Goal: Task Accomplishment & Management: Manage account settings

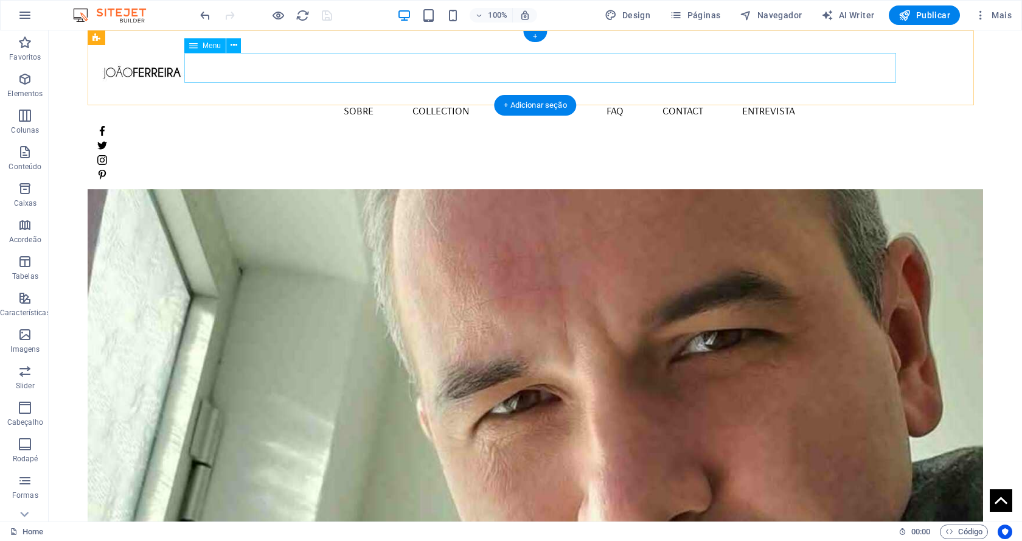
click at [385, 95] on nav "Home Sobre Collection Production FAQ Contact Entrevista" at bounding box center [535, 110] width 876 height 30
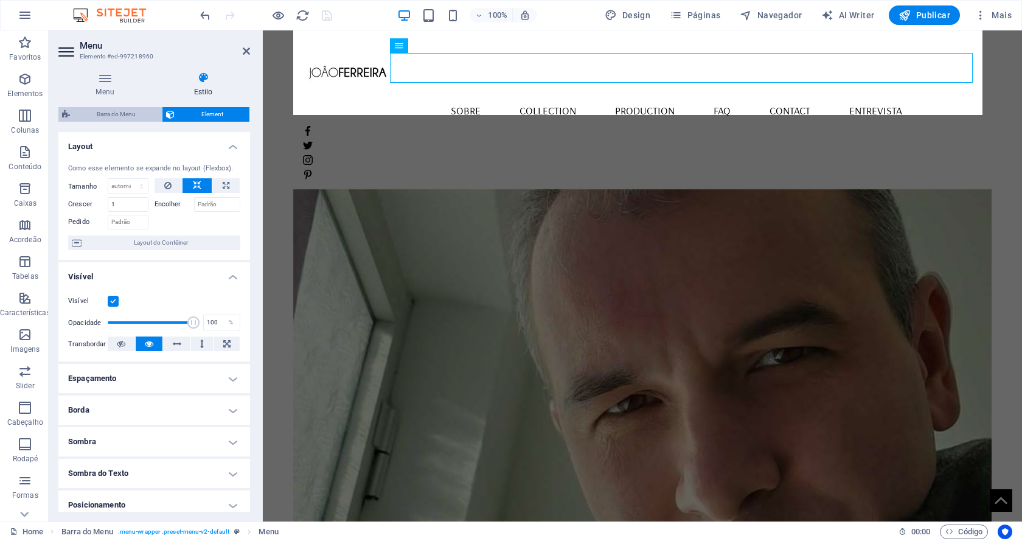
click at [120, 111] on span "Barra do Menu" at bounding box center [116, 114] width 85 height 15
select select "rem"
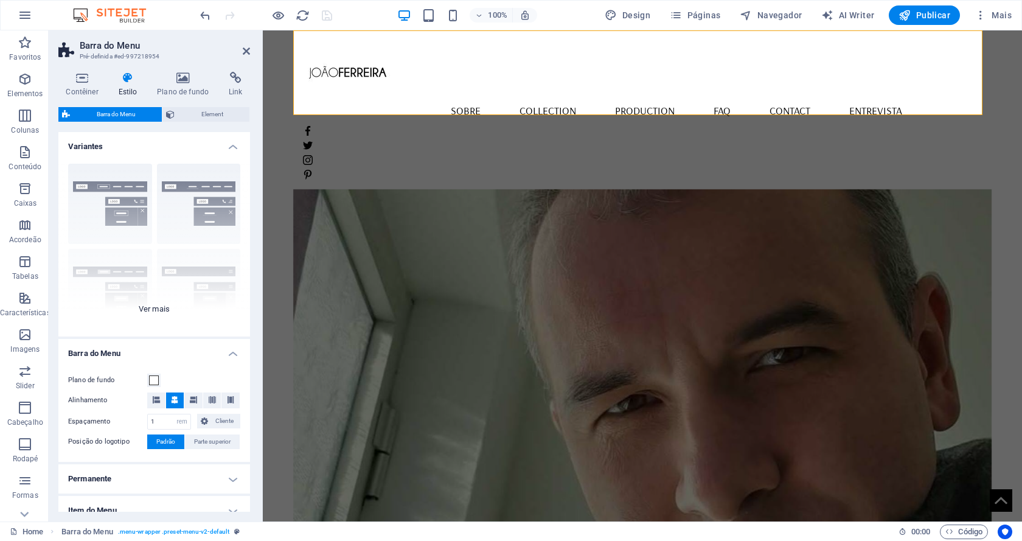
click at [154, 308] on div "Borda Centralizada Padrão Fixo Loki Trigger Largo XXL" at bounding box center [154, 245] width 192 height 182
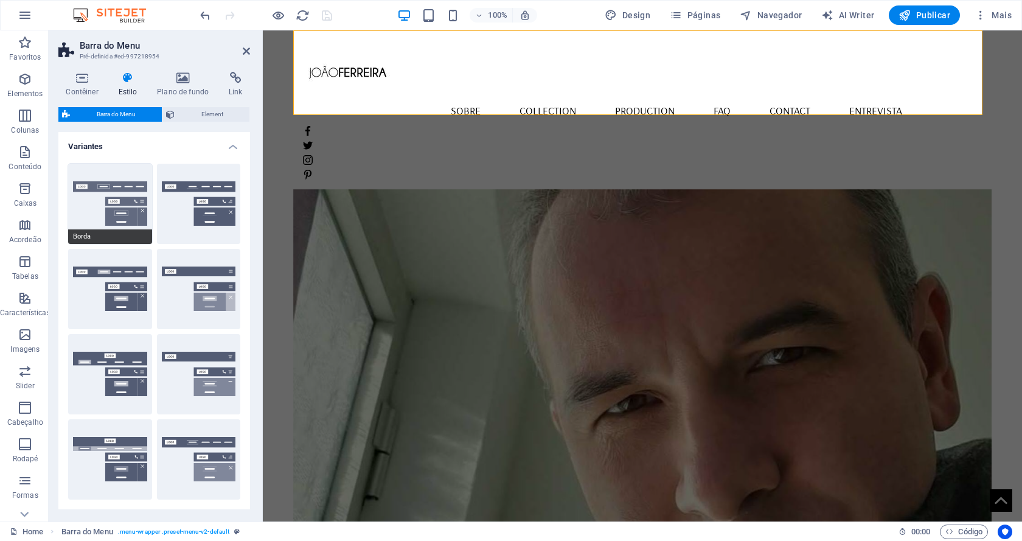
click at [120, 204] on button "Borda" at bounding box center [110, 204] width 84 height 80
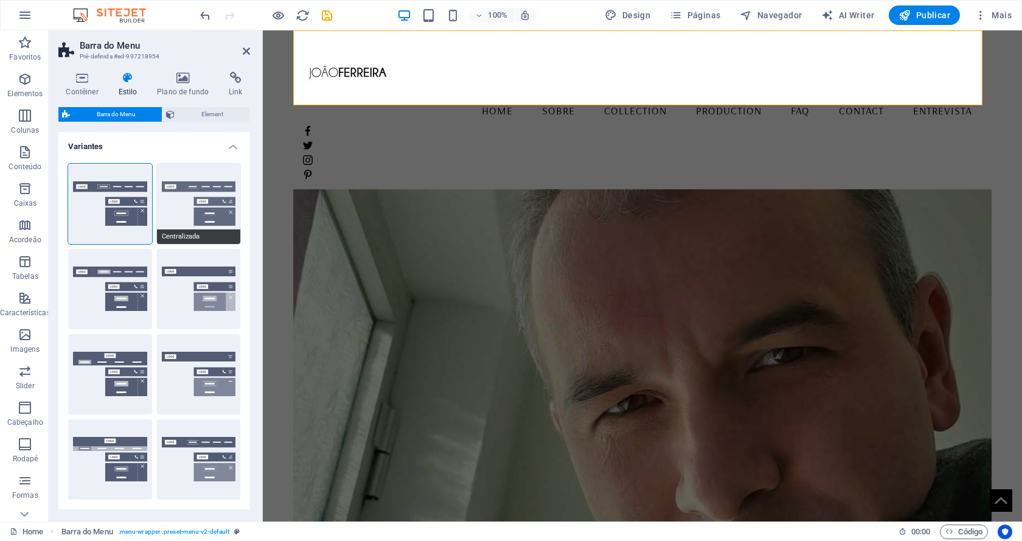
click at [191, 201] on button "Centralizada" at bounding box center [199, 204] width 84 height 80
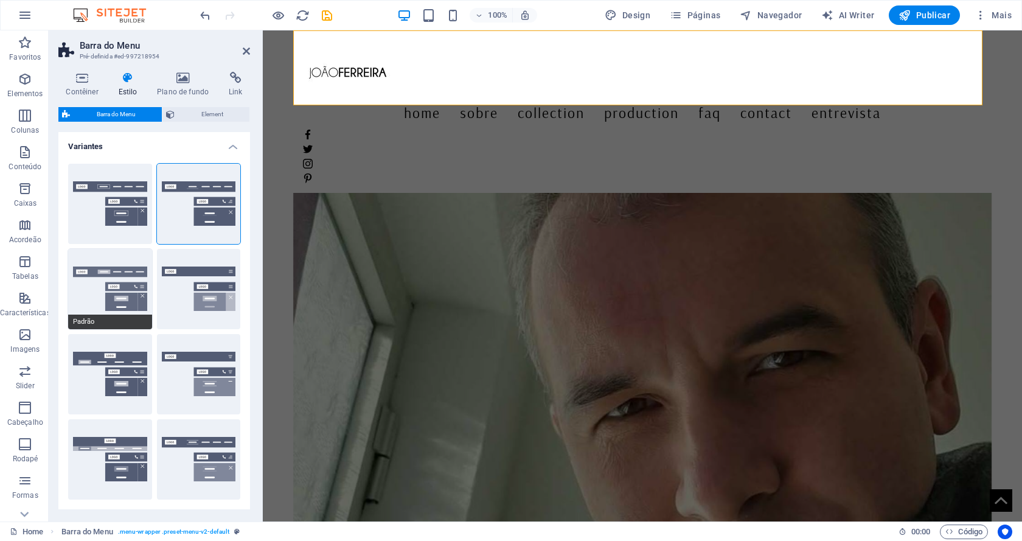
click at [125, 282] on button "Padrão" at bounding box center [110, 289] width 84 height 80
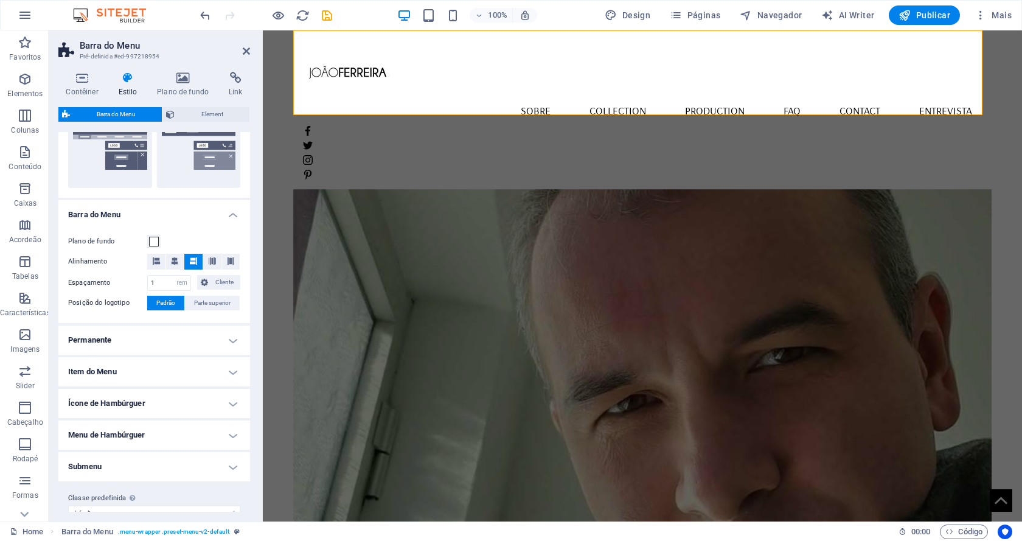
scroll to position [330, 0]
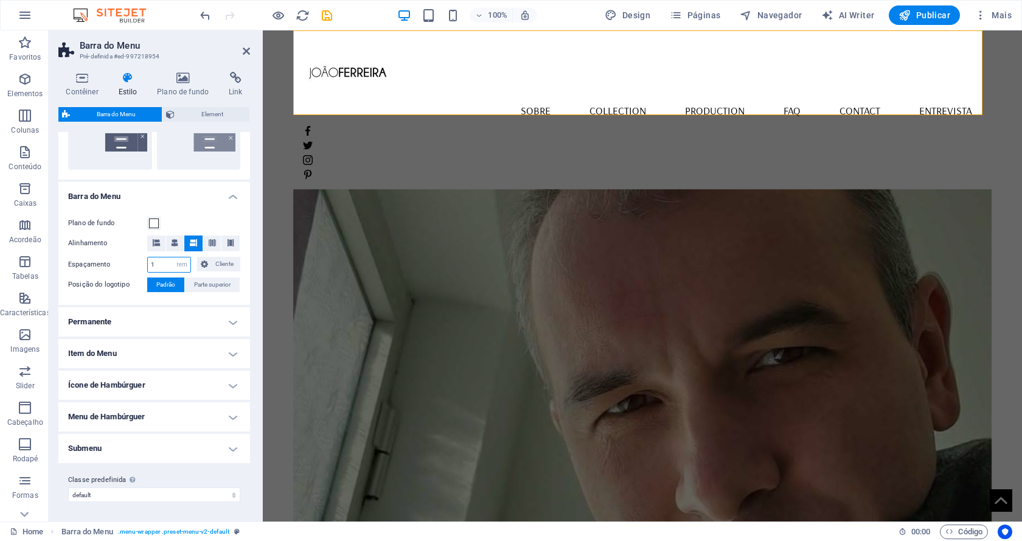
click at [167, 266] on input "1" at bounding box center [169, 264] width 43 height 15
drag, startPoint x: 169, startPoint y: 262, endPoint x: 145, endPoint y: 261, distance: 23.8
click at [145, 261] on div "Espaçamento 1 px rem % vh vw Cliente Cliente" at bounding box center [154, 265] width 172 height 16
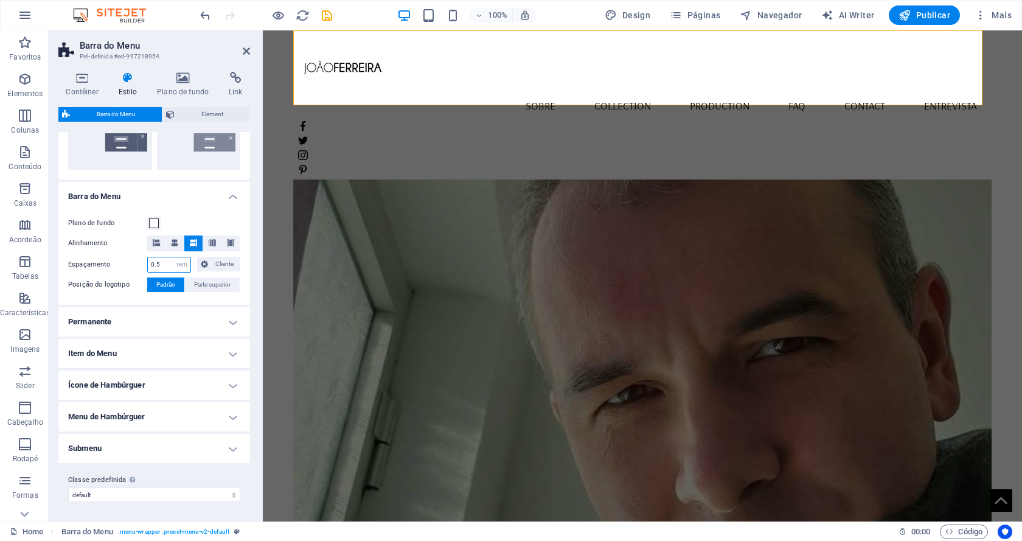
type input "0.5"
click at [246, 277] on div "Plano de fundo Alinhamento Espaçamento 0.5 px rem % vh vw Cliente Cliente 1 px …" at bounding box center [154, 254] width 196 height 101
click at [125, 84] on h4 "Estilo" at bounding box center [130, 85] width 39 height 26
click at [143, 322] on h4 "Permanente" at bounding box center [154, 321] width 192 height 29
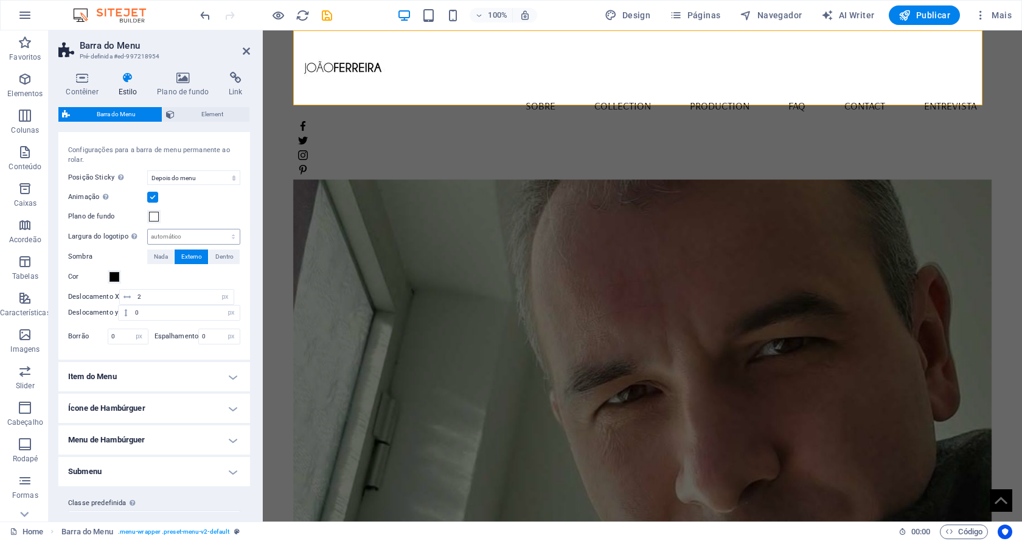
scroll to position [549, 0]
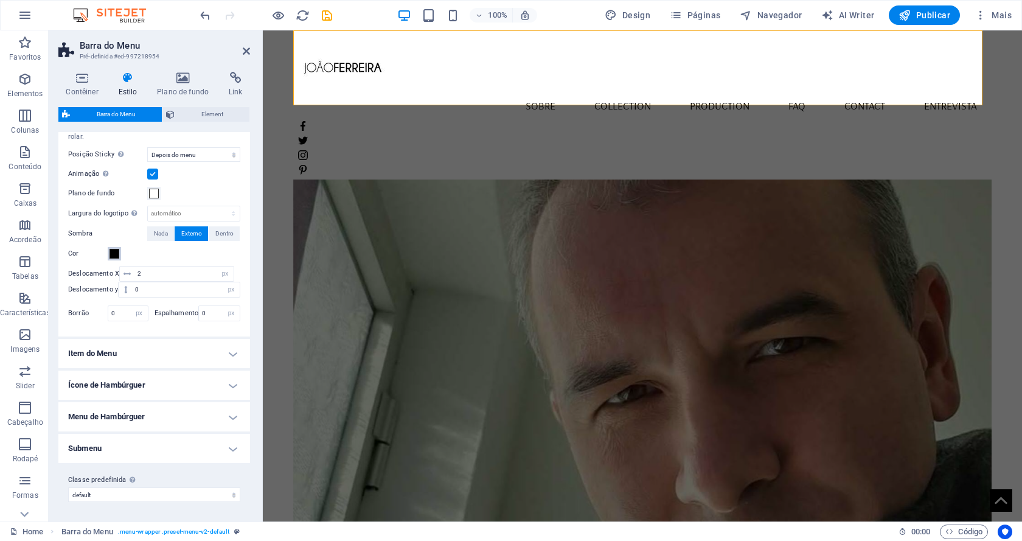
click at [114, 253] on span at bounding box center [114, 254] width 10 height 10
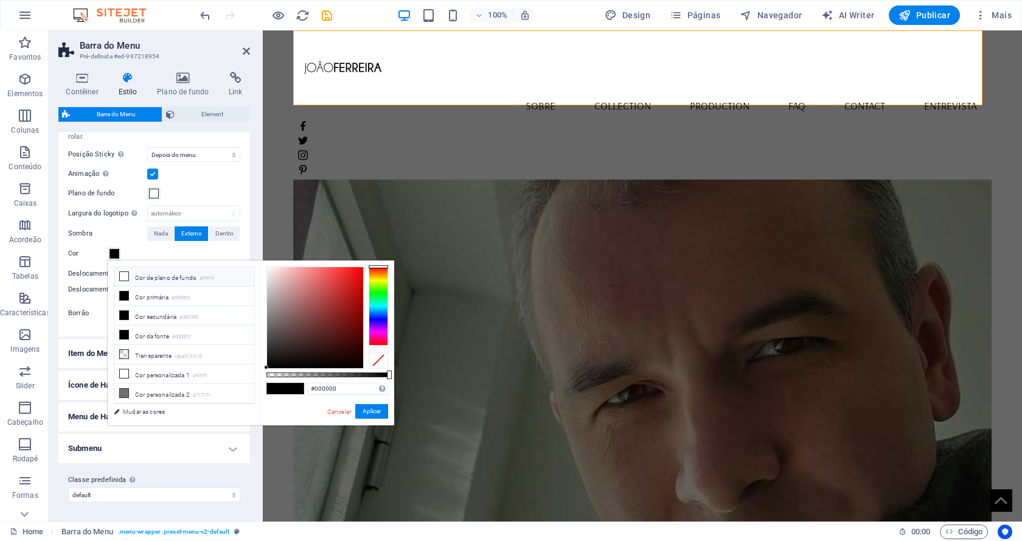
click at [134, 279] on li "Cor de plano de fundo #ffffff" at bounding box center [184, 276] width 140 height 19
type input "#ffffff"
click at [373, 410] on button "Aplicar" at bounding box center [371, 411] width 33 height 15
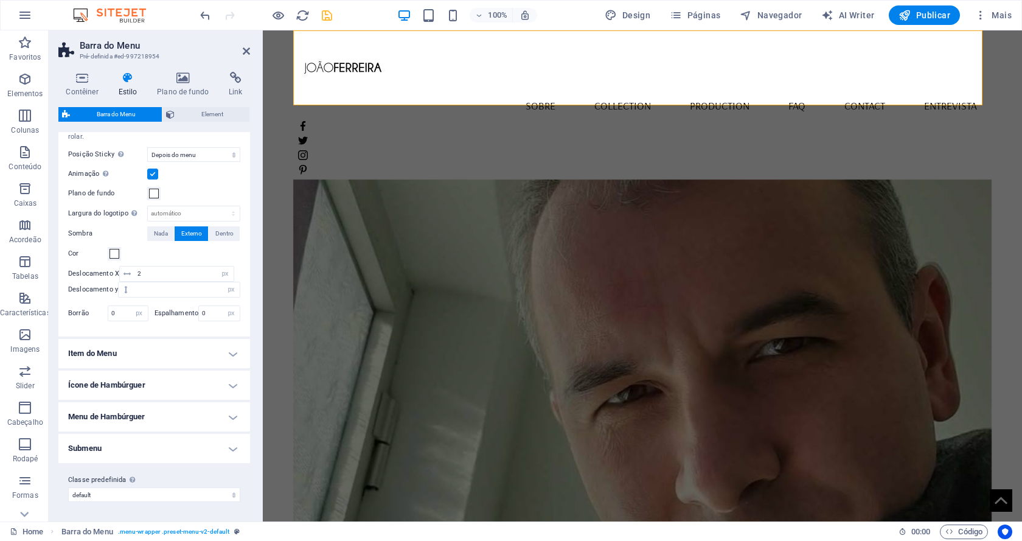
click at [325, 12] on icon "save" at bounding box center [327, 16] width 14 height 14
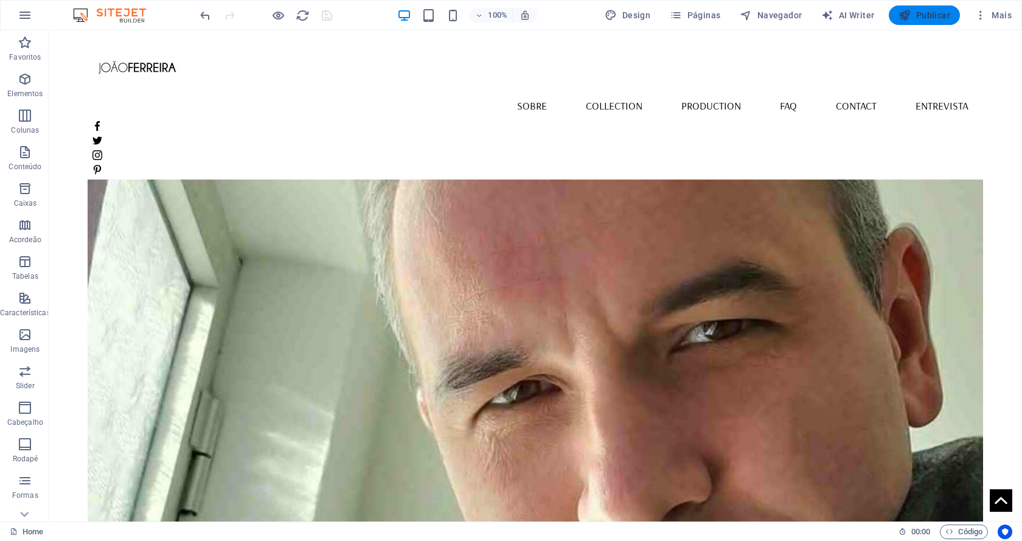
click at [934, 13] on span "Publicar" at bounding box center [924, 15] width 52 height 12
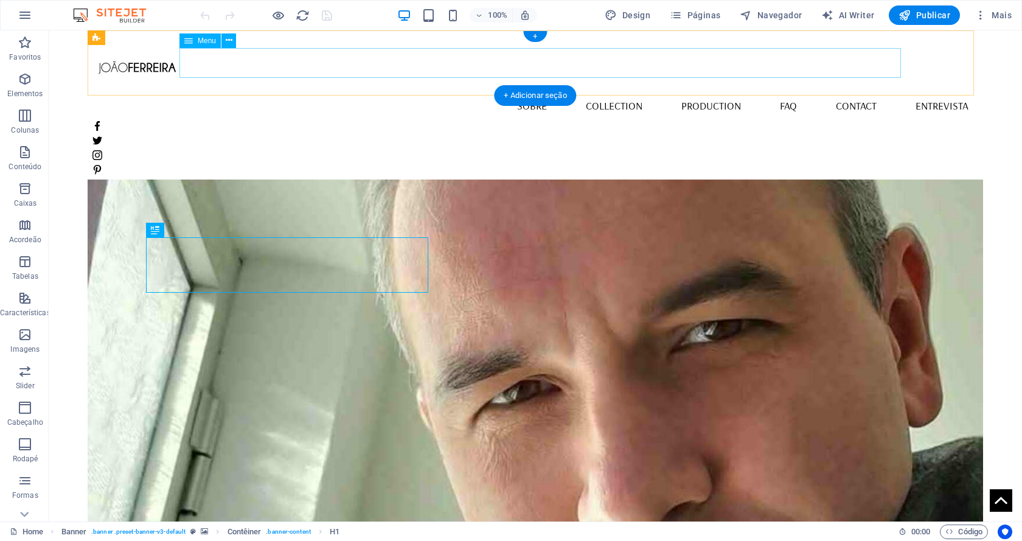
click at [467, 91] on nav "Home Sobre Collection Production FAQ Contact Entrevista" at bounding box center [535, 106] width 886 height 30
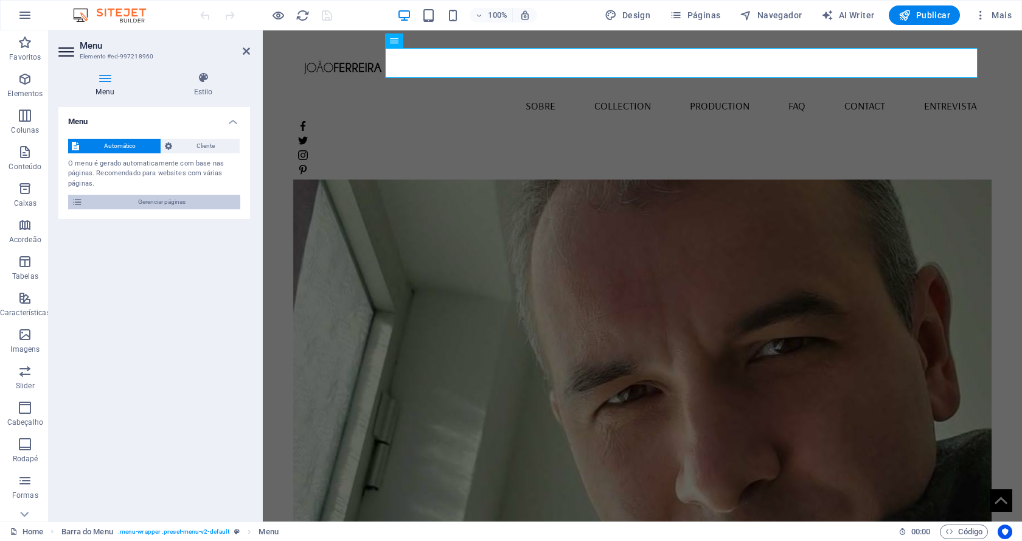
click at [120, 200] on span "Gerenciar páginas" at bounding box center [161, 202] width 150 height 15
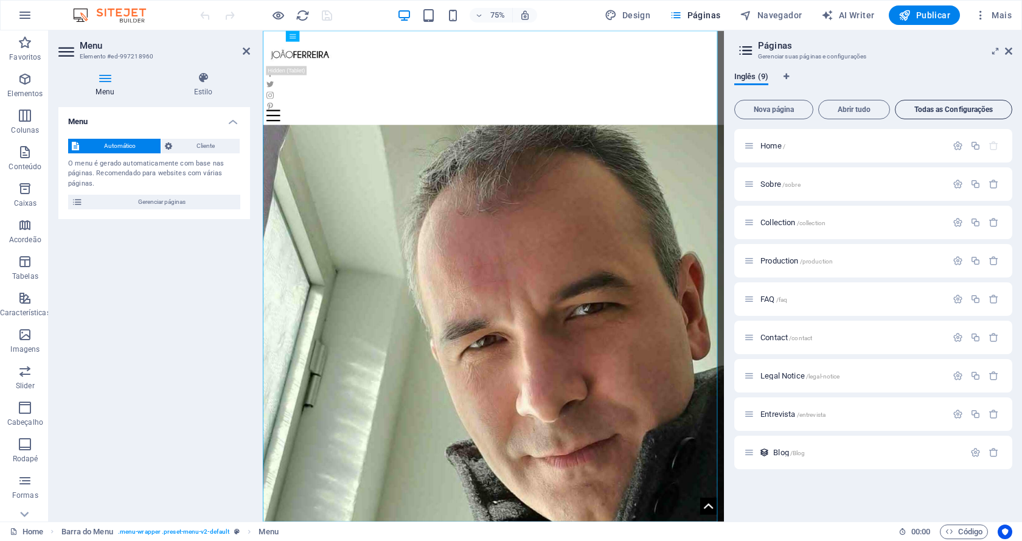
click at [959, 113] on span "Todas as Configurações" at bounding box center [953, 109] width 106 height 7
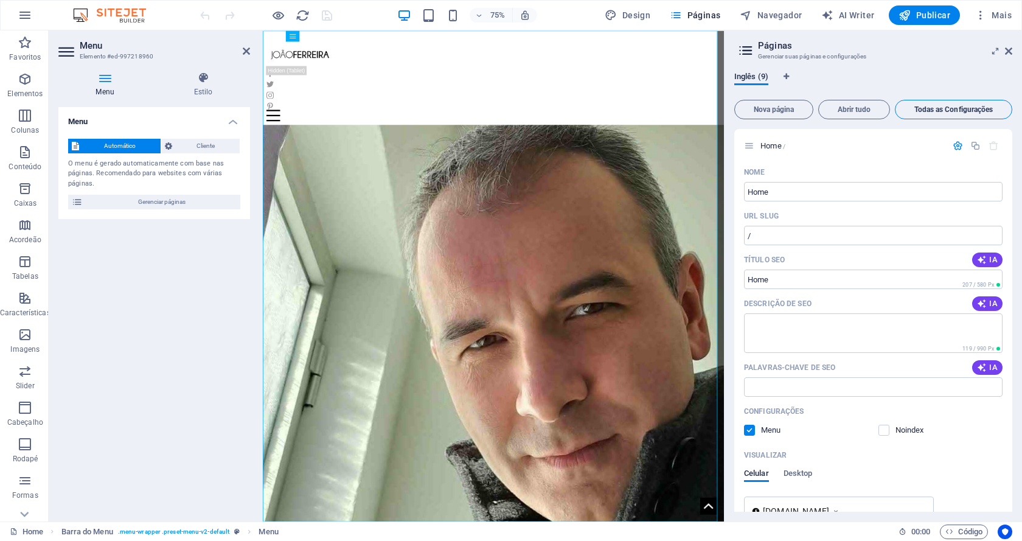
scroll to position [3672, 0]
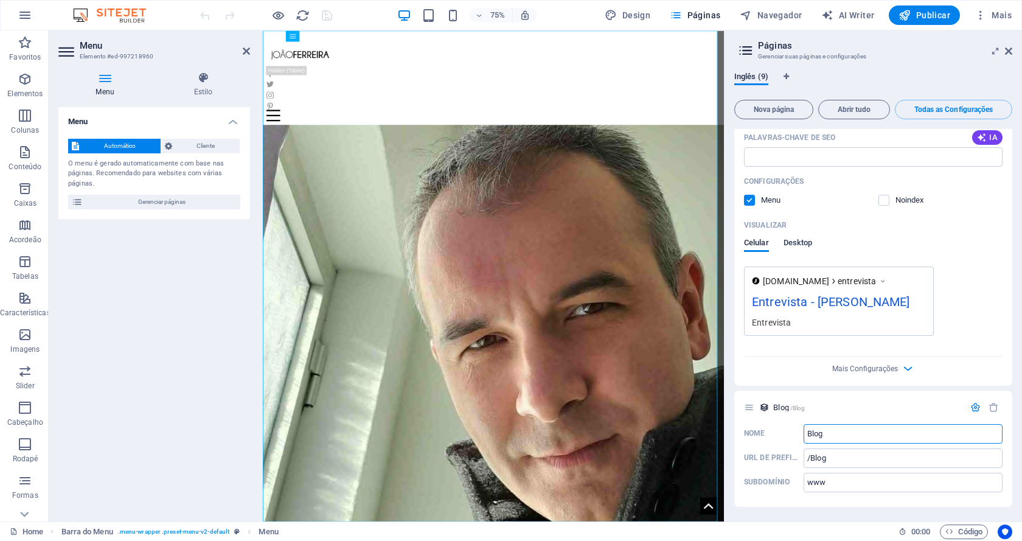
click at [805, 239] on span "Desktop" at bounding box center [797, 243] width 29 height 17
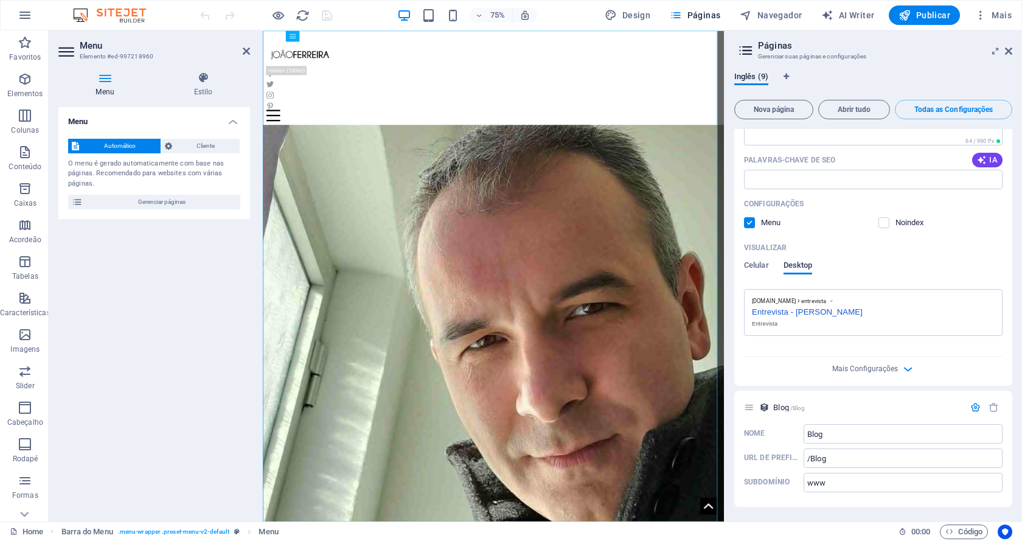
scroll to position [3650, 0]
click at [753, 265] on span "Celular" at bounding box center [756, 266] width 25 height 17
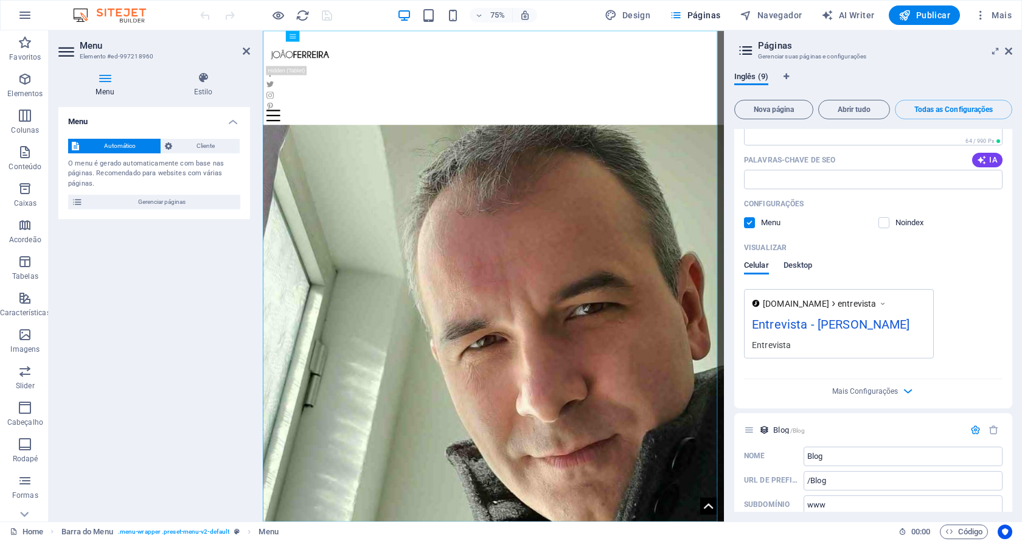
click at [803, 266] on span "Desktop" at bounding box center [797, 266] width 29 height 17
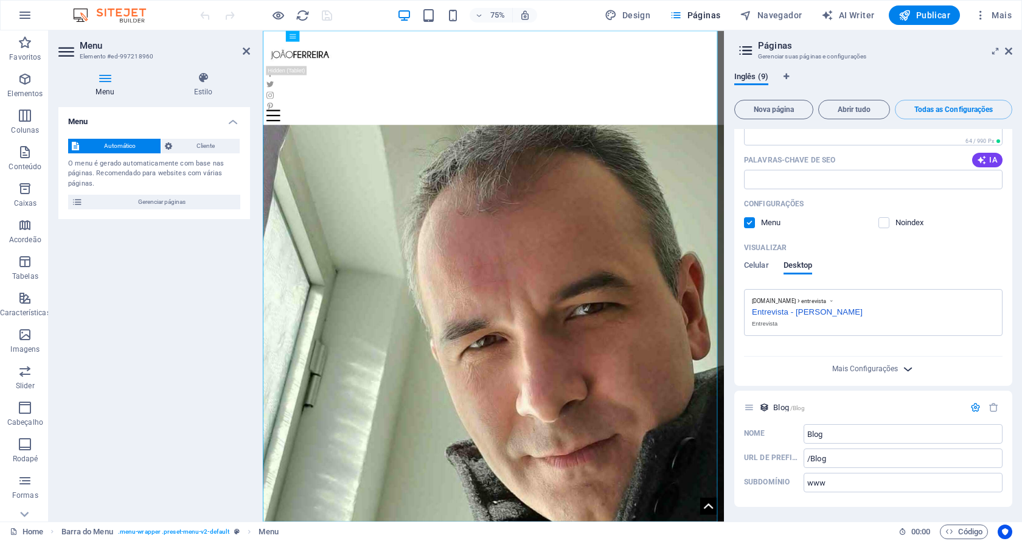
click at [904, 370] on icon "button" at bounding box center [908, 369] width 14 height 14
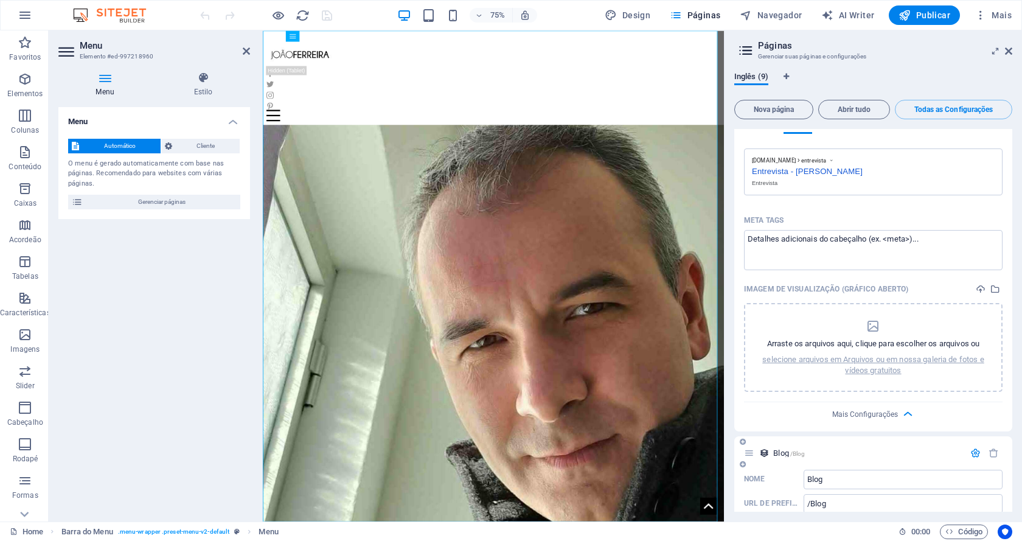
scroll to position [3836, 0]
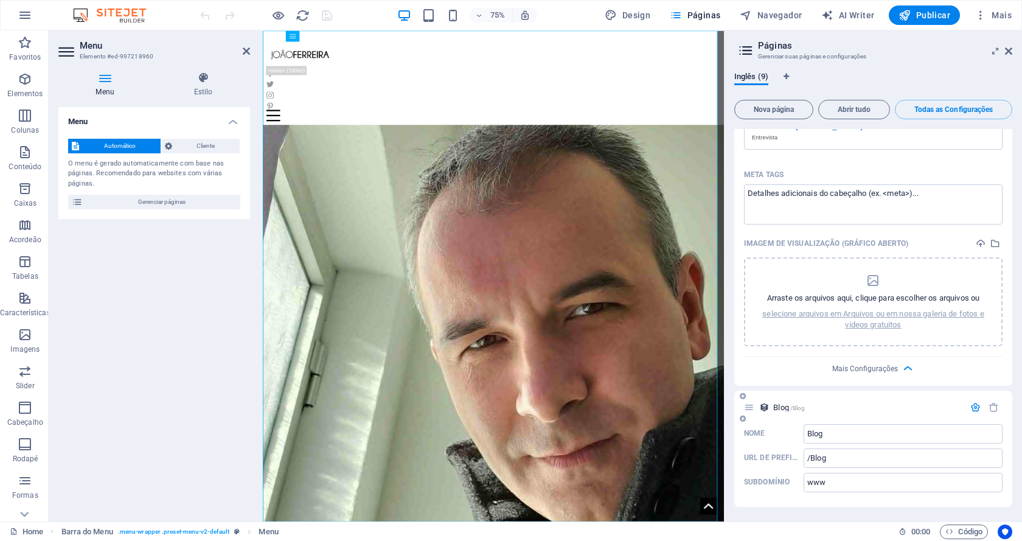
click at [748, 408] on icon at bounding box center [749, 407] width 10 height 10
click at [764, 13] on span "Navegador" at bounding box center [771, 15] width 62 height 12
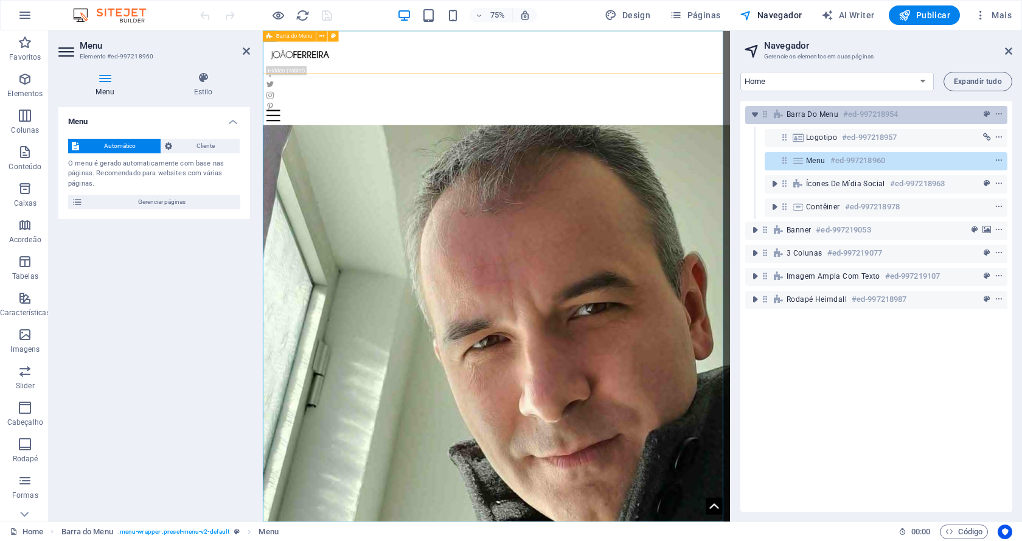
click at [825, 116] on span "Barra do Menu" at bounding box center [812, 114] width 52 height 10
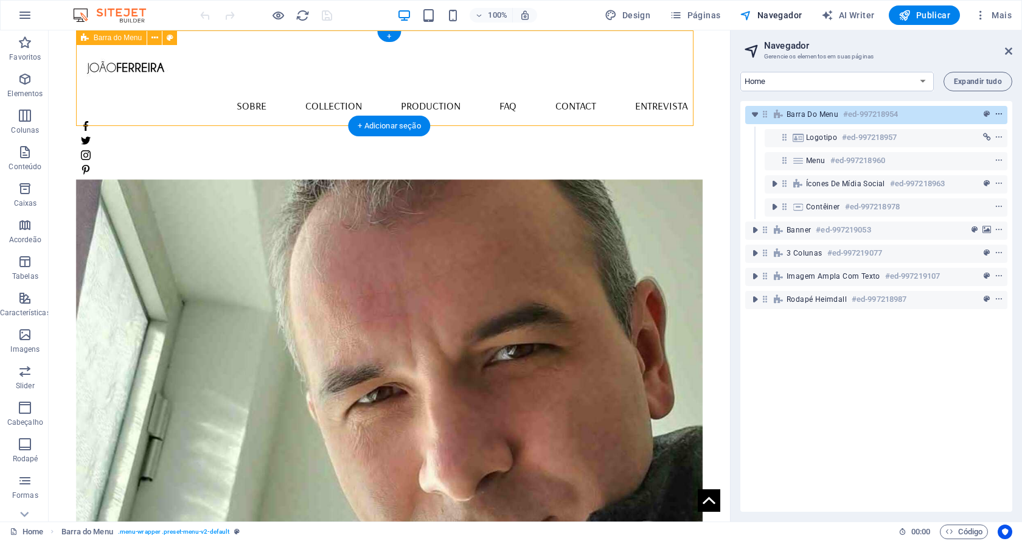
click at [994, 114] on icon "context-menu" at bounding box center [998, 114] width 9 height 9
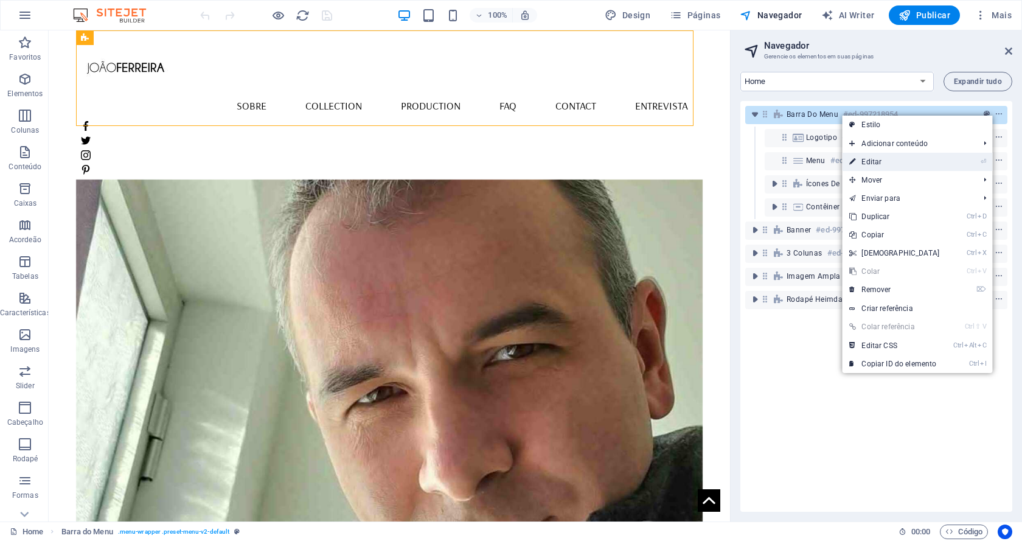
click at [911, 161] on link "⏎ Editar" at bounding box center [894, 162] width 105 height 18
select select "header"
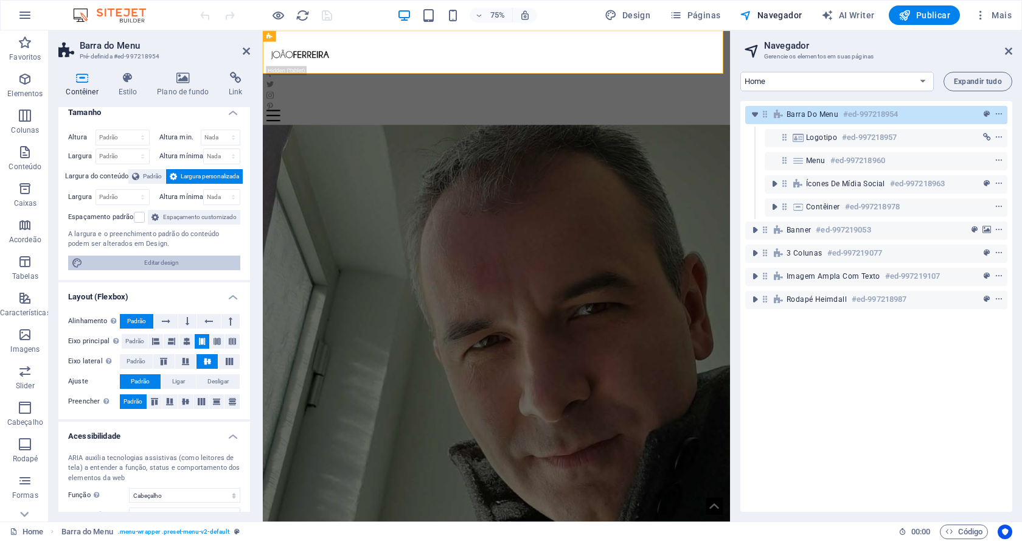
scroll to position [0, 0]
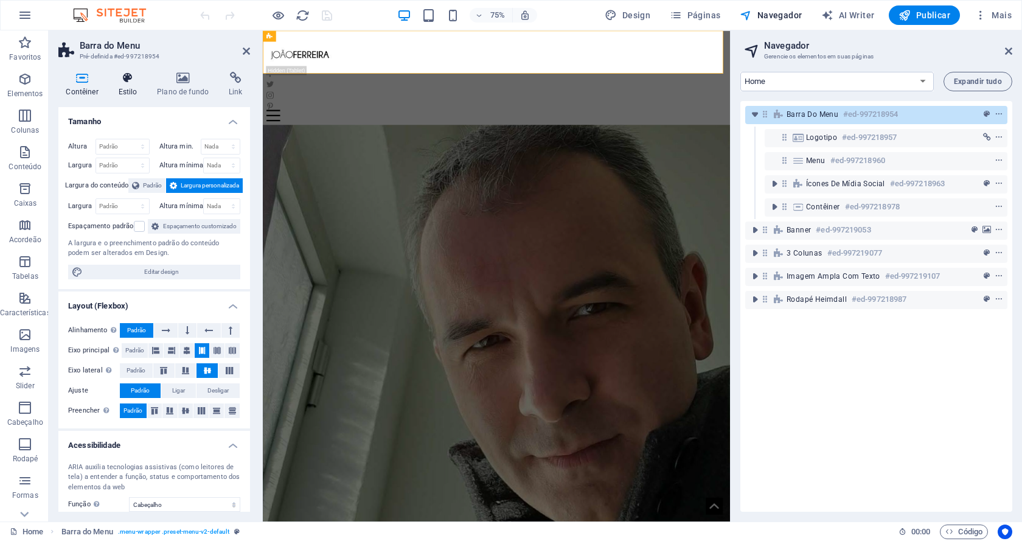
click at [120, 85] on h4 "Estilo" at bounding box center [130, 85] width 39 height 26
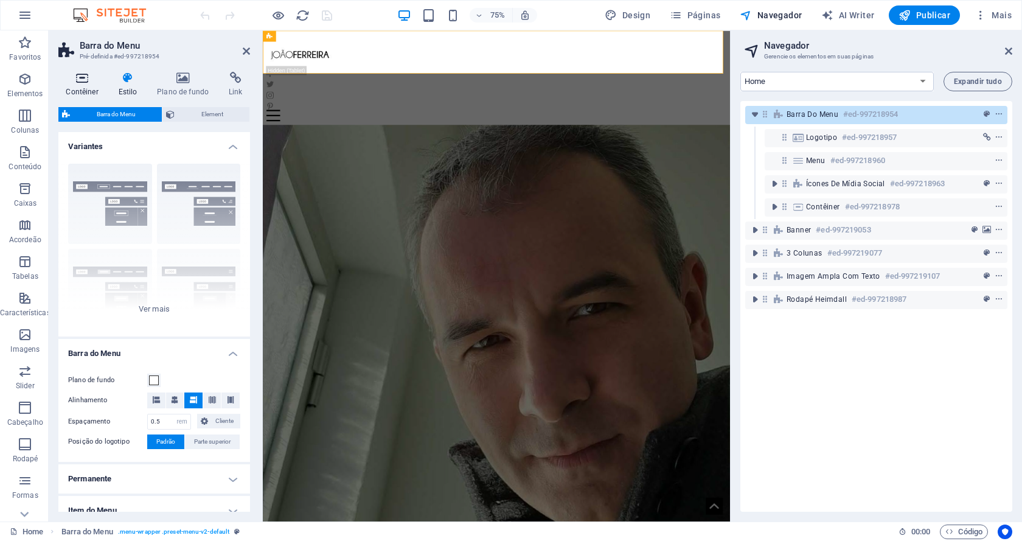
click at [88, 84] on h4 "Contêiner" at bounding box center [84, 85] width 52 height 26
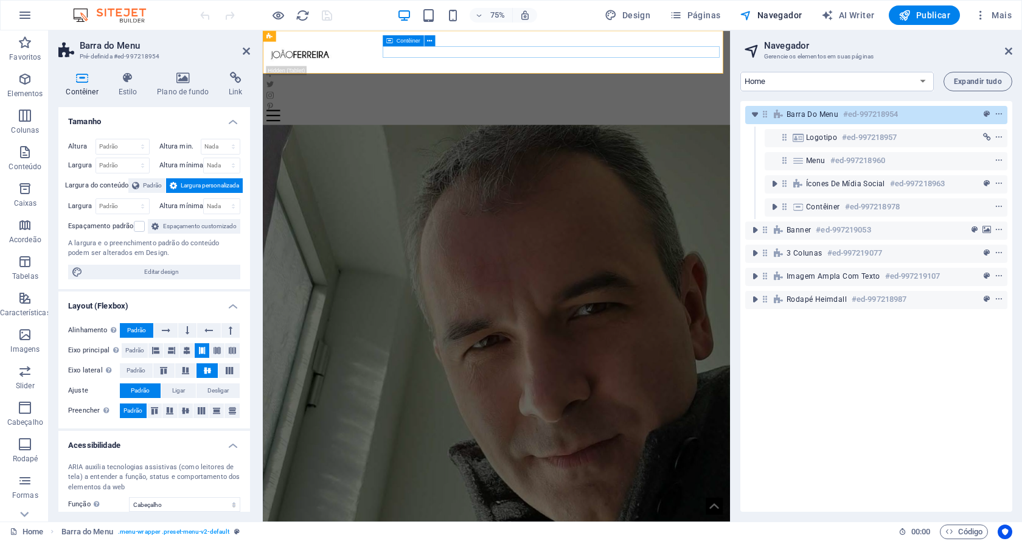
click at [467, 136] on div "Menu" at bounding box center [574, 143] width 613 height 15
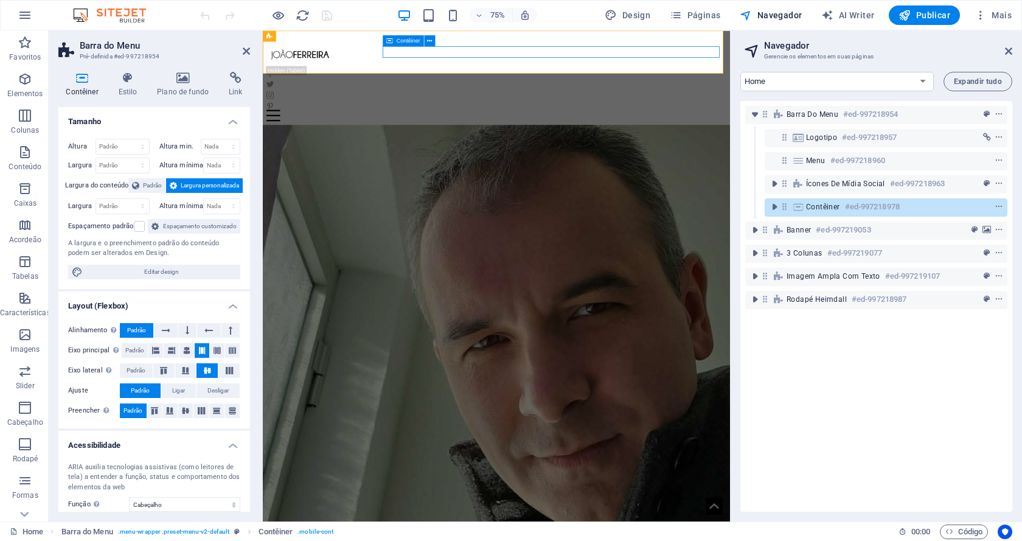
click at [467, 136] on div "Menu" at bounding box center [574, 143] width 613 height 15
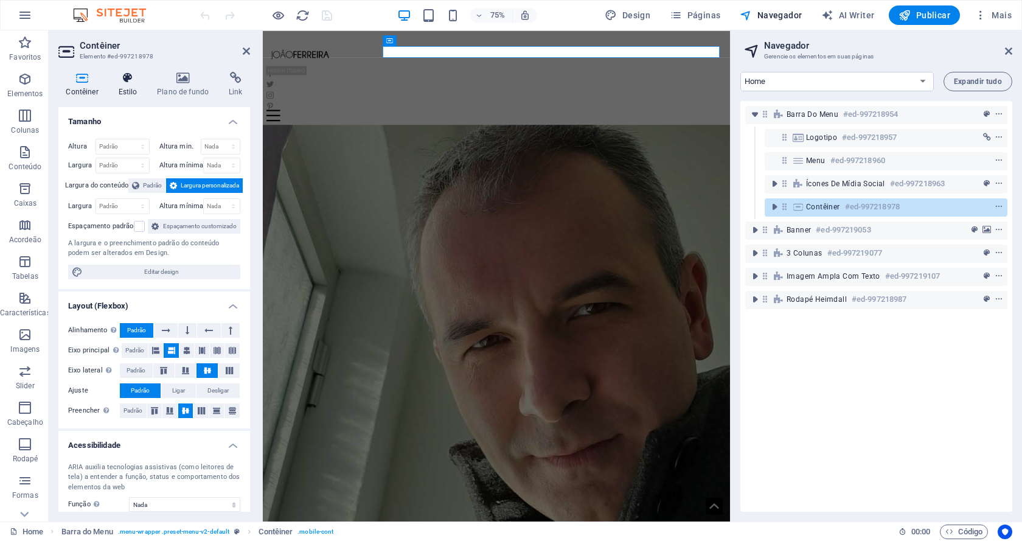
click at [136, 88] on h4 "Estilo" at bounding box center [130, 85] width 39 height 26
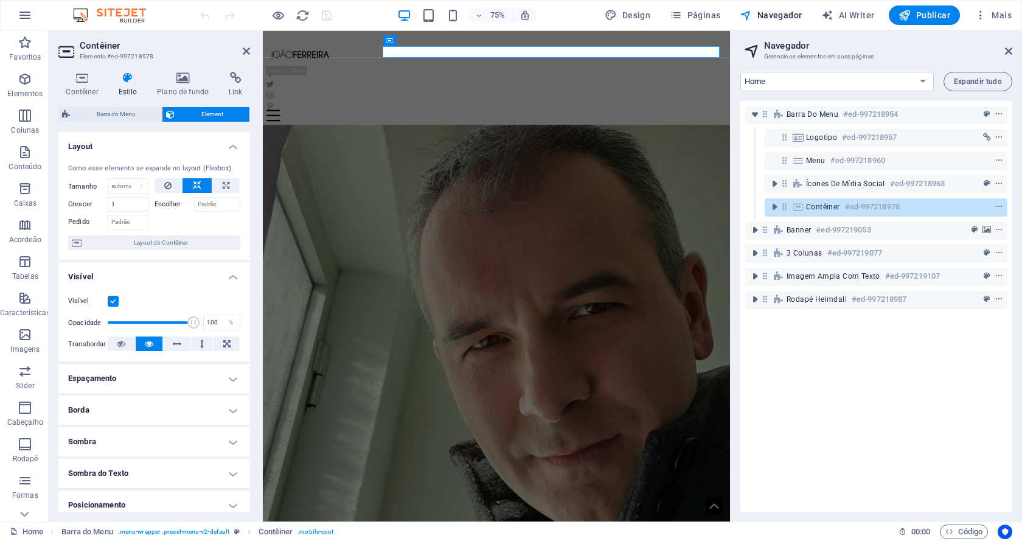
click at [846, 433] on div "Barra do Menu #ed-997218954 Logotipo #ed-997218957 Menu #ed-997218960 Ícones de…" at bounding box center [876, 306] width 272 height 411
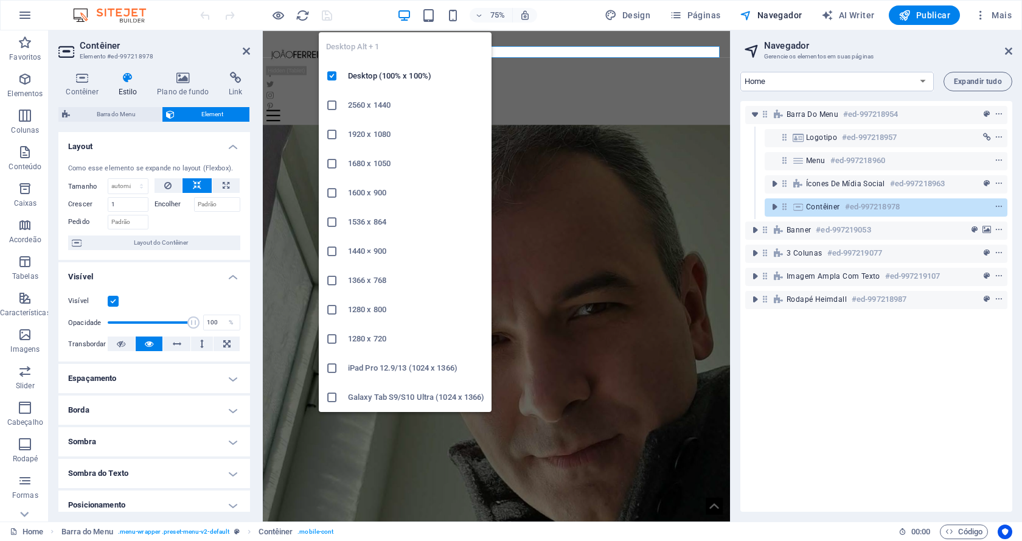
click at [406, 17] on icon "button" at bounding box center [404, 16] width 14 height 14
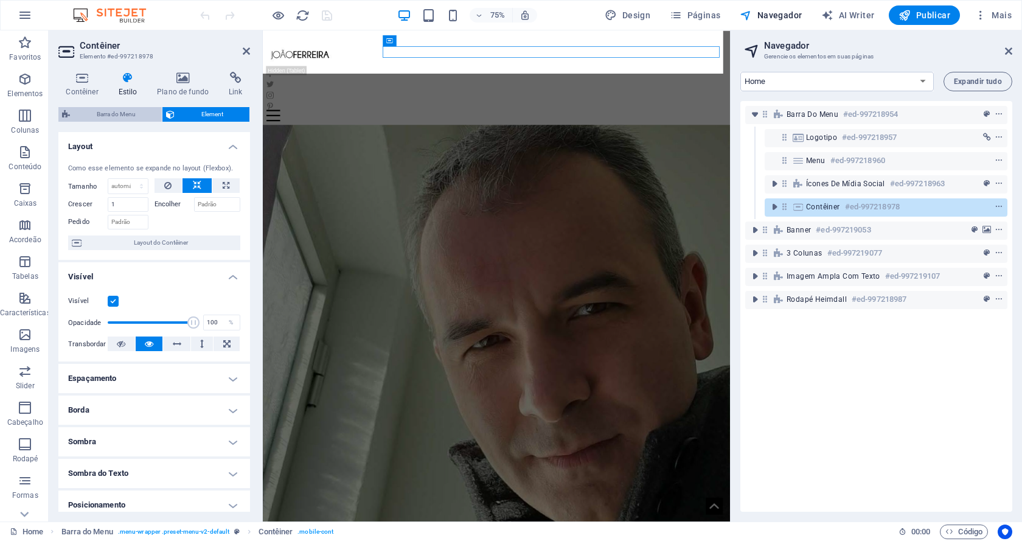
click at [112, 113] on span "Barra do Menu" at bounding box center [116, 114] width 85 height 15
select select "rem"
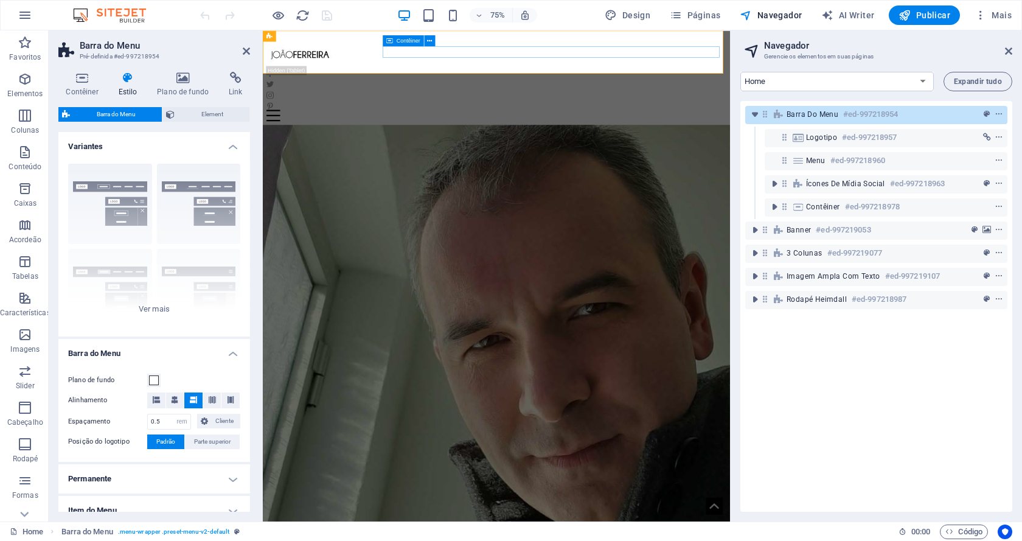
click at [510, 136] on div "Menu" at bounding box center [574, 143] width 613 height 15
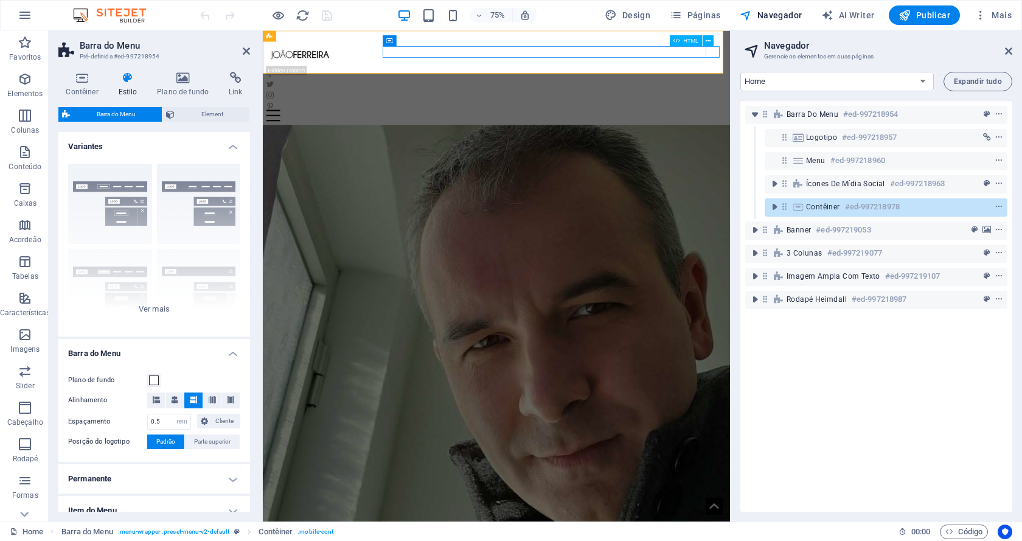
click at [867, 136] on div "Menu" at bounding box center [574, 143] width 613 height 15
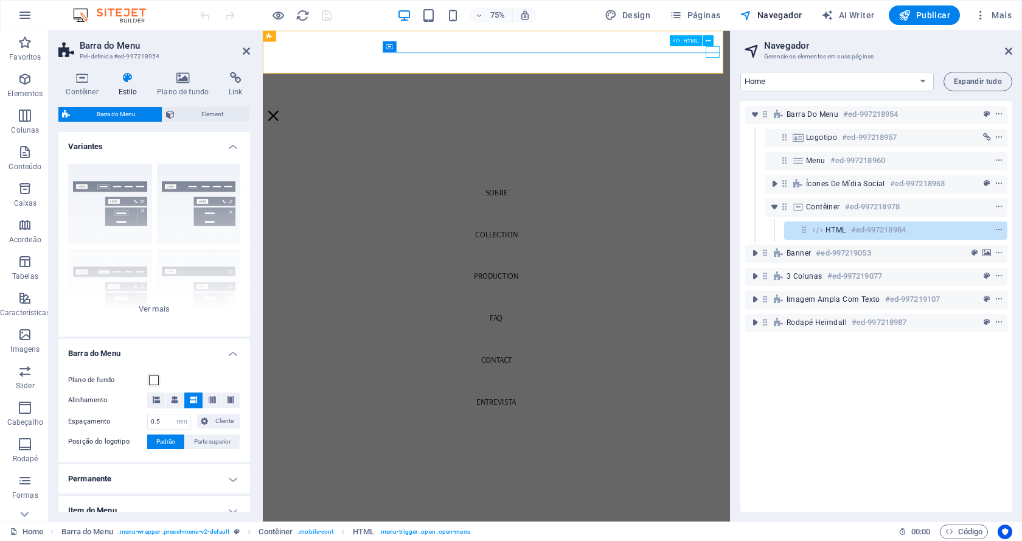
click at [286, 136] on div "Menu" at bounding box center [277, 143] width 18 height 15
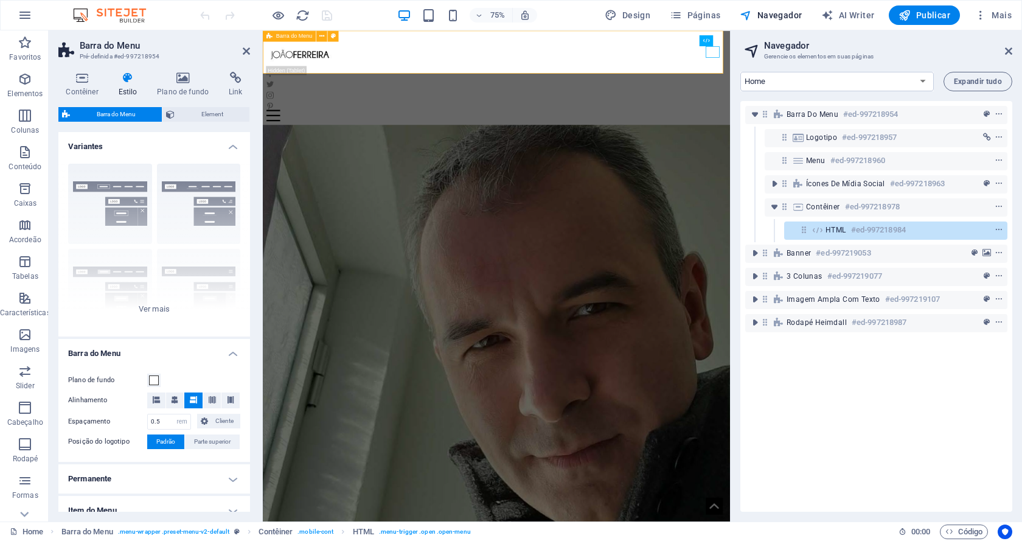
click at [835, 66] on div "Home Sobre Collection Production FAQ Contact Entrevista Menu" at bounding box center [574, 93] width 623 height 126
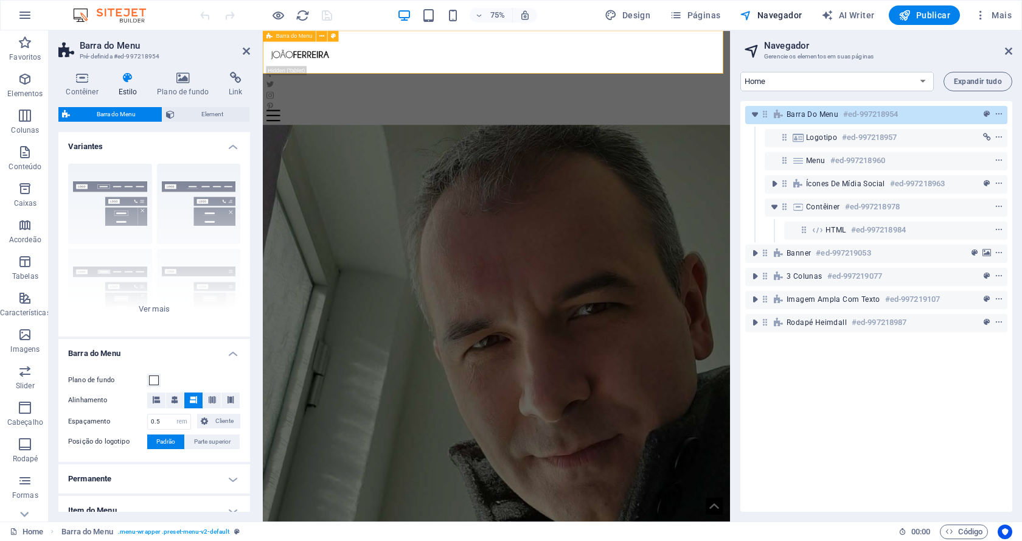
click at [835, 66] on div "Home Sobre Collection Production FAQ Contact Entrevista Menu" at bounding box center [574, 93] width 623 height 126
click at [86, 89] on h4 "Contêiner" at bounding box center [84, 85] width 52 height 26
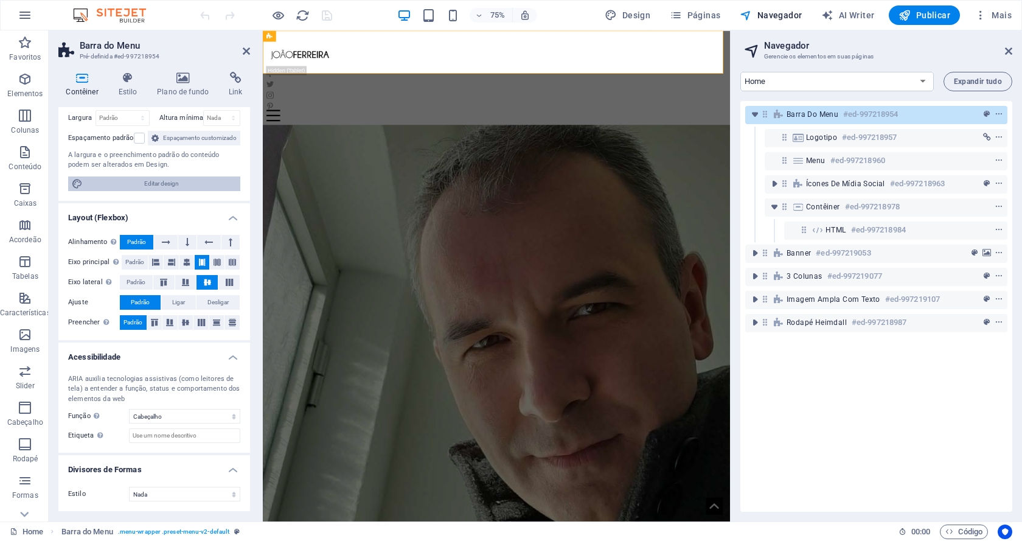
scroll to position [102, 0]
click at [131, 283] on span "Padrão" at bounding box center [136, 282] width 19 height 15
click at [160, 281] on icon at bounding box center [163, 282] width 15 height 7
click at [134, 286] on span "Padrão" at bounding box center [136, 282] width 19 height 15
click at [162, 182] on span "Editar design" at bounding box center [161, 183] width 150 height 15
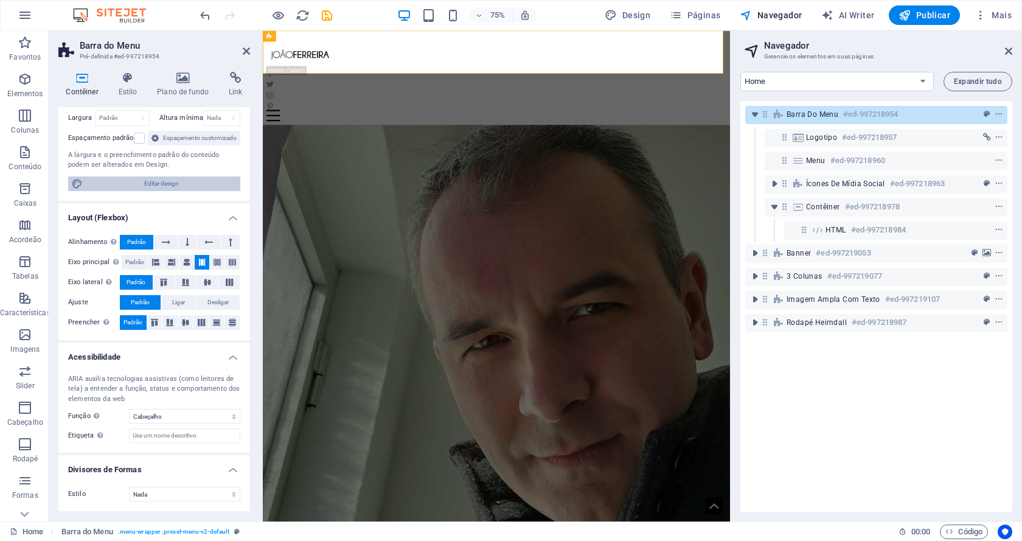
select select "rem"
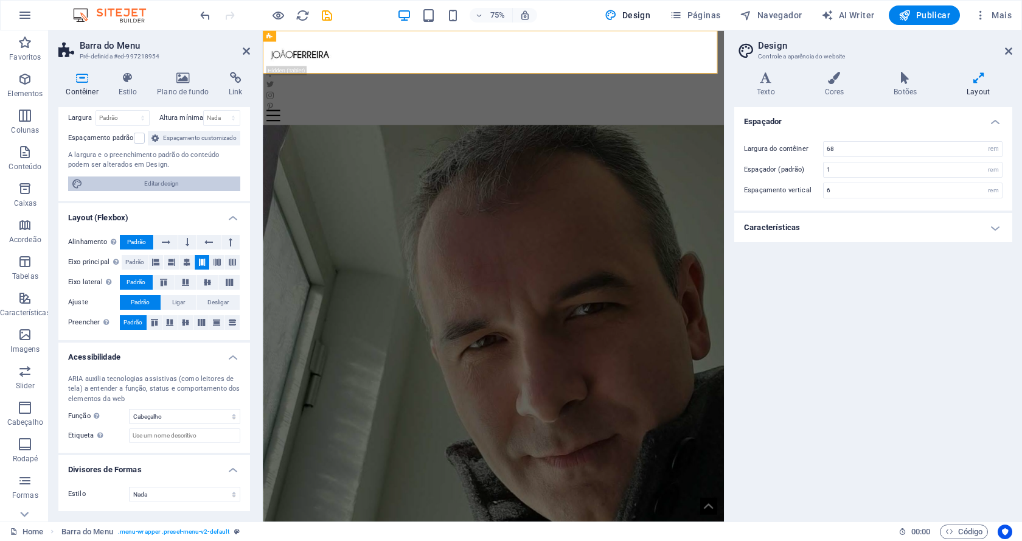
click at [147, 186] on span "Editar design" at bounding box center [161, 183] width 150 height 15
click at [827, 82] on icon at bounding box center [834, 78] width 64 height 12
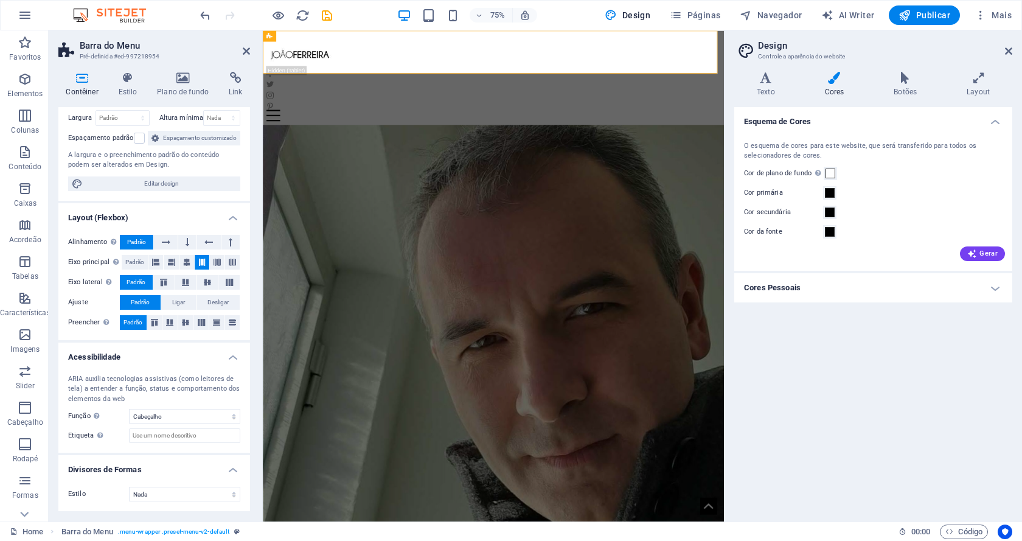
click at [794, 291] on h4 "Cores Pessoais" at bounding box center [873, 287] width 278 height 29
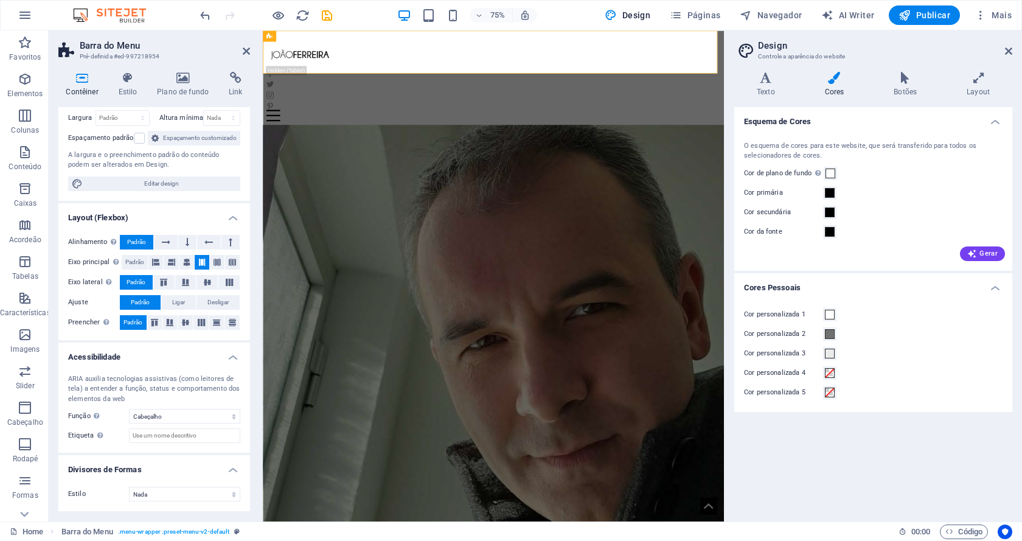
click at [838, 72] on icon at bounding box center [834, 78] width 64 height 12
click at [904, 89] on h4 "Botões" at bounding box center [907, 85] width 73 height 26
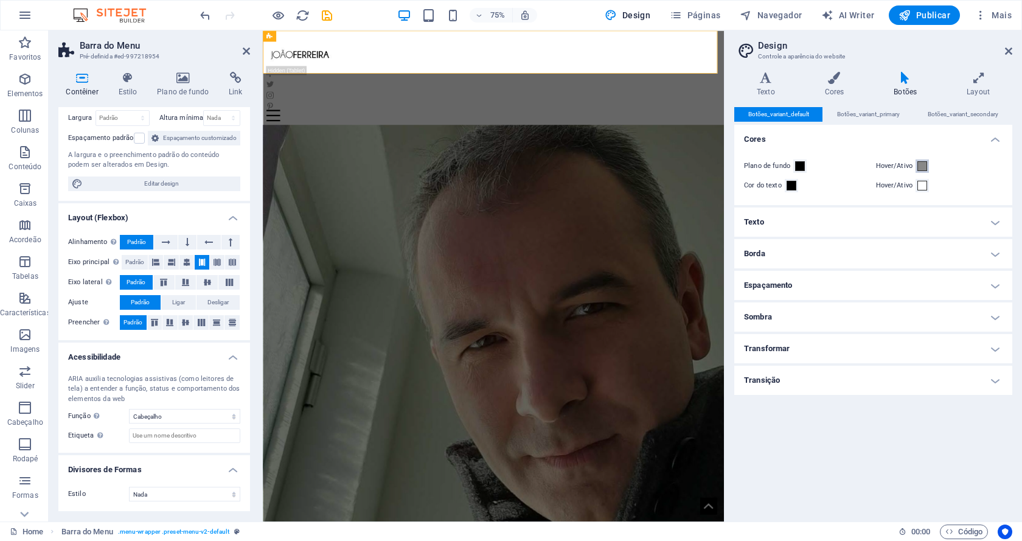
click at [921, 167] on span at bounding box center [922, 166] width 10 height 10
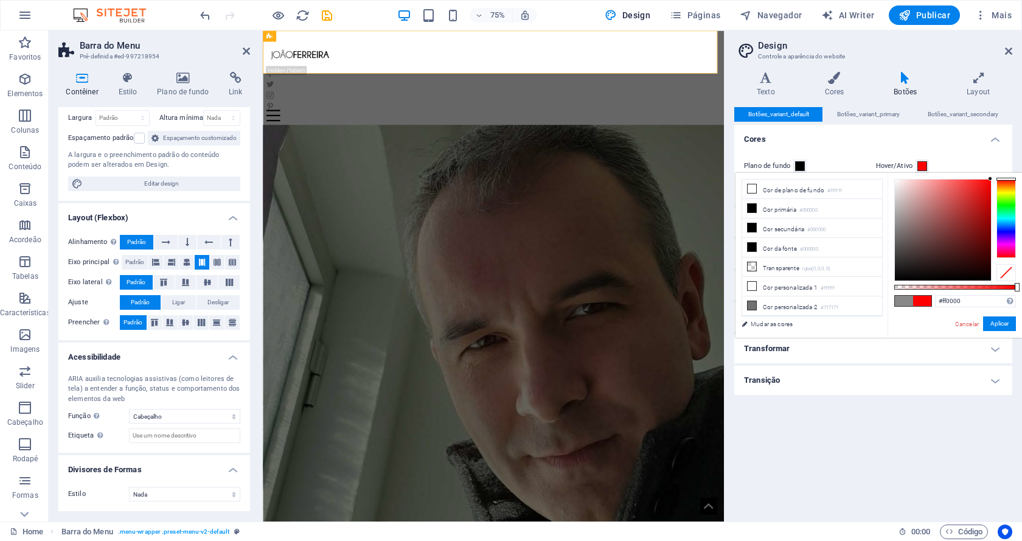
type input "#ff0202"
drag, startPoint x: 985, startPoint y: 186, endPoint x: 990, endPoint y: 176, distance: 10.9
click at [990, 179] on div at bounding box center [943, 229] width 96 height 101
click at [950, 139] on h4 "Cores" at bounding box center [873, 136] width 278 height 22
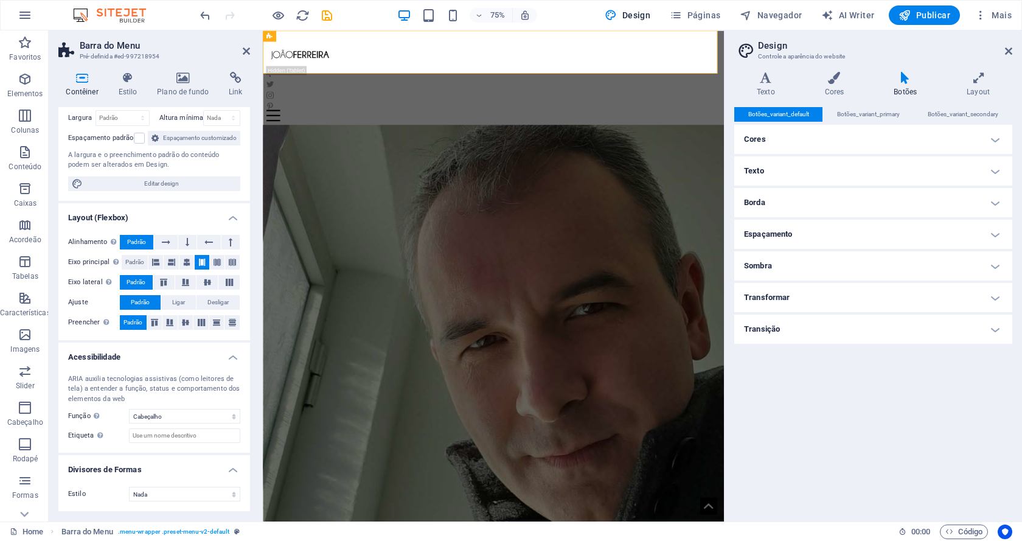
click at [902, 90] on h4 "Botões" at bounding box center [907, 85] width 73 height 26
click at [824, 139] on h4 "Cores" at bounding box center [873, 139] width 278 height 29
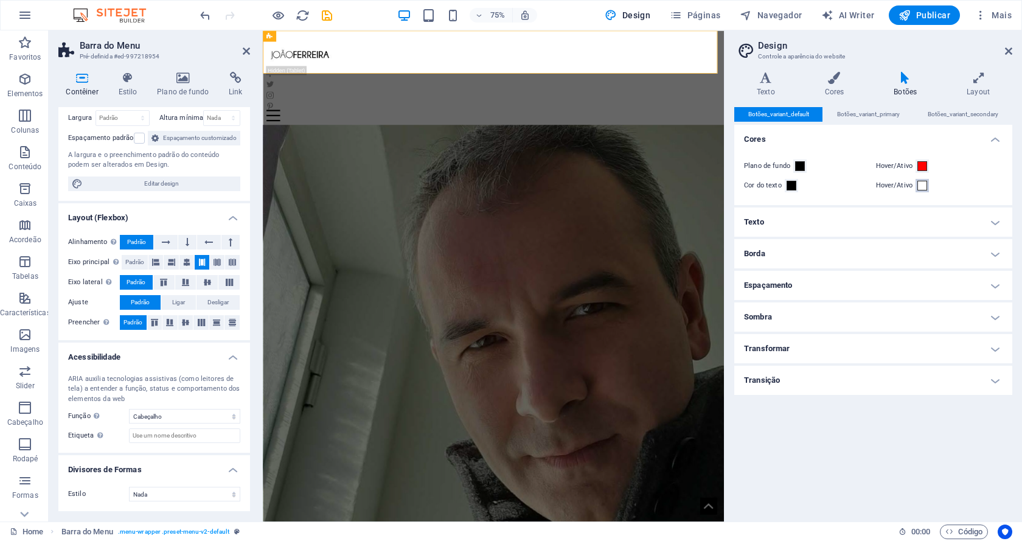
click at [923, 188] on span at bounding box center [922, 186] width 10 height 10
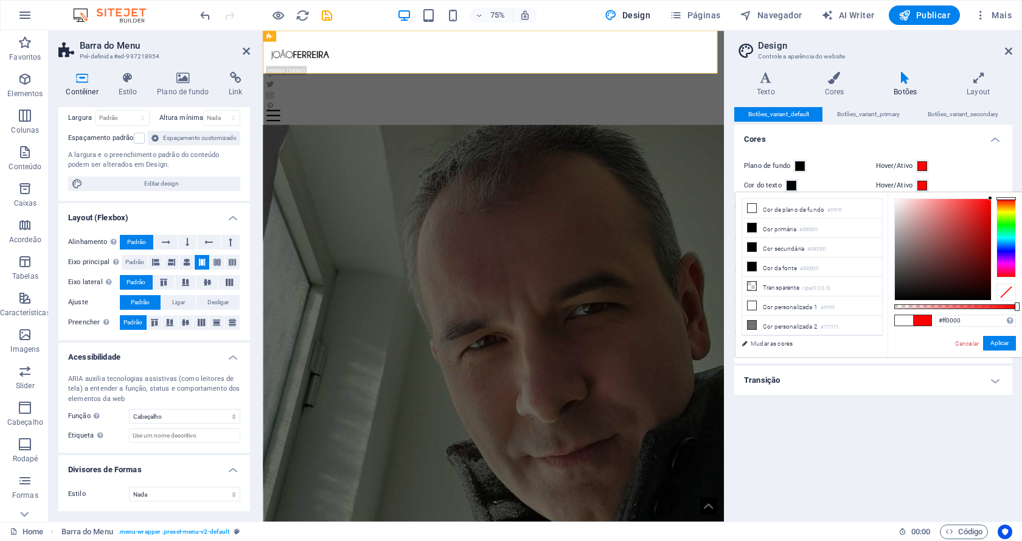
click at [1002, 195] on div "#ff0000 Formatos suportados #0852ed rgb(8, 82, 237) rgba(8, 82, 237, 90%) hsv(2…" at bounding box center [954, 362] width 134 height 341
click at [986, 201] on div at bounding box center [943, 249] width 96 height 101
type input "#f80b0b"
click at [954, 145] on h4 "Cores" at bounding box center [873, 136] width 278 height 22
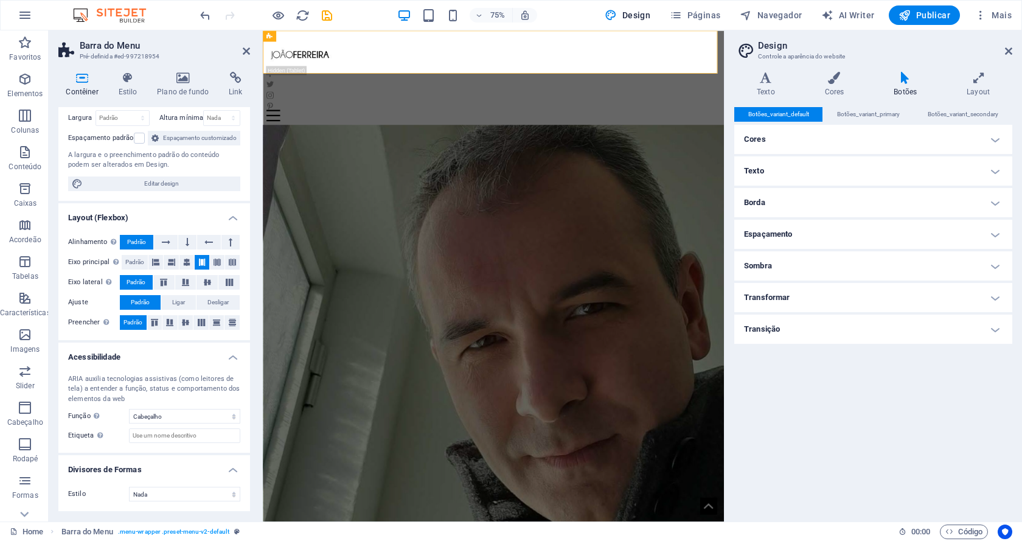
click at [880, 158] on h4 "Texto" at bounding box center [873, 170] width 278 height 29
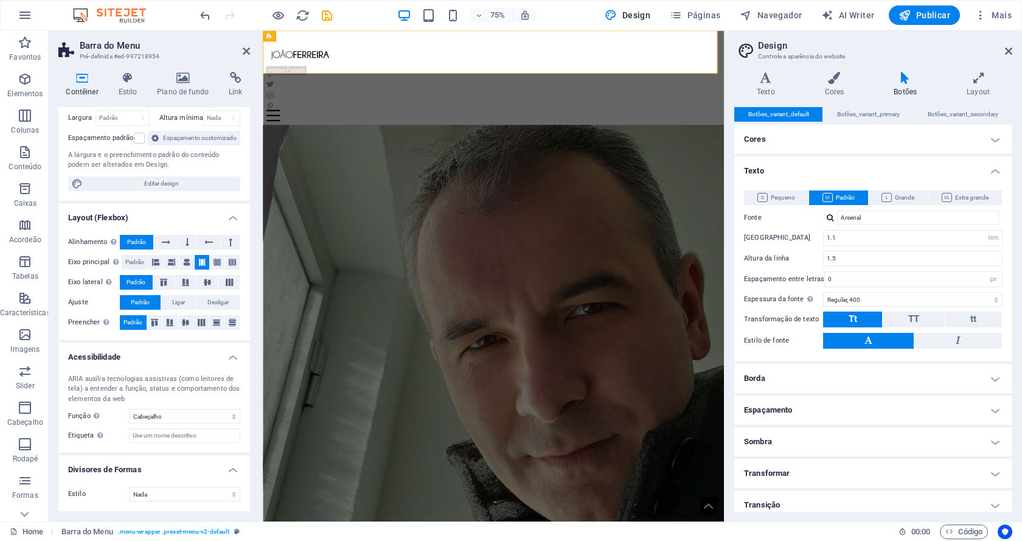
click at [875, 140] on h4 "Cores" at bounding box center [873, 139] width 278 height 29
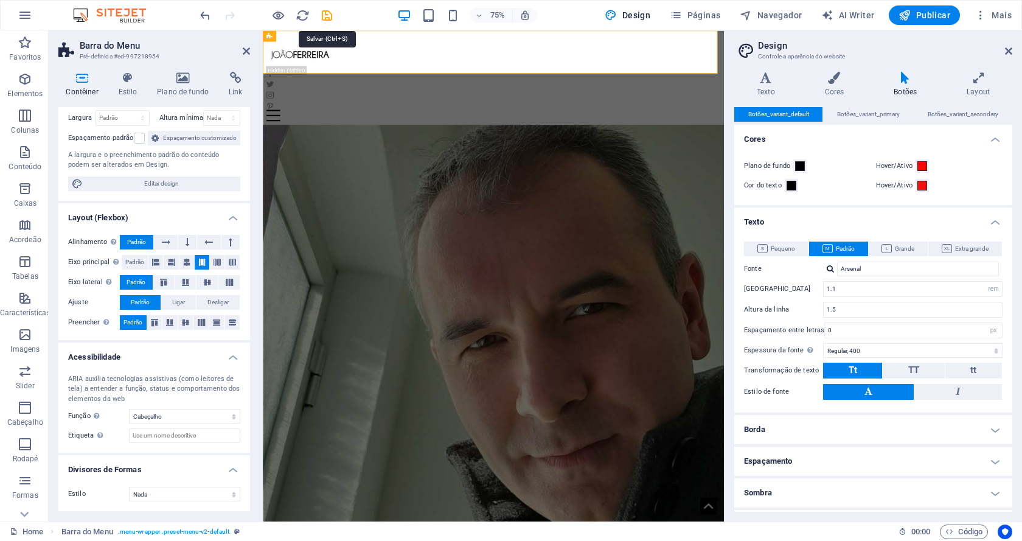
drag, startPoint x: 328, startPoint y: 15, endPoint x: 332, endPoint y: 19, distance: 6.5
click at [330, 15] on icon "save" at bounding box center [327, 16] width 14 height 14
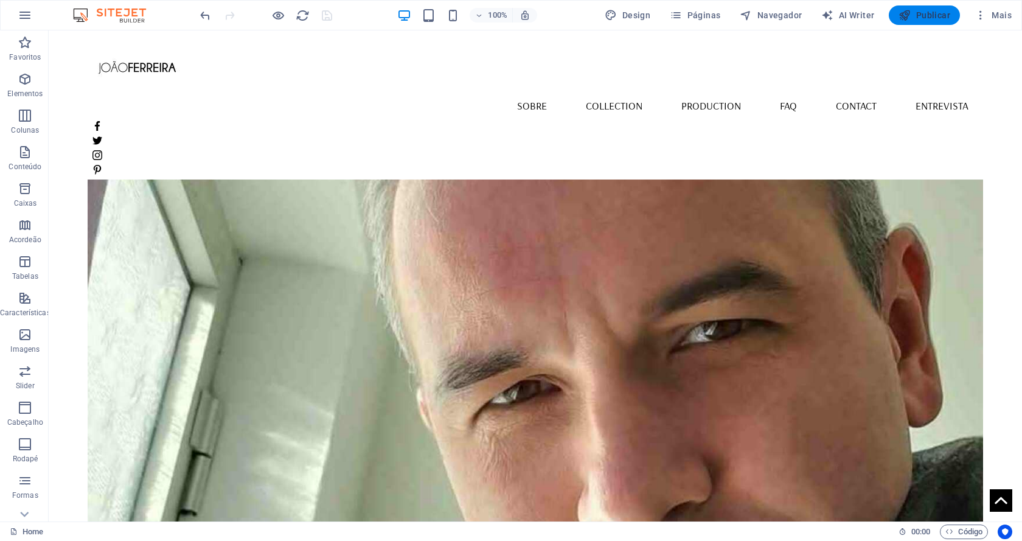
click at [933, 21] on span "Publicar" at bounding box center [924, 15] width 52 height 12
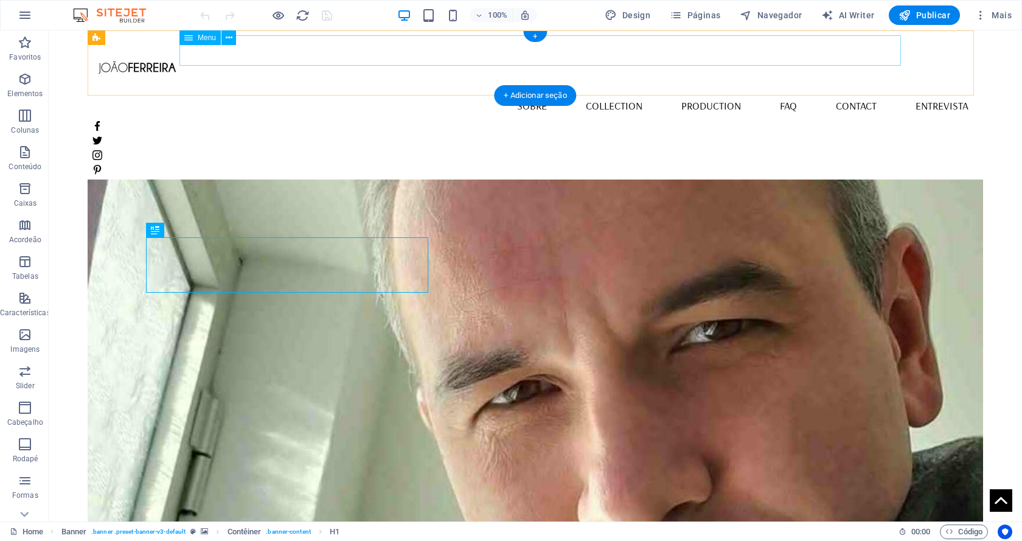
click at [481, 91] on nav "Home Sobre Collection Production FAQ Contact Entrevista" at bounding box center [535, 106] width 886 height 30
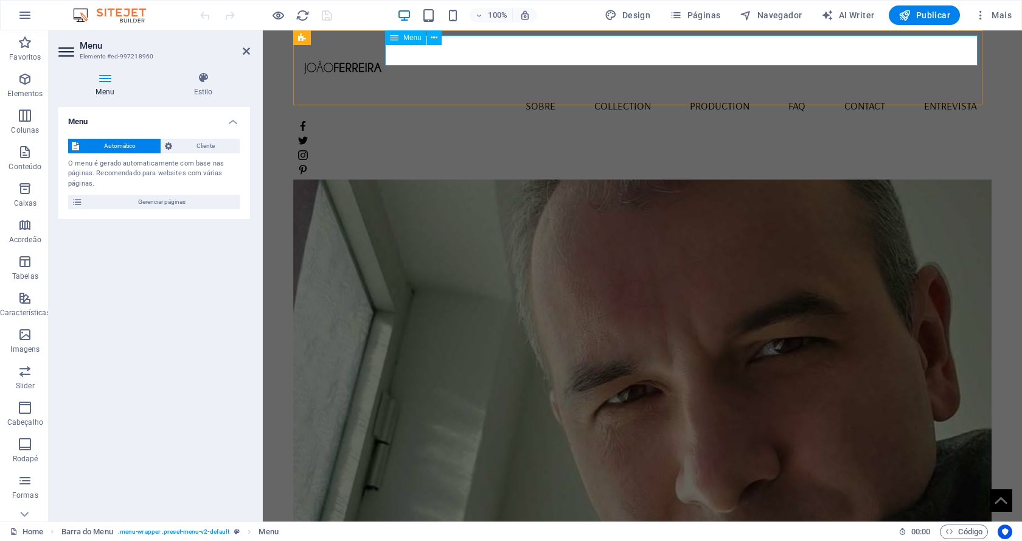
click at [559, 91] on nav "Home Sobre Collection Production FAQ Contact Entrevista" at bounding box center [642, 106] width 689 height 30
click at [133, 199] on span "Gerenciar páginas" at bounding box center [161, 202] width 150 height 15
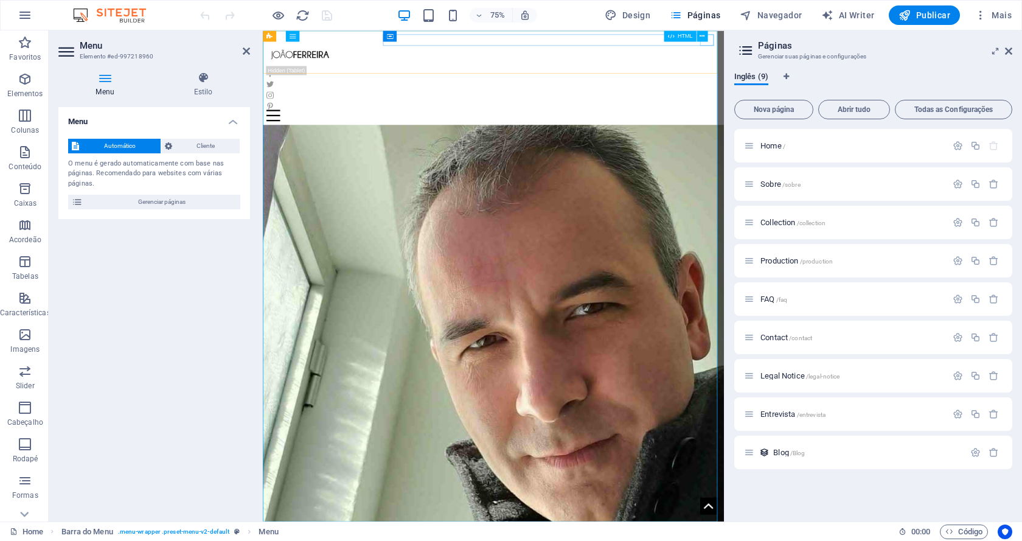
click at [855, 136] on div "Menu" at bounding box center [570, 143] width 605 height 15
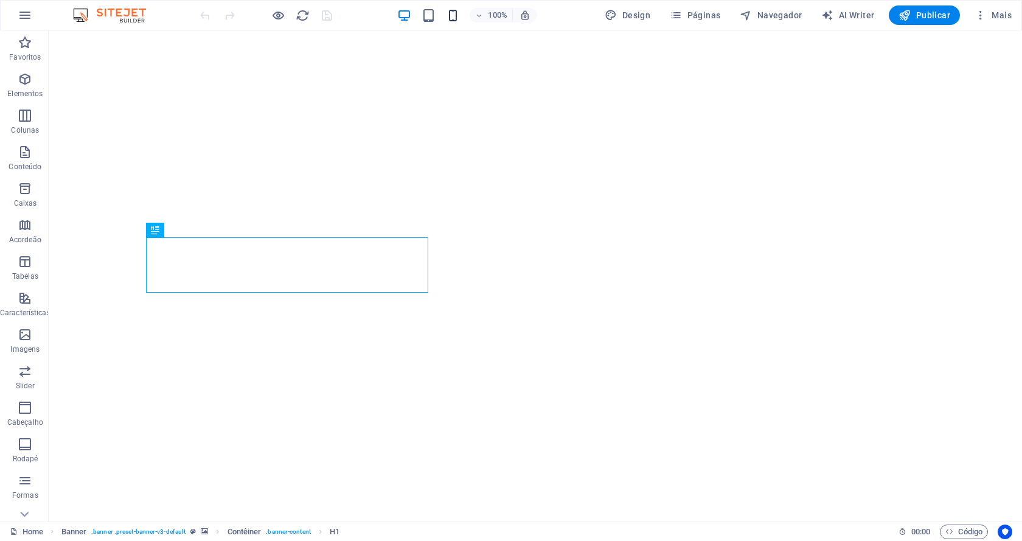
click at [448, 10] on icon "button" at bounding box center [453, 16] width 14 height 14
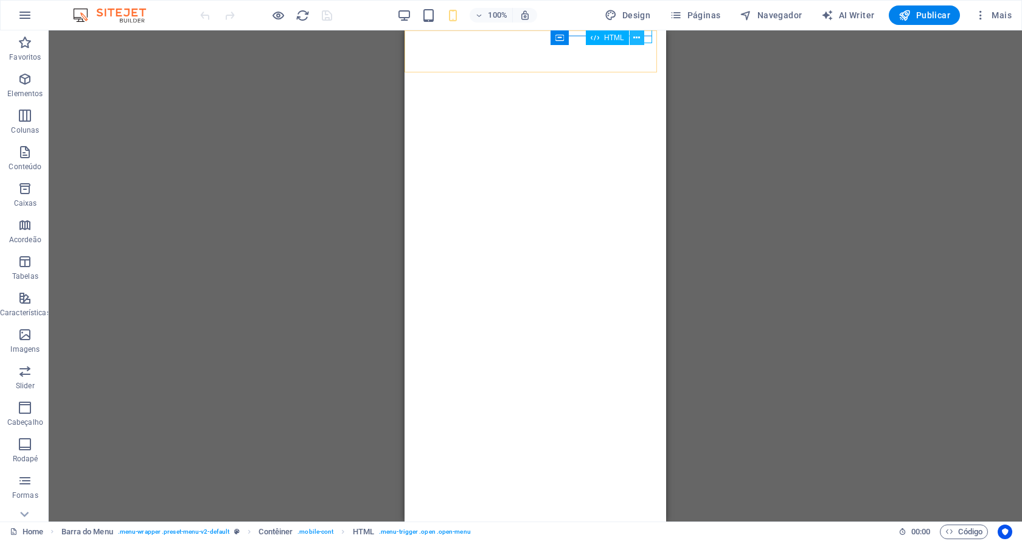
click at [637, 38] on icon at bounding box center [636, 38] width 7 height 13
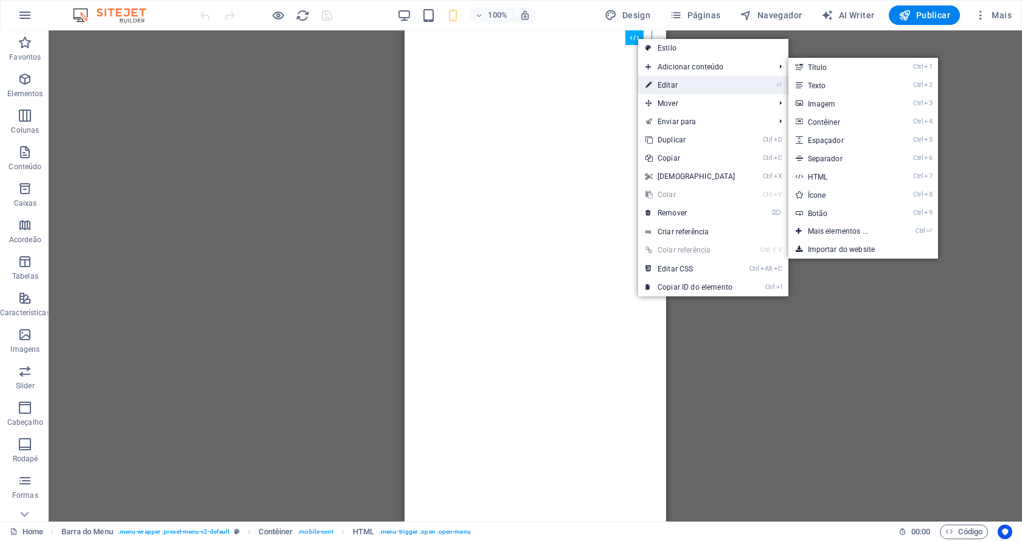
click at [687, 85] on link "⏎ Editar" at bounding box center [690, 85] width 105 height 18
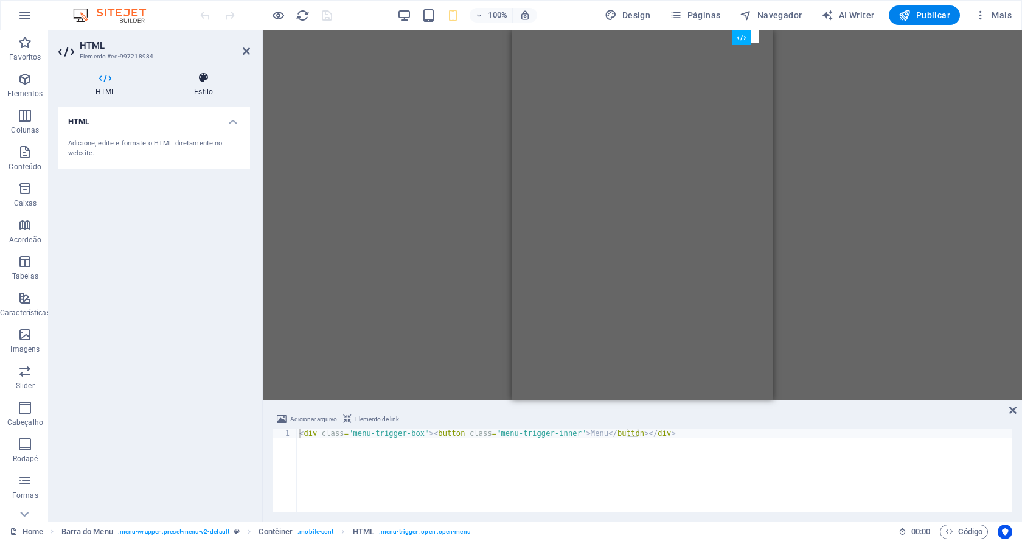
click at [210, 84] on h4 "Estilo" at bounding box center [203, 85] width 93 height 26
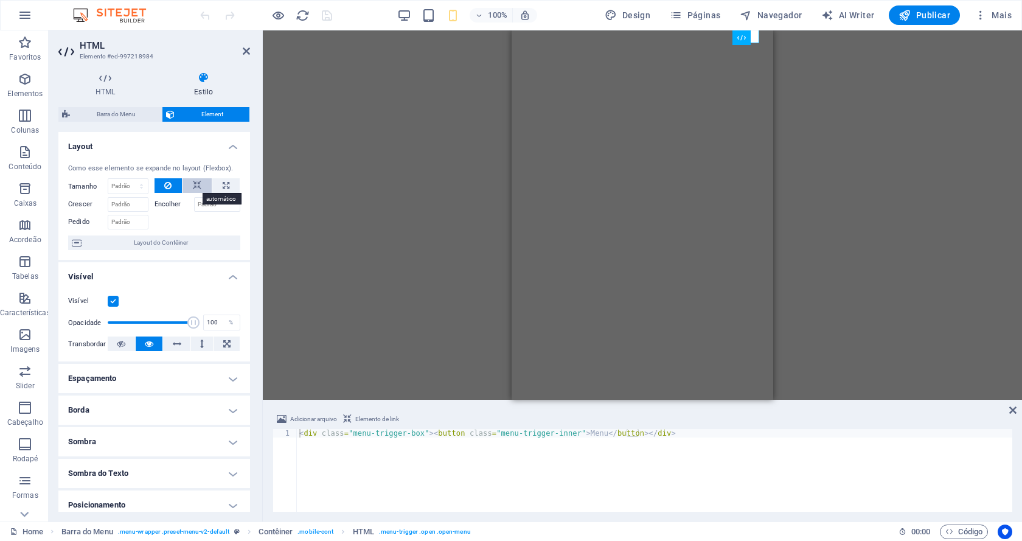
click at [196, 184] on icon at bounding box center [197, 185] width 9 height 15
click at [165, 180] on icon at bounding box center [167, 185] width 7 height 15
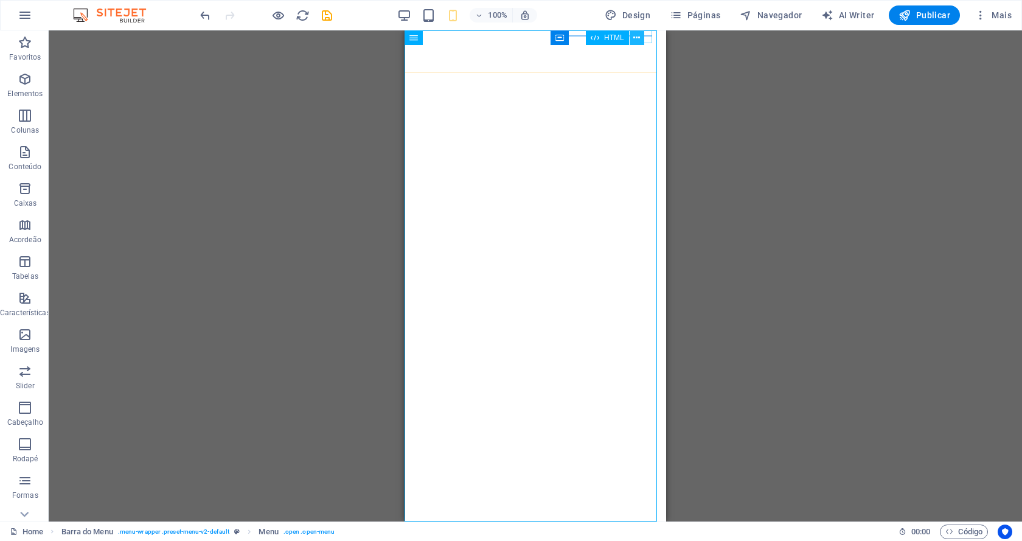
click at [643, 39] on button at bounding box center [637, 37] width 15 height 15
click at [645, 34] on div "HTML" at bounding box center [619, 37] width 66 height 15
click at [650, 37] on div "HTML" at bounding box center [619, 37] width 66 height 15
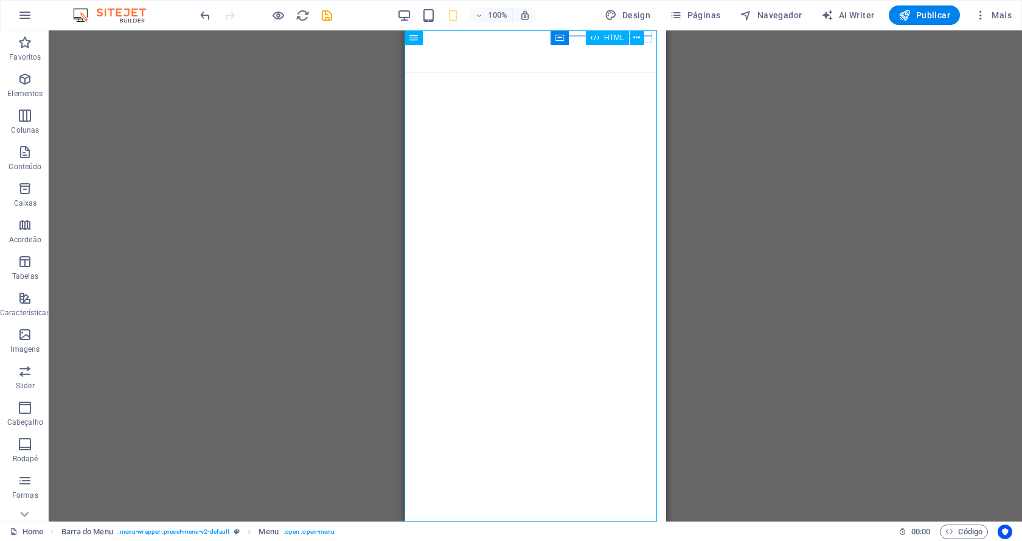
click at [648, 33] on div "HTML" at bounding box center [619, 37] width 66 height 15
click at [640, 38] on icon at bounding box center [636, 38] width 7 height 13
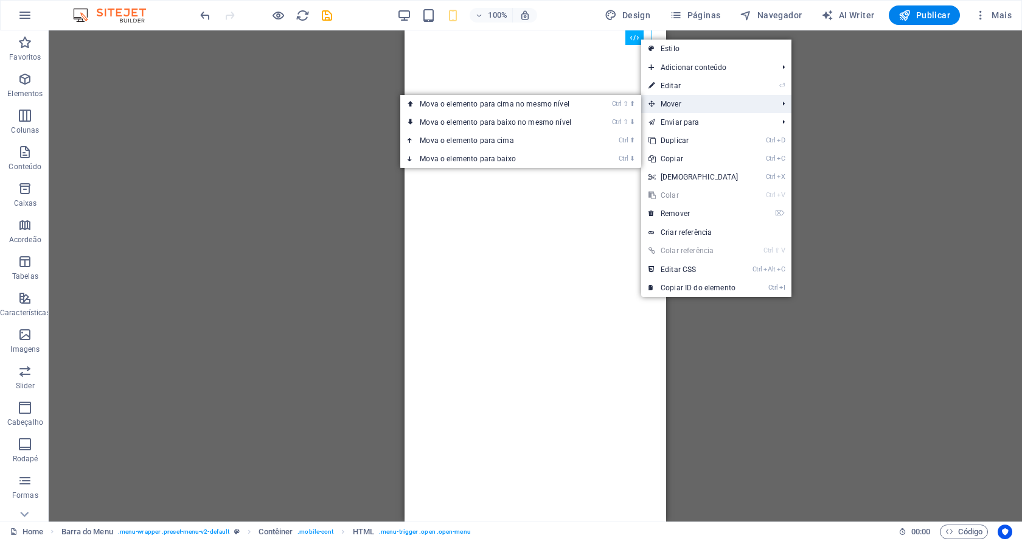
click at [704, 103] on span "Mover" at bounding box center [707, 104] width 132 height 18
click at [556, 153] on link "Ctrl ⬇ Mova o elemento para baixo" at bounding box center [497, 159] width 195 height 18
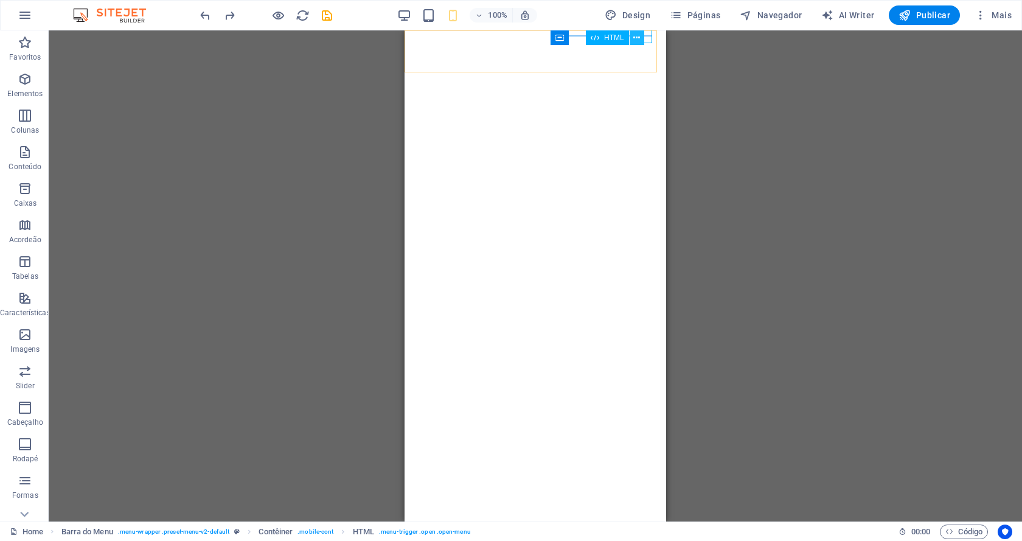
click at [639, 39] on icon at bounding box center [636, 38] width 7 height 13
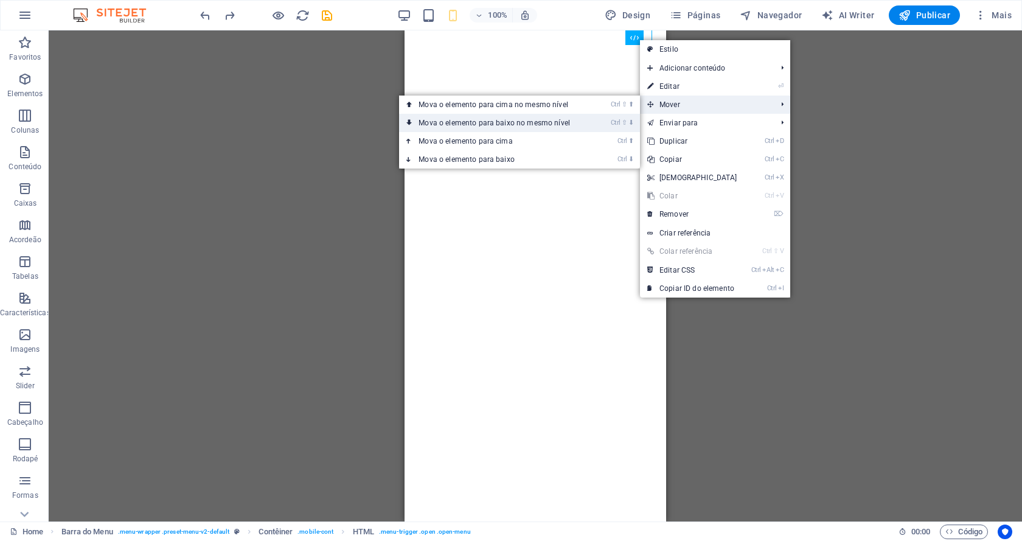
click at [553, 120] on link "Ctrl ⇧ ⬇ Mova o elemento para baixo no mesmo nível" at bounding box center [496, 123] width 195 height 18
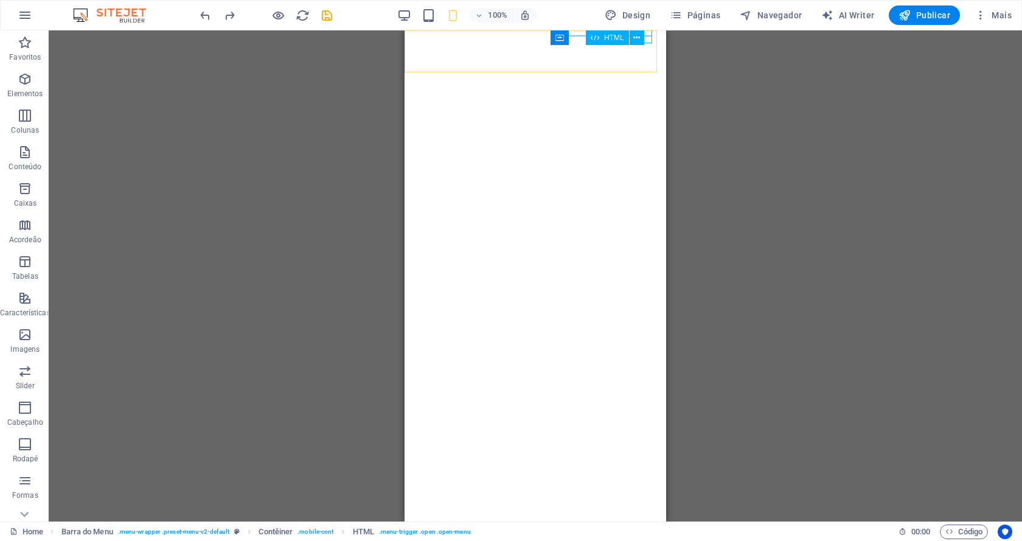
click at [647, 31] on div "HTML" at bounding box center [619, 37] width 66 height 15
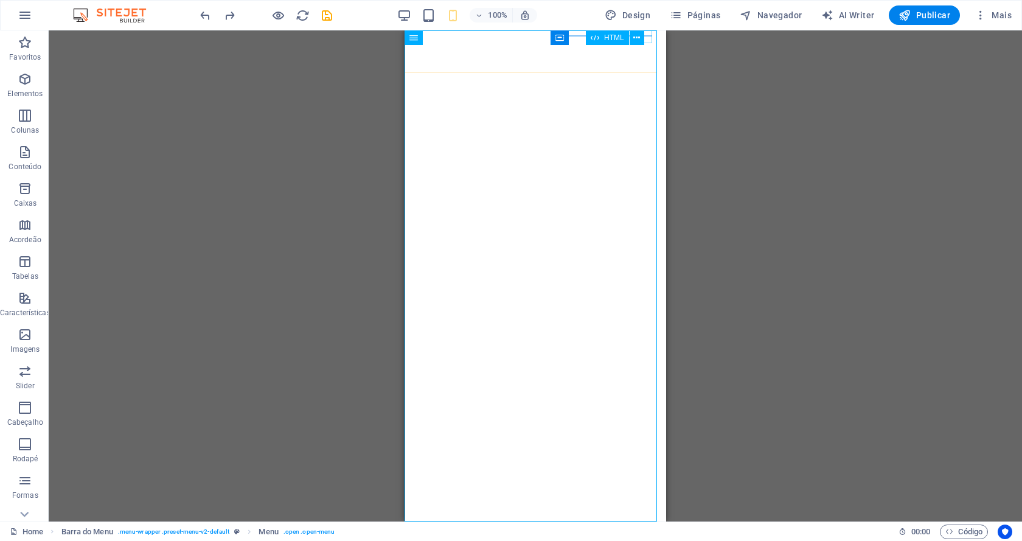
click at [647, 40] on div "HTML" at bounding box center [619, 37] width 66 height 15
click at [634, 40] on icon at bounding box center [636, 38] width 7 height 13
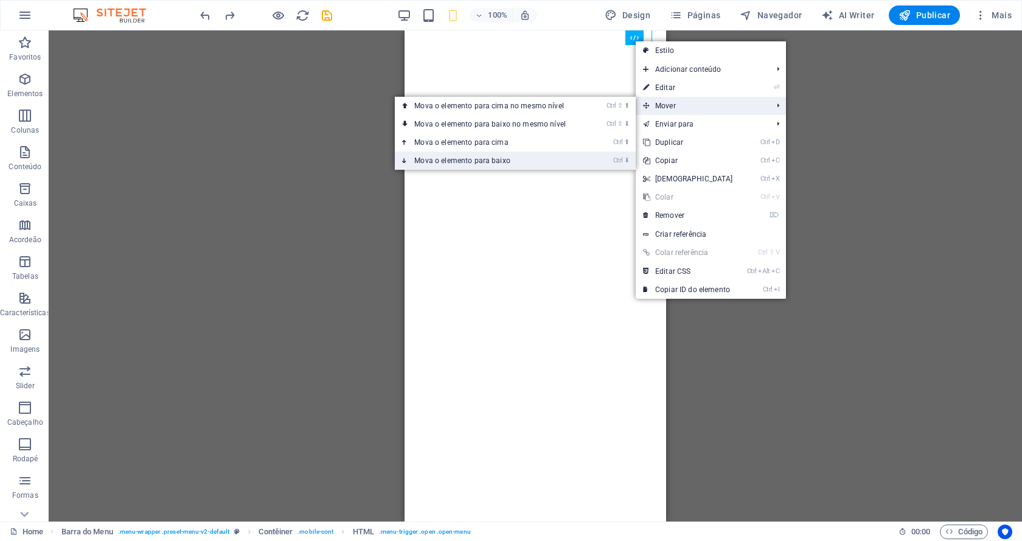
click at [546, 156] on link "Ctrl ⬇ Mova o elemento para baixo" at bounding box center [492, 160] width 195 height 18
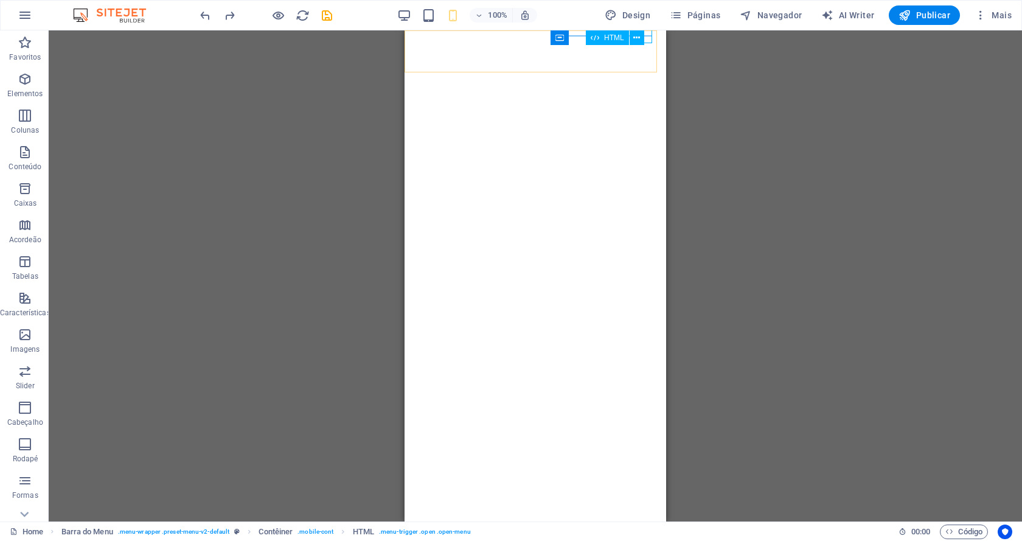
click at [647, 33] on div "HTML" at bounding box center [619, 37] width 66 height 15
click at [640, 36] on icon at bounding box center [636, 38] width 7 height 13
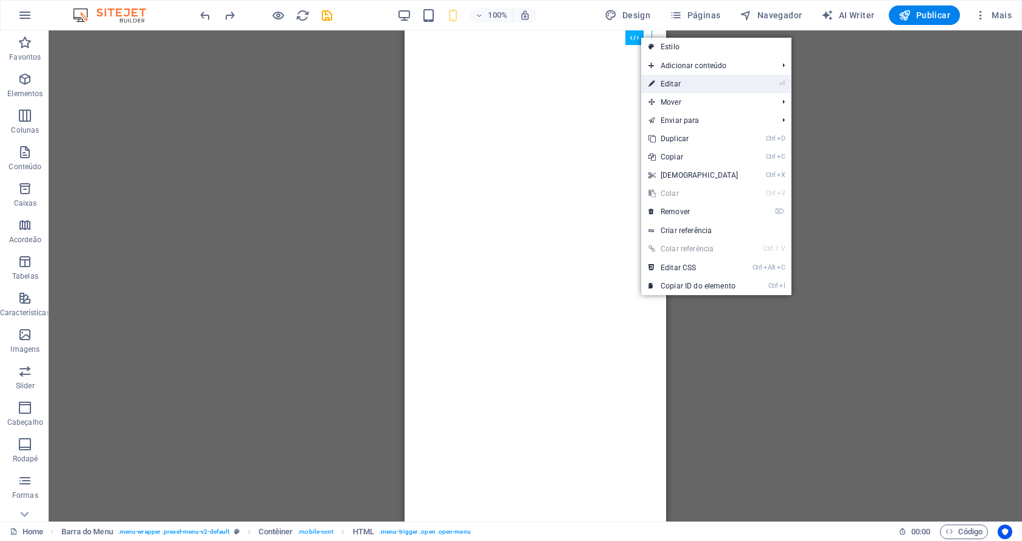
click at [692, 82] on link "⏎ Editar" at bounding box center [693, 84] width 105 height 18
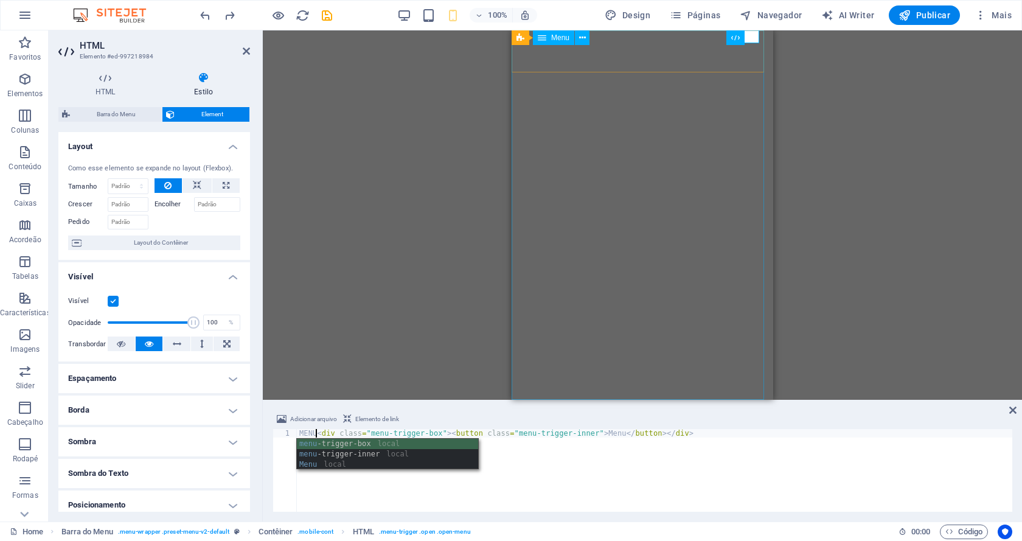
scroll to position [0, 1]
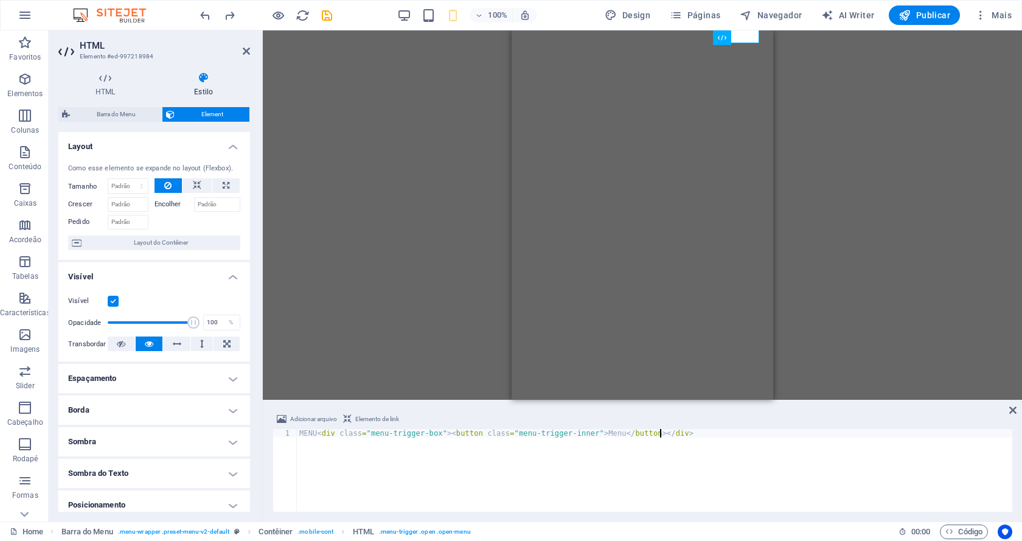
click at [506, 471] on div "MENU < div class = "menu-trigger-box" > < button class = "menu-trigger-inner" >…" at bounding box center [654, 479] width 715 height 100
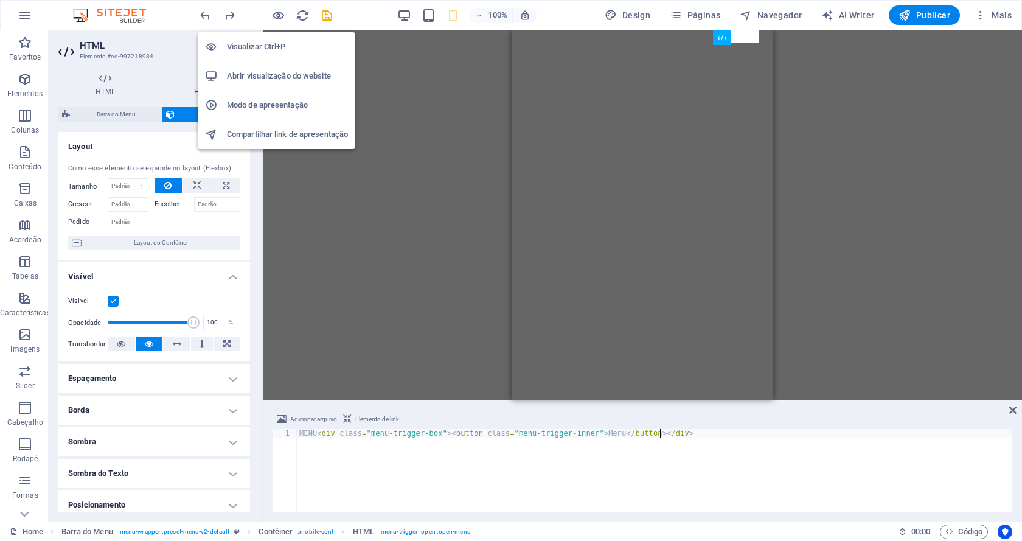
type textarea "MENU<div class="menu-trigger-box"><button class="menu-trigger-inner">Menu</butt…"
click at [266, 44] on h6 "Visualizar Ctrl+P" at bounding box center [287, 47] width 121 height 15
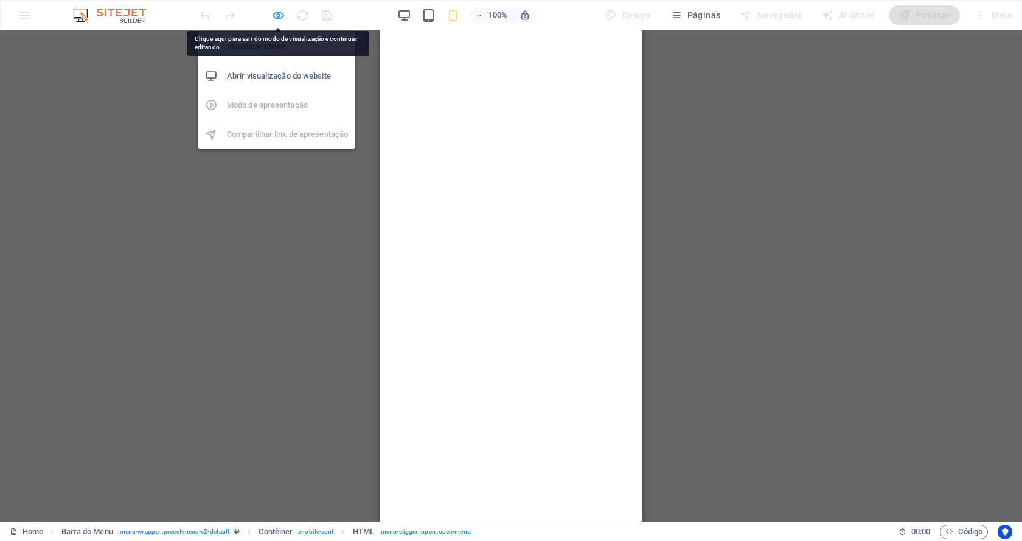
click at [278, 18] on icon "button" at bounding box center [278, 16] width 14 height 14
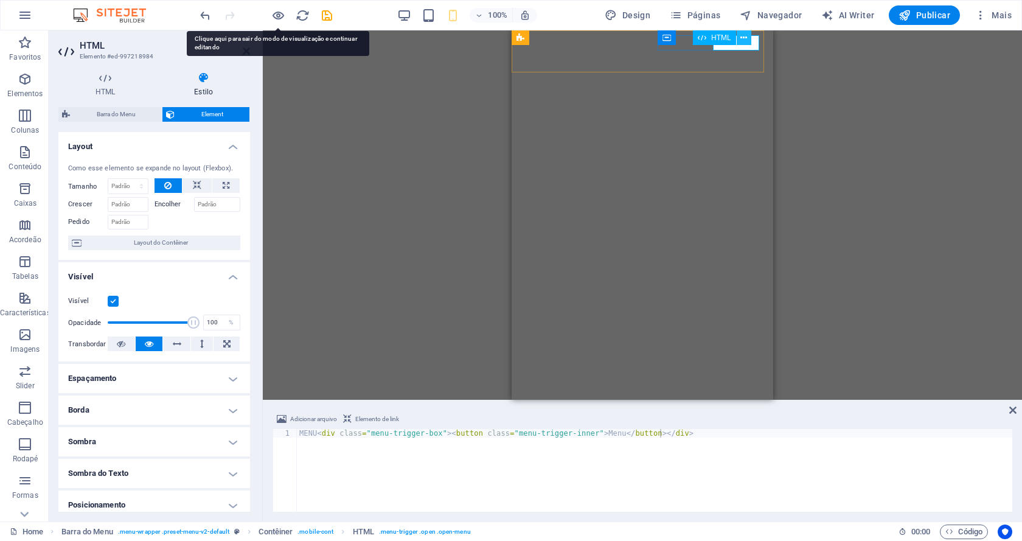
click at [746, 43] on icon at bounding box center [743, 38] width 7 height 13
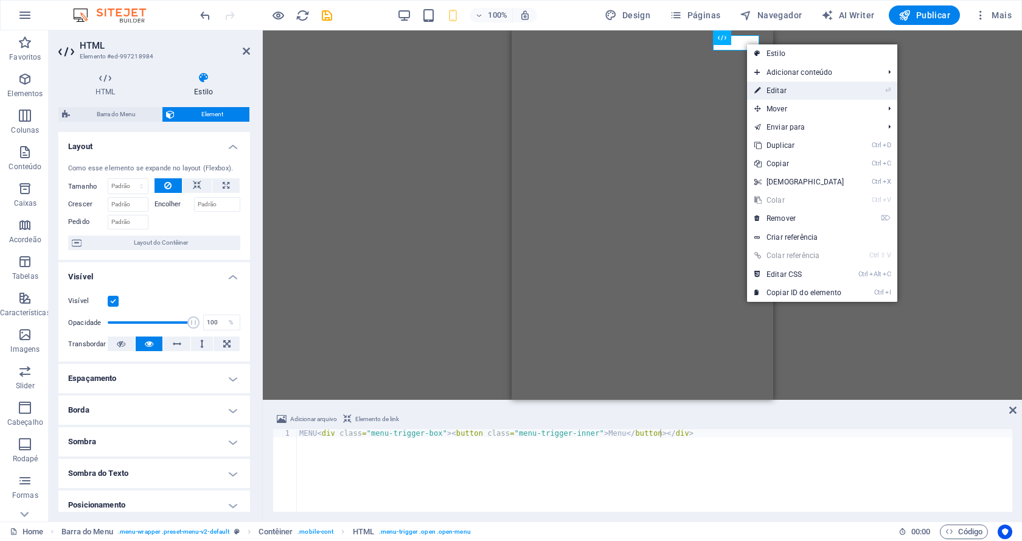
click at [797, 90] on link "⏎ Editar" at bounding box center [799, 91] width 105 height 18
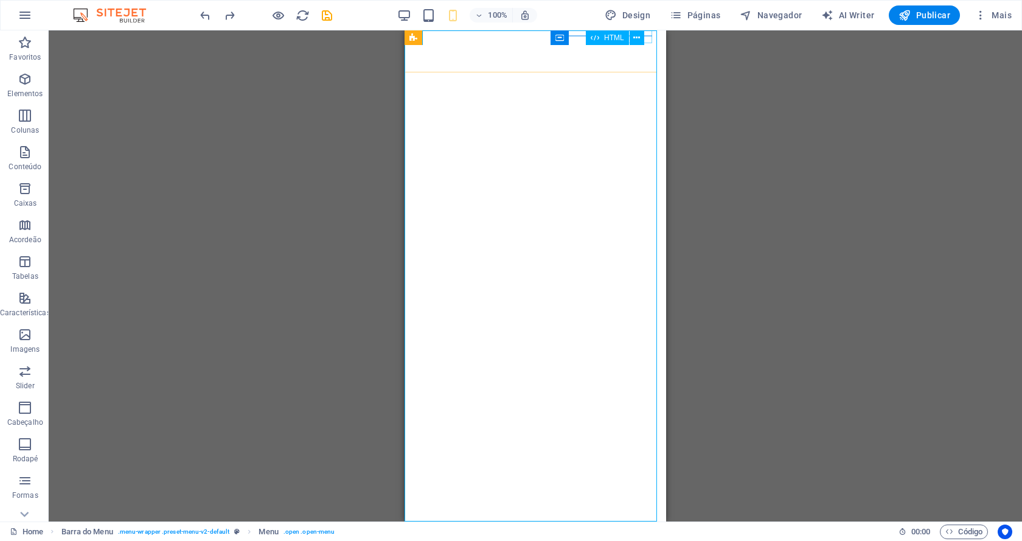
click at [644, 41] on div "HTML" at bounding box center [619, 37] width 66 height 15
click at [646, 40] on div "HTML" at bounding box center [619, 37] width 66 height 15
click at [648, 36] on div "HTML" at bounding box center [619, 37] width 66 height 15
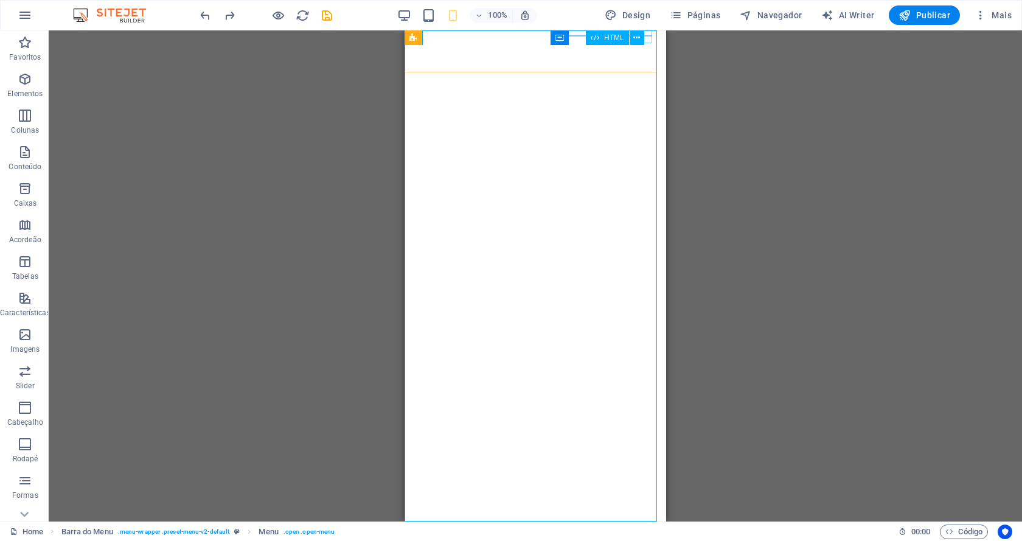
click at [647, 34] on div "HTML" at bounding box center [619, 37] width 66 height 15
click at [646, 32] on div "HTML" at bounding box center [619, 37] width 66 height 15
click at [620, 38] on span "HTML" at bounding box center [614, 37] width 20 height 7
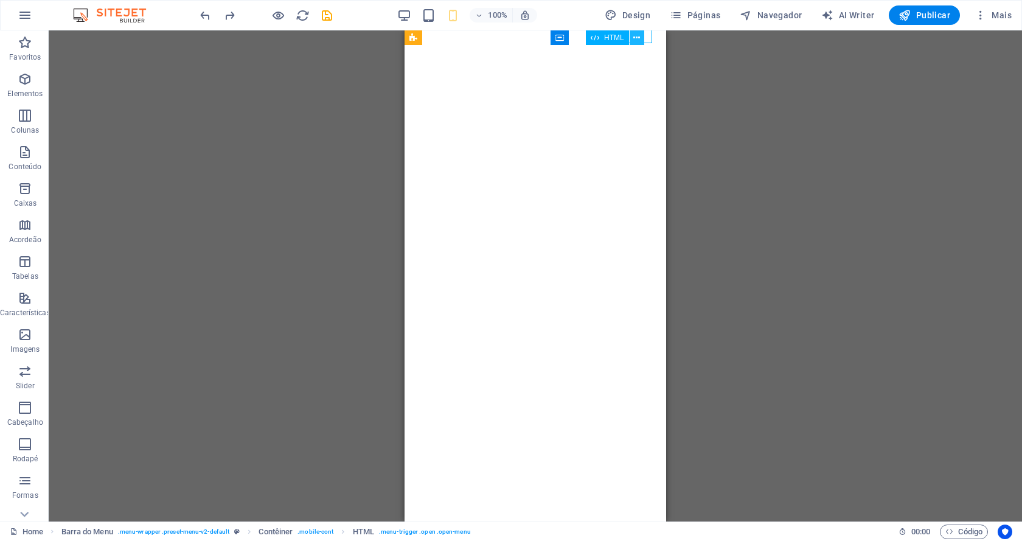
click at [634, 35] on icon at bounding box center [636, 38] width 7 height 13
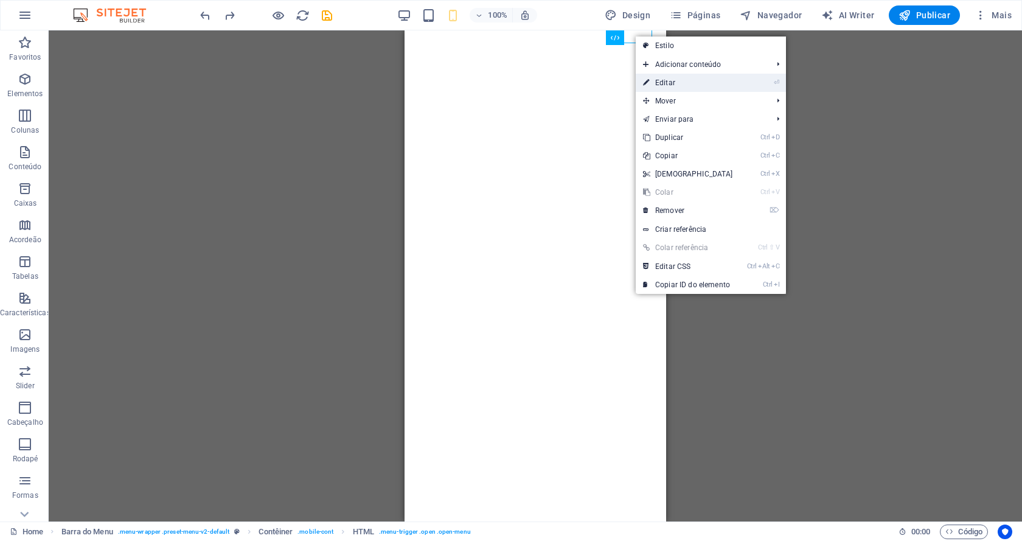
click at [684, 85] on link "⏎ Editar" at bounding box center [688, 83] width 105 height 18
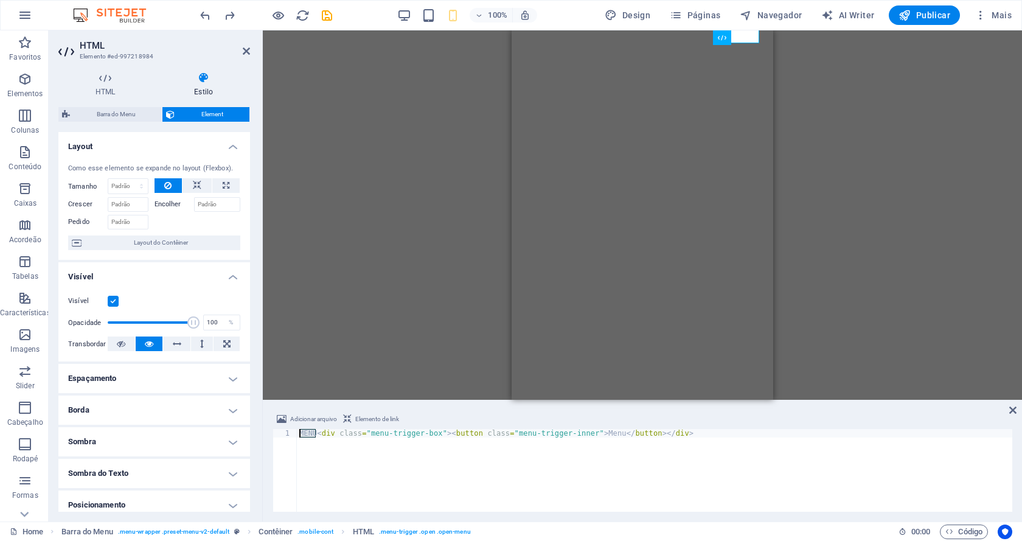
drag, startPoint x: 316, startPoint y: 432, endPoint x: 272, endPoint y: 432, distance: 43.8
click at [272, 432] on div "MENU<div class="menu-trigger-box"><button class="menu-trigger-inner">Menu</butt…" at bounding box center [642, 470] width 740 height 83
type textarea "<div class="menu-trigger-box"><button class="menu-trigger-inner">Menu</button><…"
click at [431, 484] on div "< div class = "menu-trigger-box" > < button class = "menu-trigger-inner" > Menu…" at bounding box center [654, 479] width 715 height 100
click at [754, 35] on div "HTML" at bounding box center [726, 37] width 66 height 15
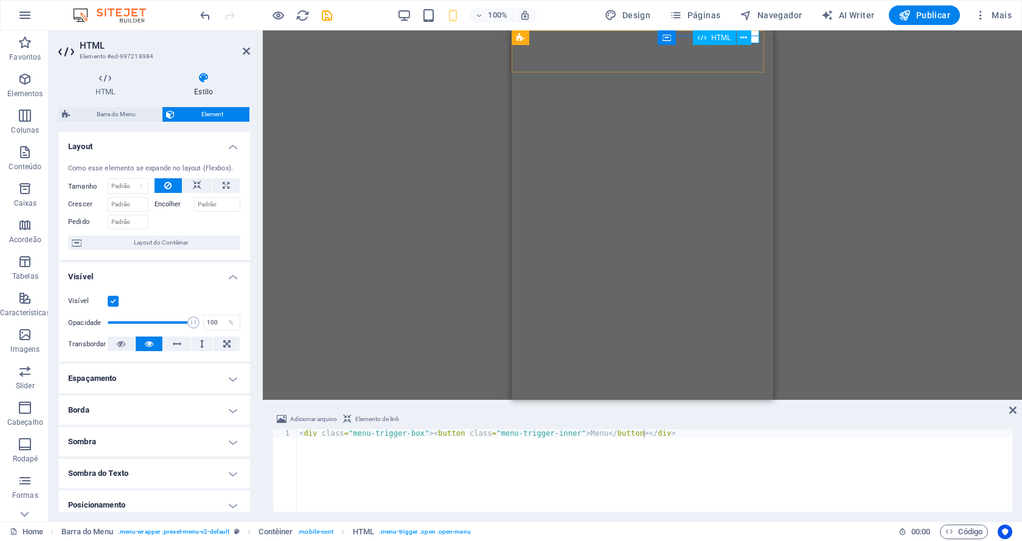
click at [753, 33] on div "HTML" at bounding box center [726, 37] width 66 height 15
click at [190, 184] on button at bounding box center [196, 185] width 29 height 15
click at [166, 184] on icon at bounding box center [167, 185] width 7 height 15
click at [200, 346] on icon at bounding box center [202, 343] width 4 height 15
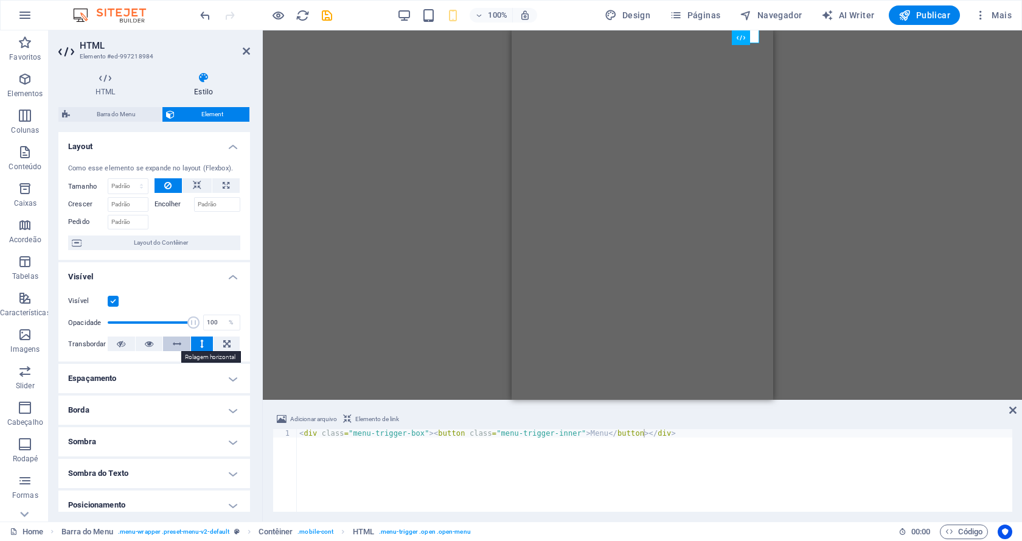
click at [173, 342] on icon at bounding box center [177, 343] width 9 height 15
click at [223, 344] on icon at bounding box center [226, 343] width 7 height 15
click at [200, 341] on icon at bounding box center [202, 343] width 4 height 15
click at [168, 342] on button at bounding box center [176, 343] width 27 height 15
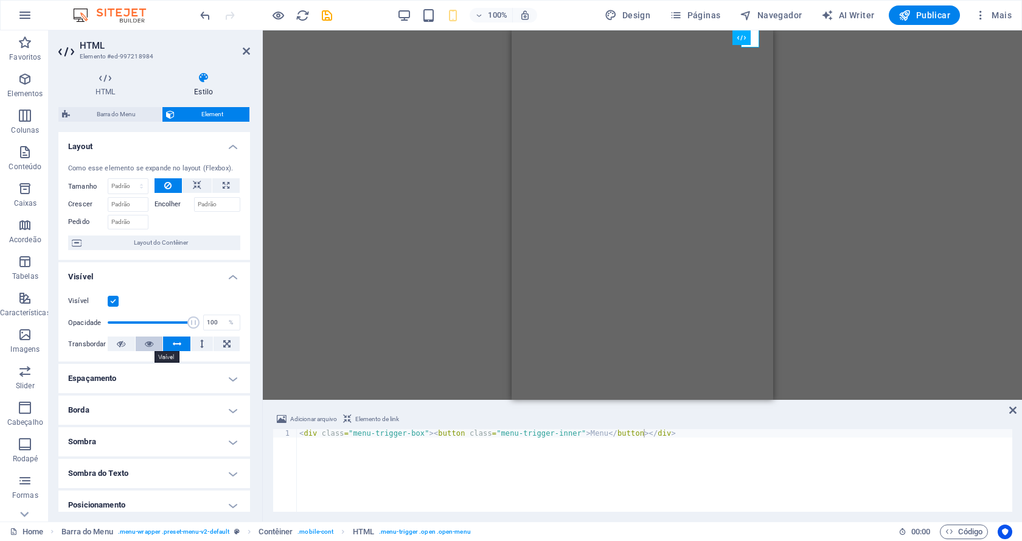
click at [146, 346] on icon at bounding box center [149, 343] width 9 height 15
click at [123, 341] on icon at bounding box center [121, 343] width 9 height 15
click at [142, 345] on button at bounding box center [149, 343] width 27 height 15
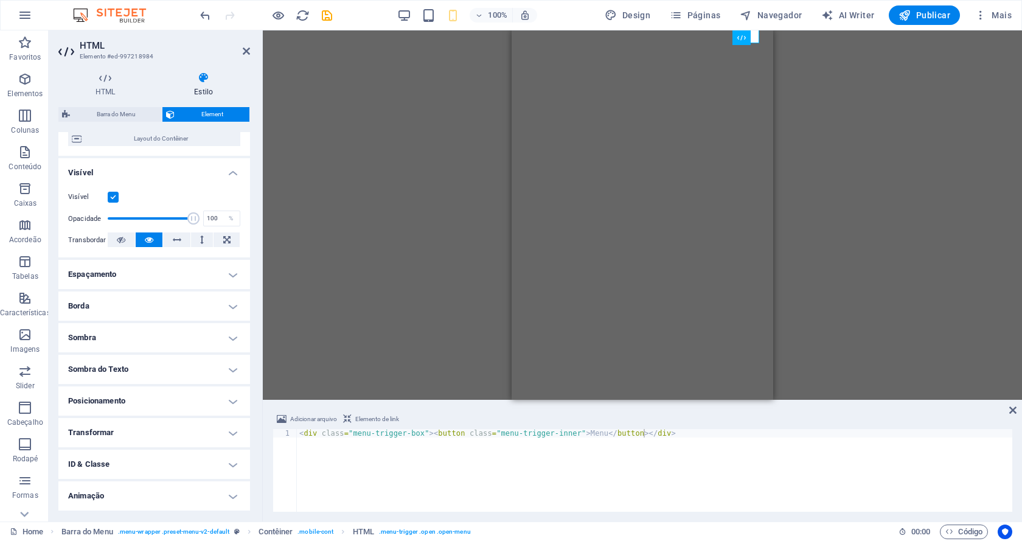
scroll to position [122, 0]
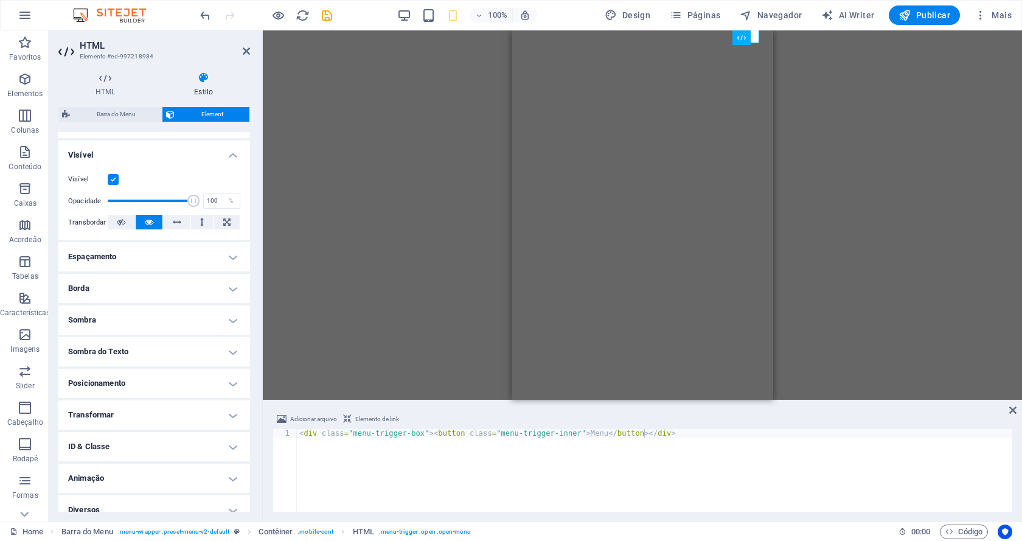
click at [206, 256] on h4 "Espaçamento" at bounding box center [154, 256] width 192 height 29
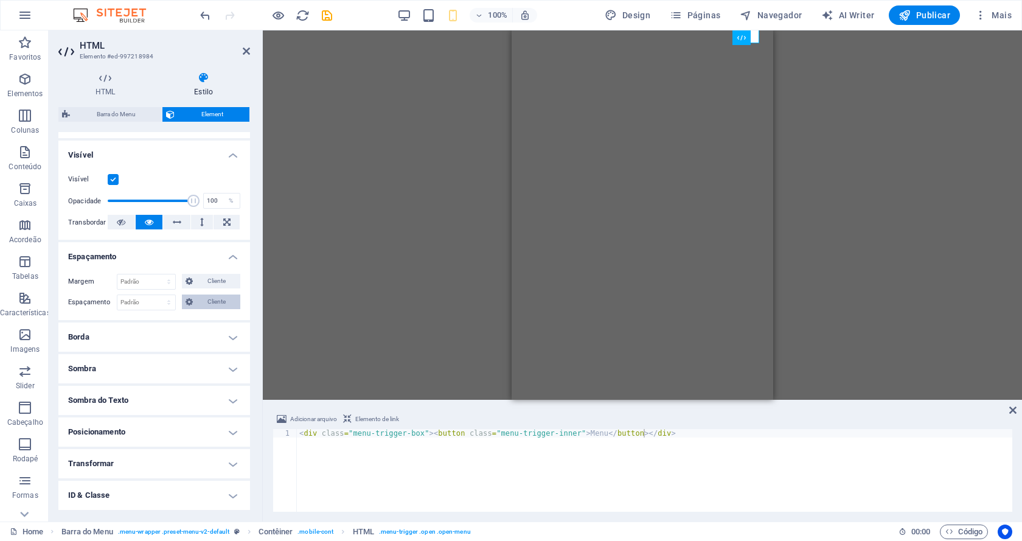
scroll to position [182, 0]
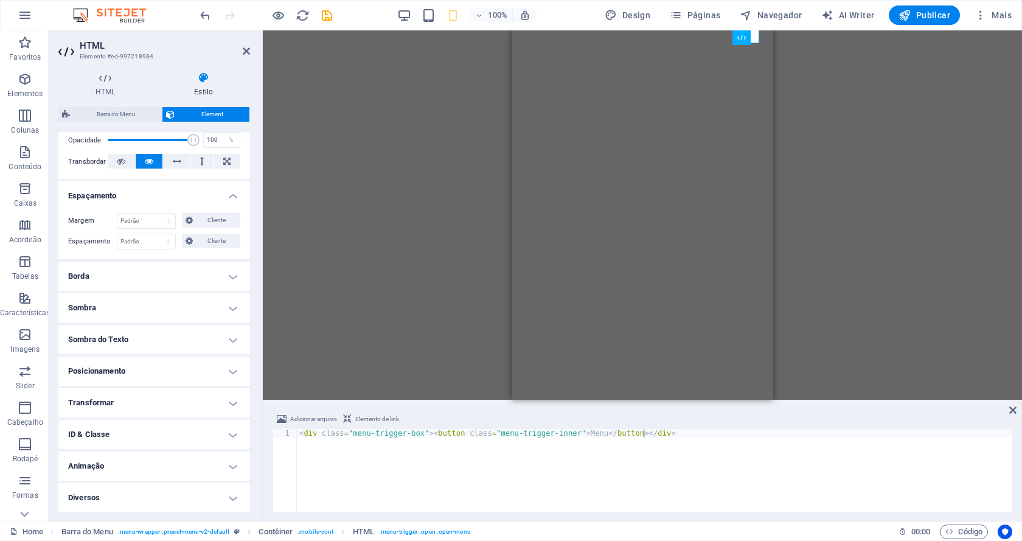
click at [189, 281] on h4 "Borda" at bounding box center [154, 276] width 192 height 29
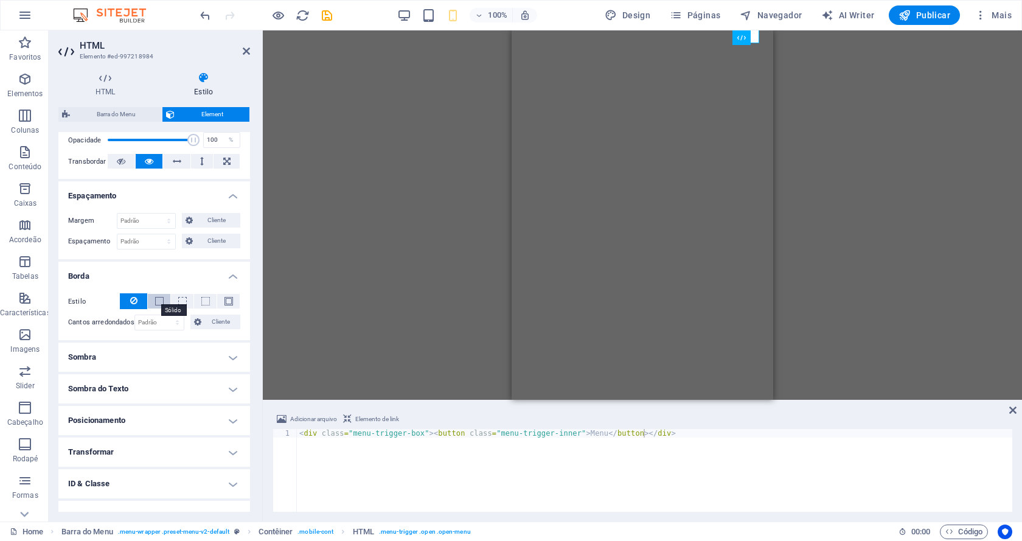
click at [156, 300] on span at bounding box center [159, 301] width 9 height 9
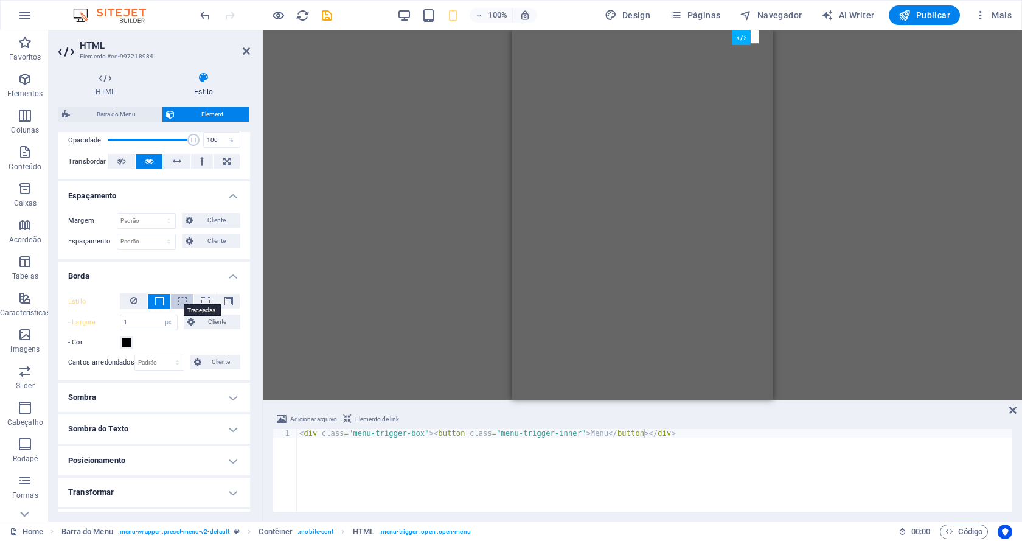
click at [178, 302] on span at bounding box center [182, 301] width 9 height 9
click at [198, 307] on button at bounding box center [205, 301] width 23 height 15
click at [226, 300] on span at bounding box center [228, 301] width 9 height 9
click at [158, 300] on span at bounding box center [159, 301] width 9 height 9
click at [128, 298] on button at bounding box center [133, 301] width 27 height 16
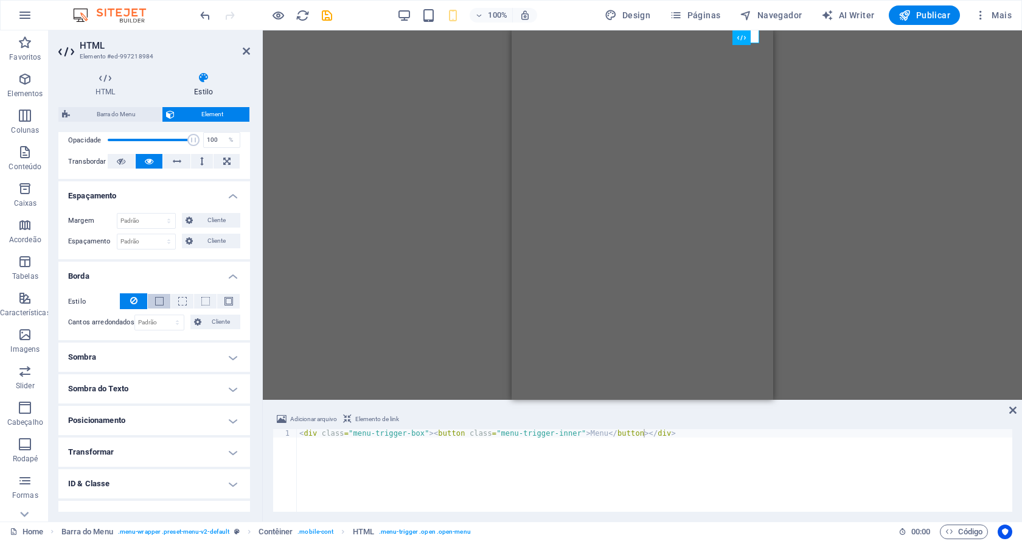
click at [161, 295] on button at bounding box center [159, 301] width 23 height 15
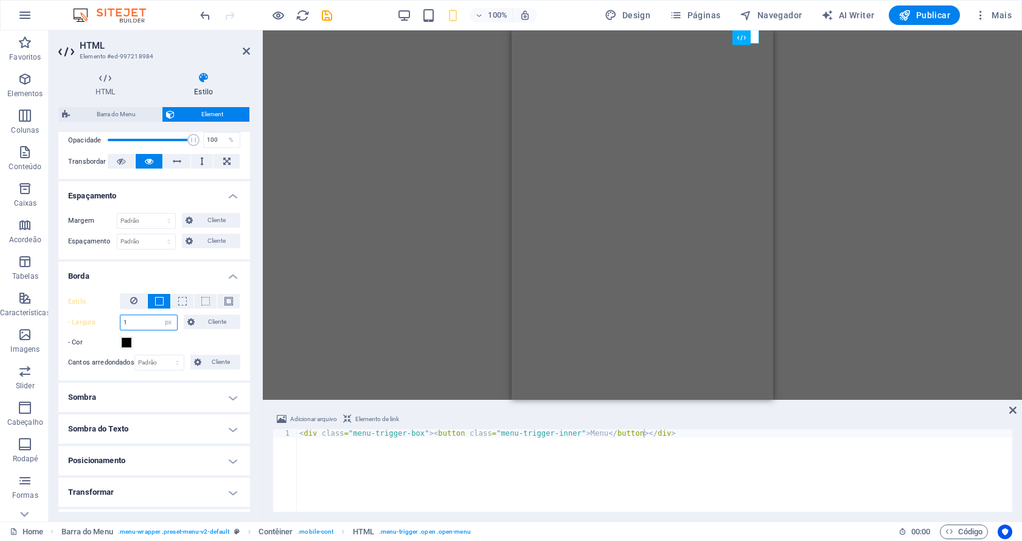
drag, startPoint x: 149, startPoint y: 322, endPoint x: 122, endPoint y: 319, distance: 26.9
click at [122, 319] on input "1" at bounding box center [148, 322] width 57 height 15
type input "2"
type input "4"
click at [187, 341] on div "- Cor" at bounding box center [154, 342] width 172 height 15
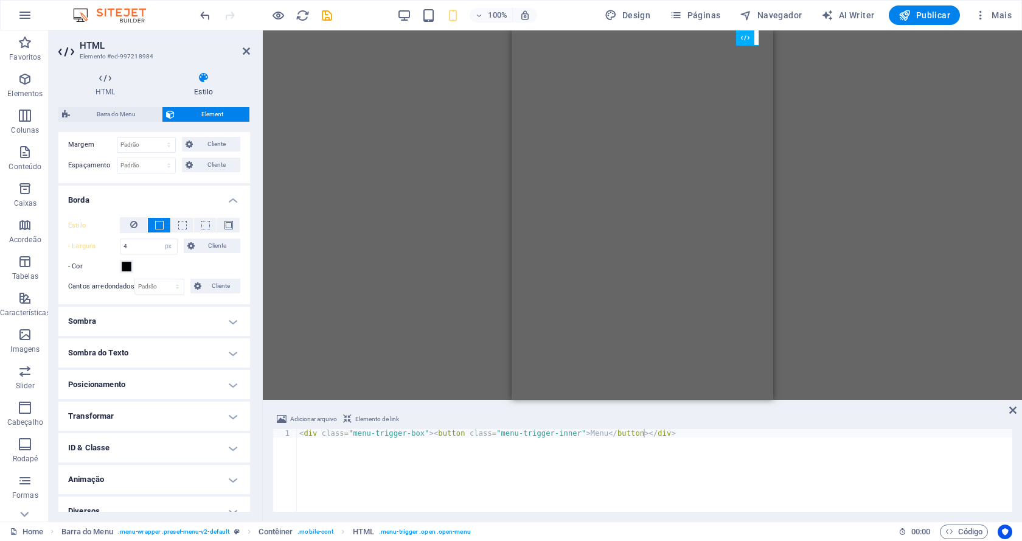
scroll to position [272, 0]
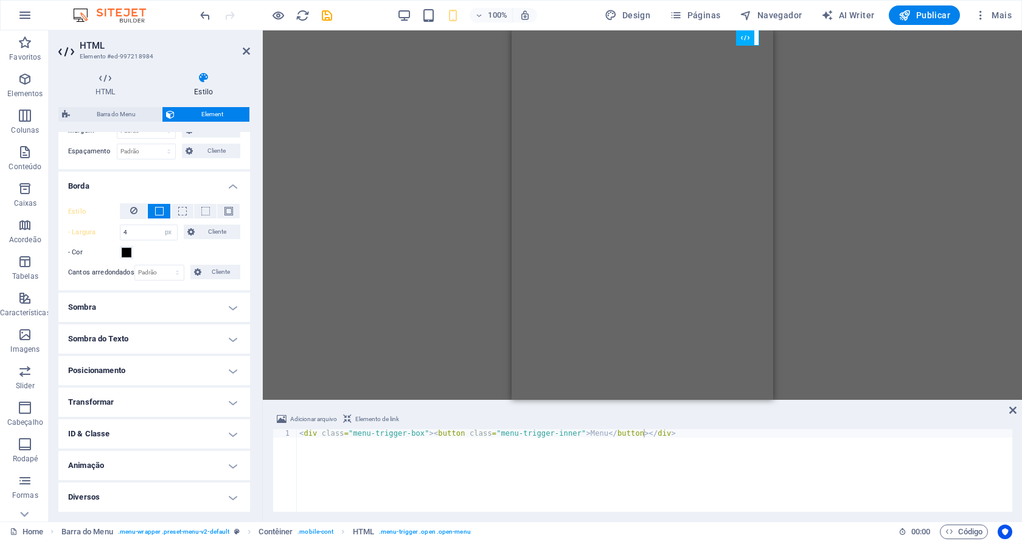
click at [162, 367] on h4 "Posicionamento" at bounding box center [154, 370] width 192 height 29
click at [117, 395] on span "Estático" at bounding box center [119, 394] width 21 height 15
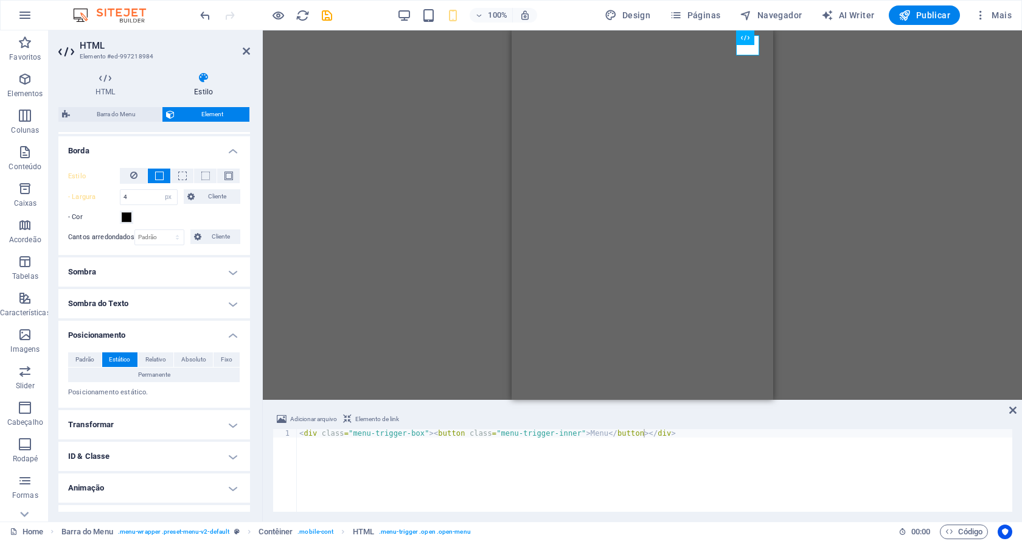
scroll to position [330, 0]
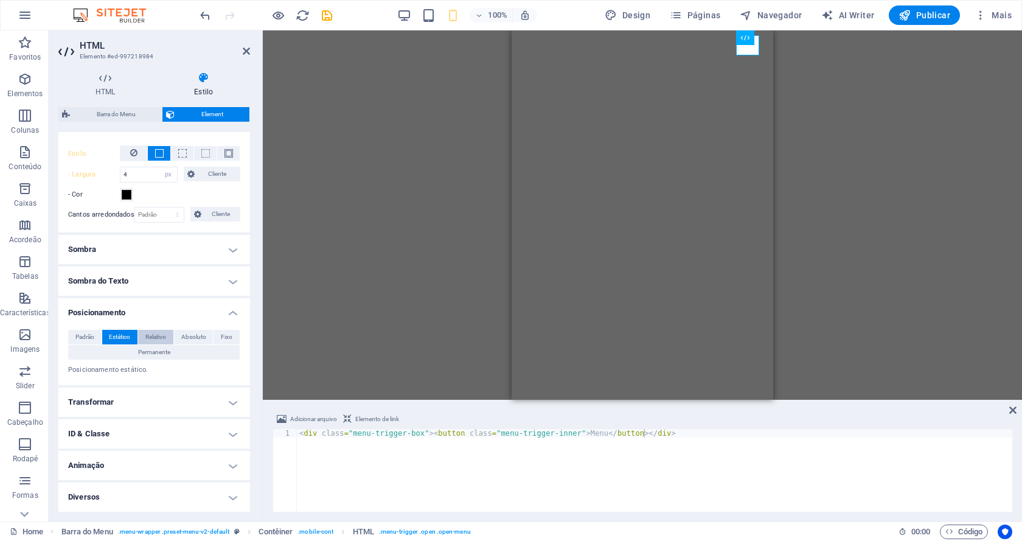
click at [153, 334] on span "Relativo" at bounding box center [155, 337] width 21 height 15
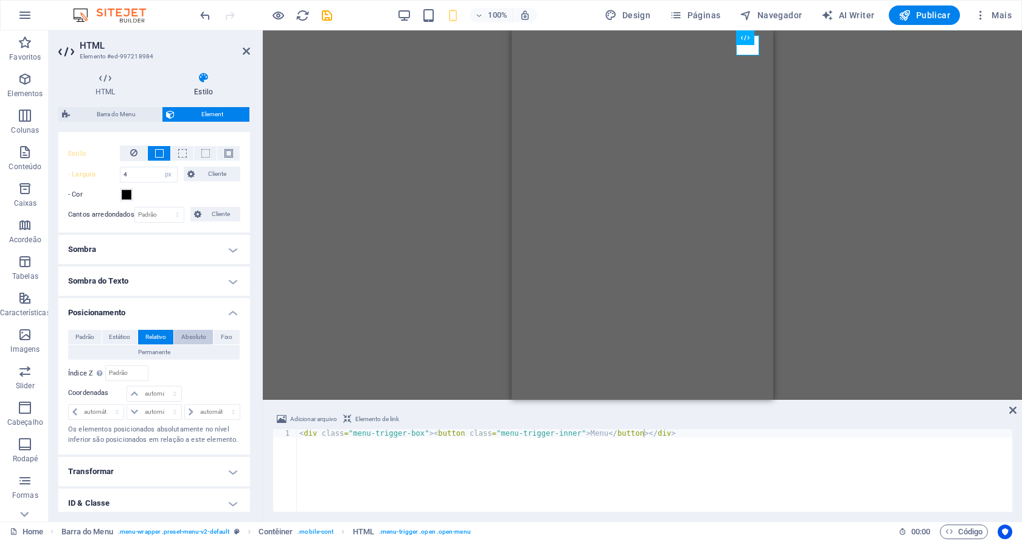
click at [196, 333] on span "Absoluto" at bounding box center [193, 337] width 25 height 15
click at [226, 334] on span "Fixo" at bounding box center [227, 337] width 12 height 15
click at [157, 353] on span "Permanente" at bounding box center [154, 352] width 32 height 15
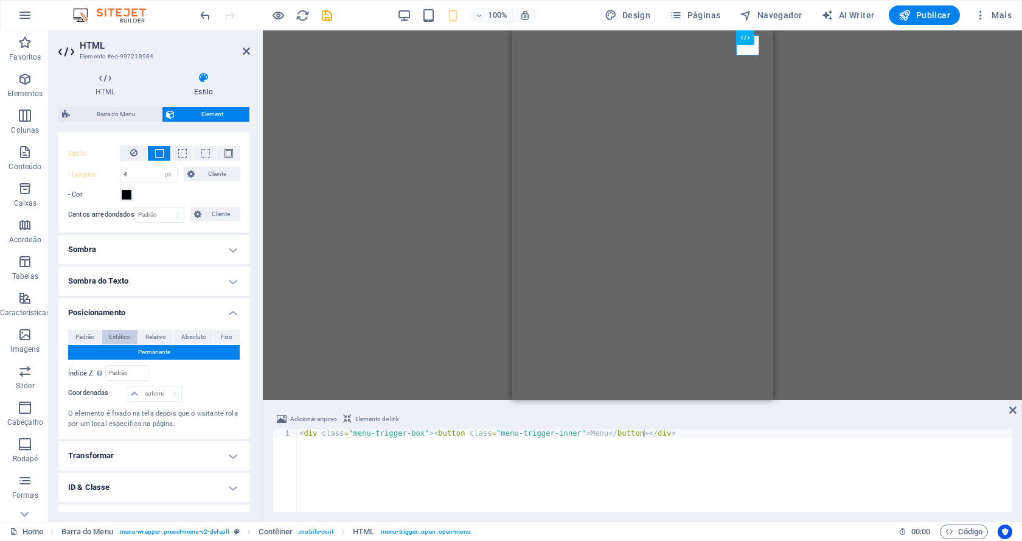
click at [116, 338] on span "Estático" at bounding box center [119, 337] width 21 height 15
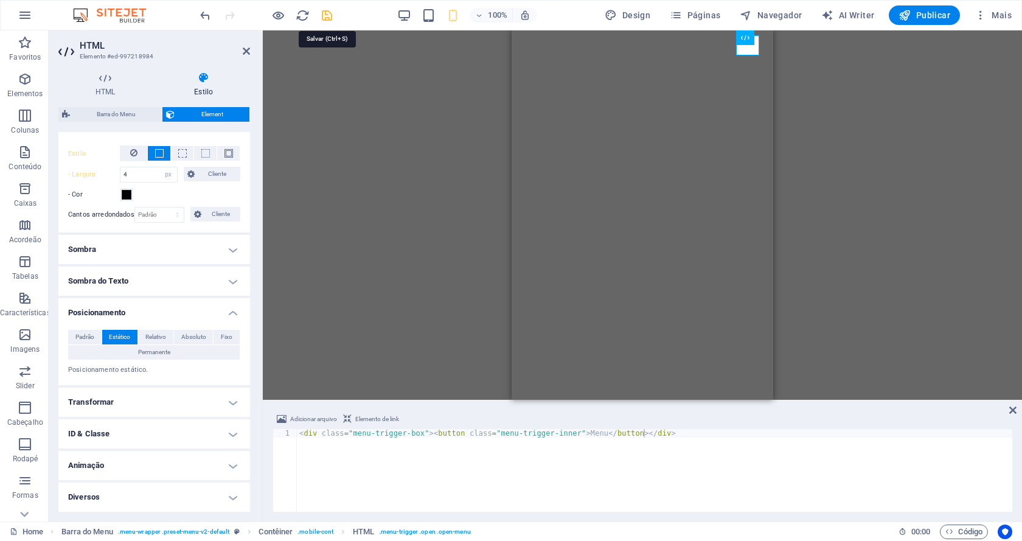
click at [322, 16] on icon "save" at bounding box center [327, 16] width 14 height 14
select select "px"
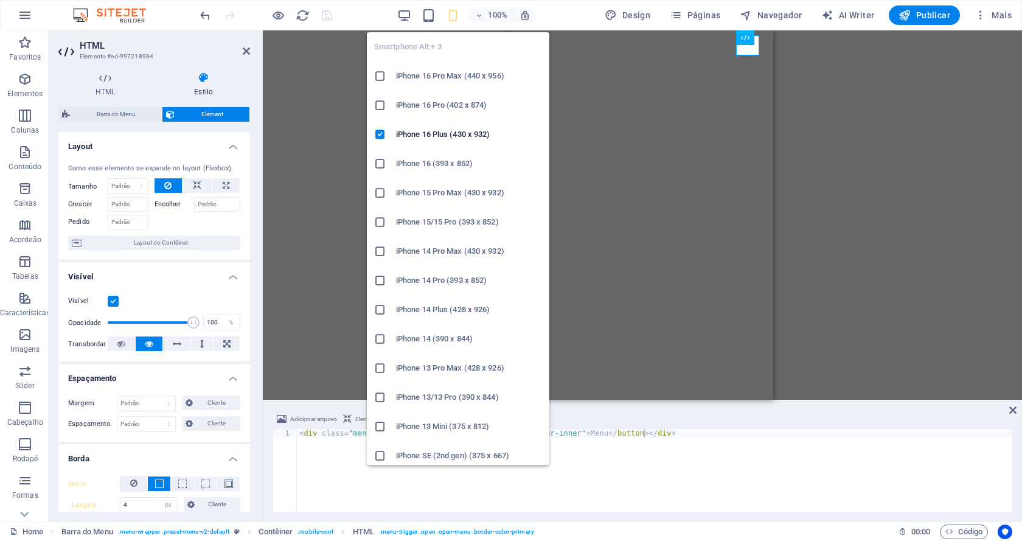
click at [454, 18] on icon "button" at bounding box center [453, 16] width 14 height 14
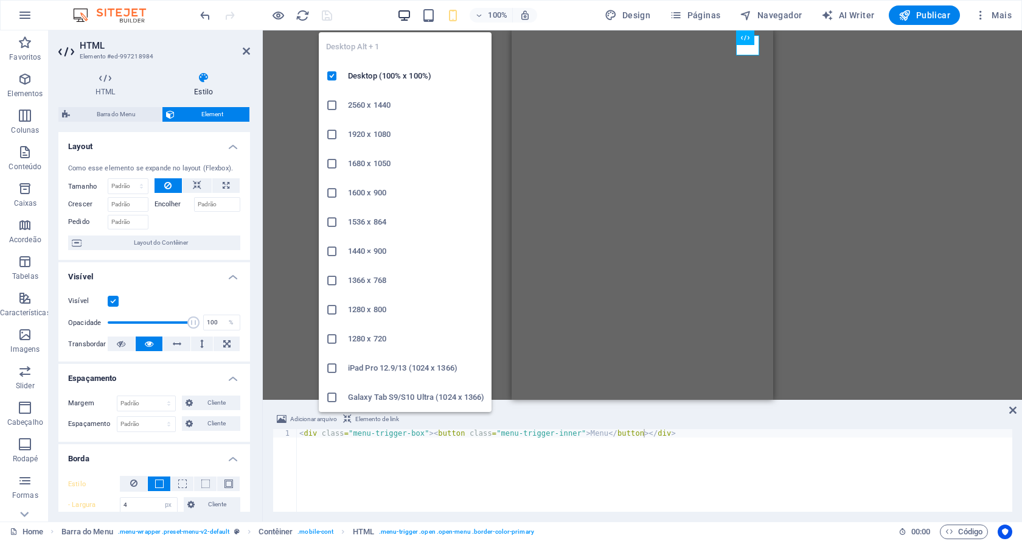
click at [403, 15] on icon "button" at bounding box center [404, 16] width 14 height 14
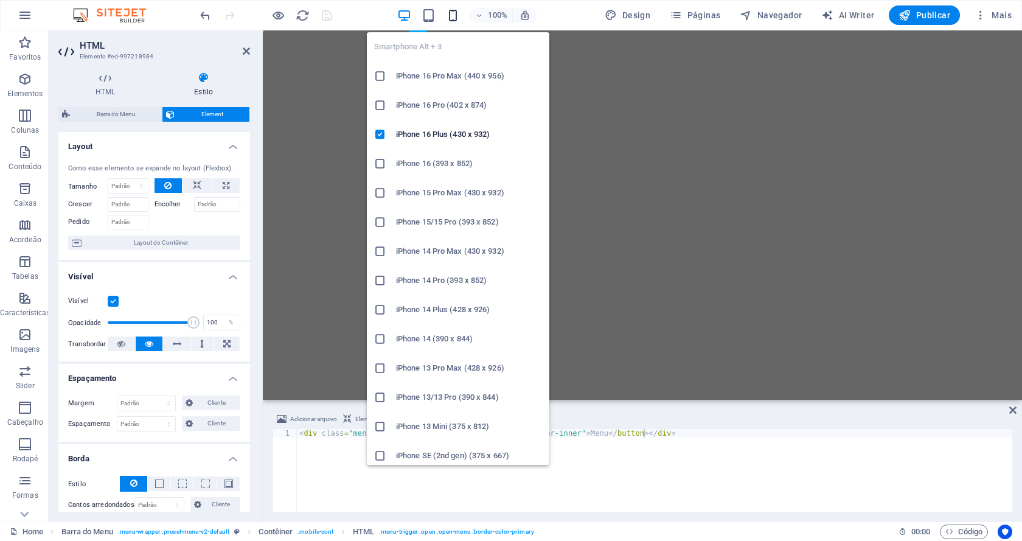
click at [459, 19] on icon "button" at bounding box center [453, 16] width 14 height 14
type input "4"
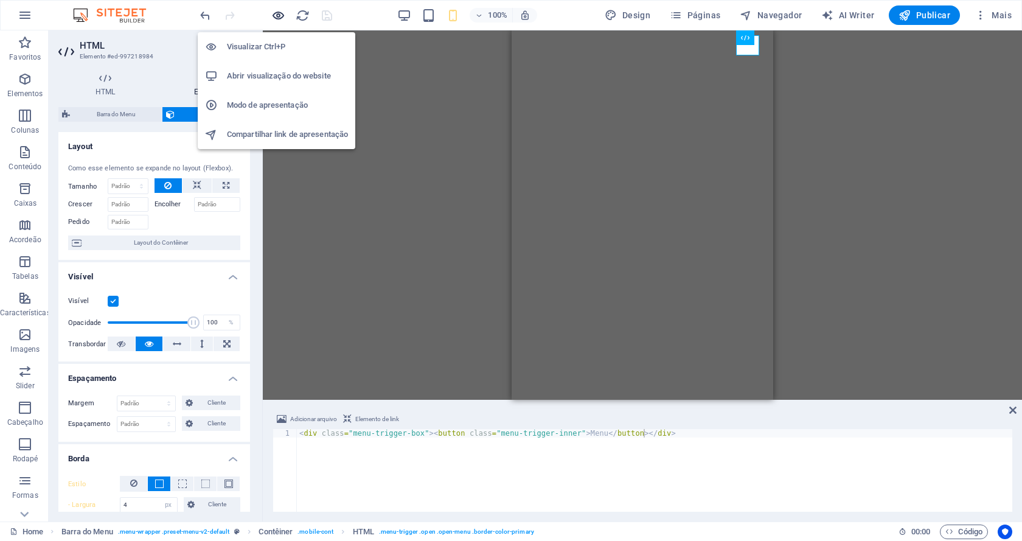
click at [278, 12] on icon "button" at bounding box center [278, 16] width 14 height 14
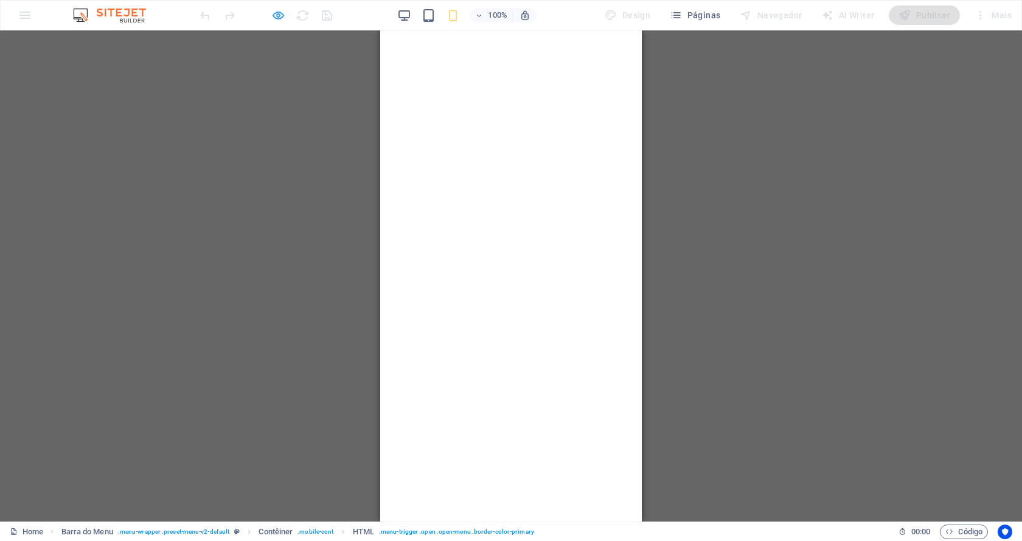
click at [277, 15] on icon "button" at bounding box center [278, 16] width 14 height 14
select select "px"
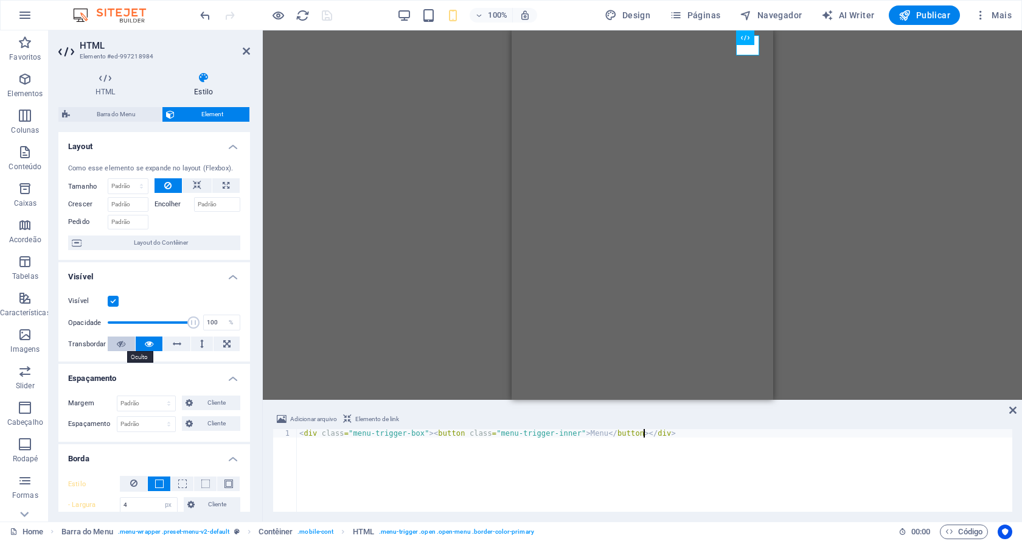
click at [119, 344] on icon at bounding box center [121, 343] width 9 height 15
click at [198, 185] on icon at bounding box center [197, 185] width 9 height 15
click at [223, 344] on icon at bounding box center [226, 343] width 7 height 15
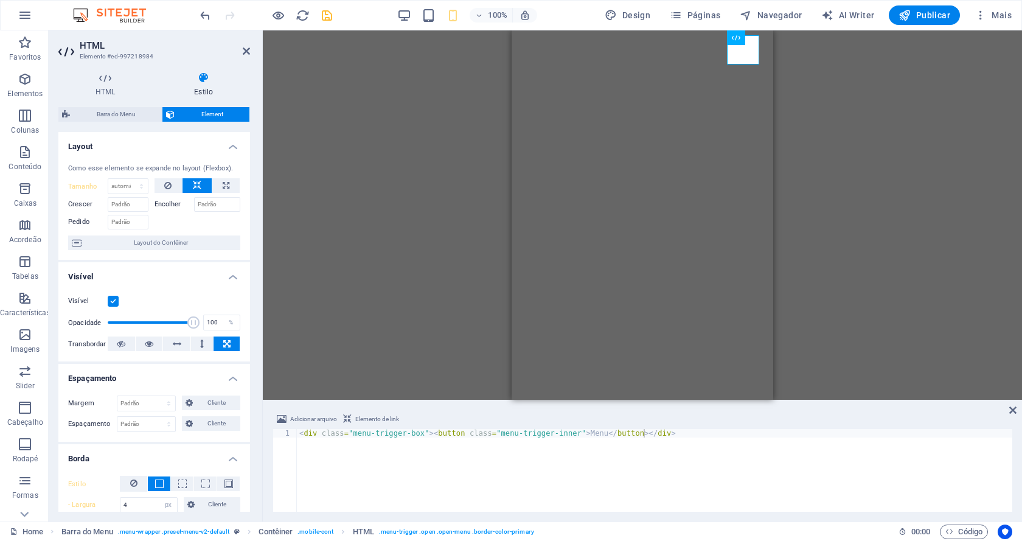
click at [223, 344] on icon at bounding box center [226, 343] width 7 height 15
click at [200, 344] on icon at bounding box center [202, 343] width 4 height 15
click at [176, 345] on icon at bounding box center [177, 343] width 9 height 15
click at [148, 343] on icon at bounding box center [149, 343] width 9 height 15
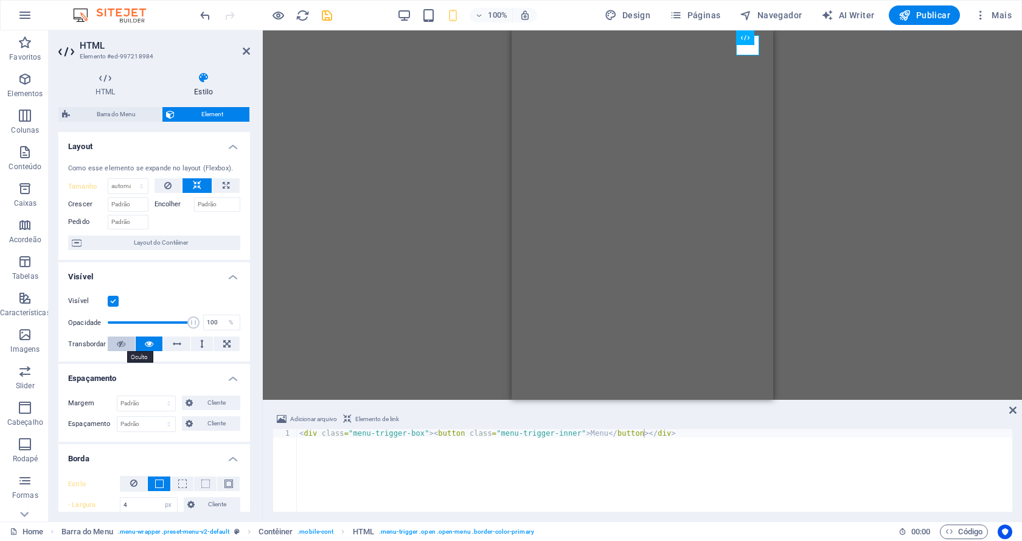
click at [122, 342] on icon at bounding box center [121, 343] width 9 height 15
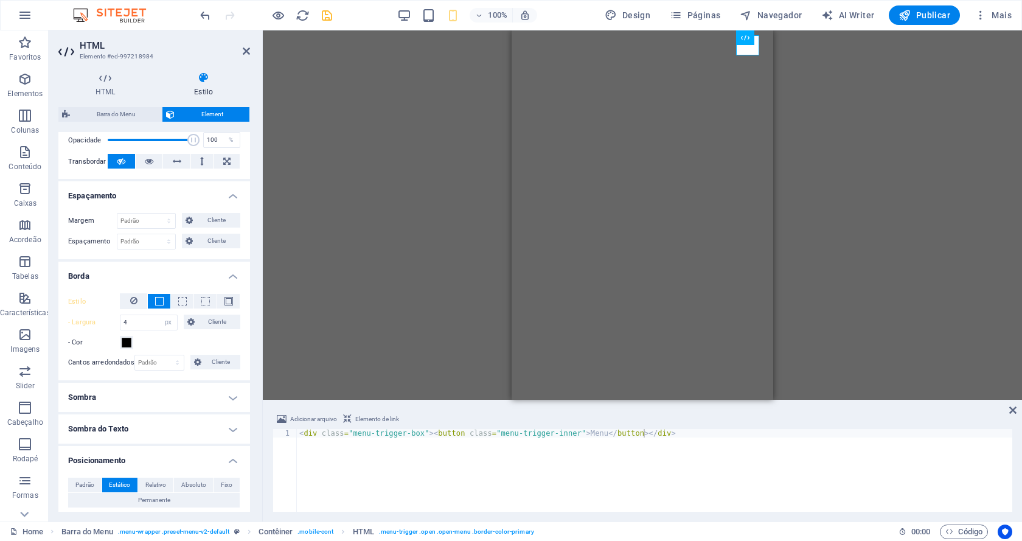
scroll to position [243, 0]
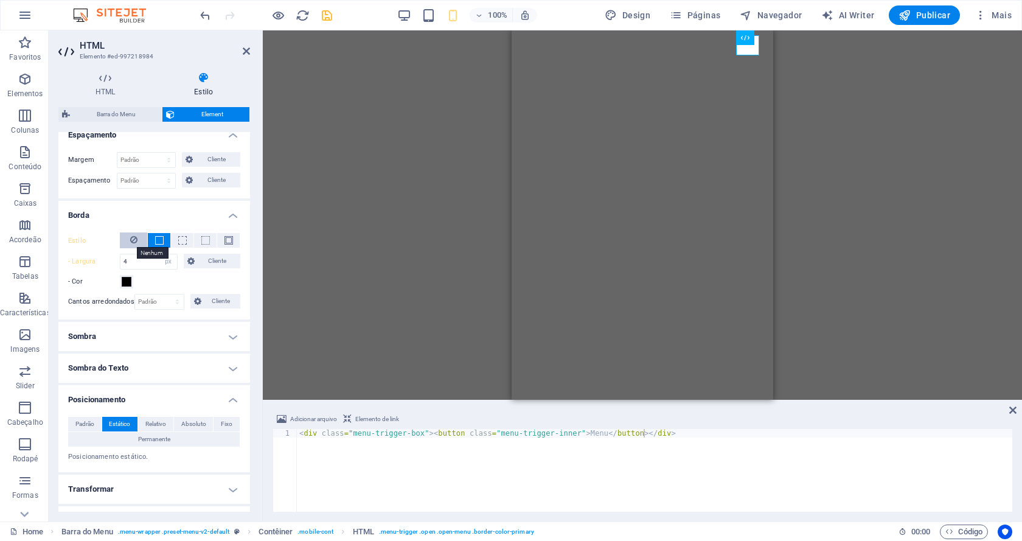
click at [130, 238] on icon at bounding box center [133, 239] width 7 height 15
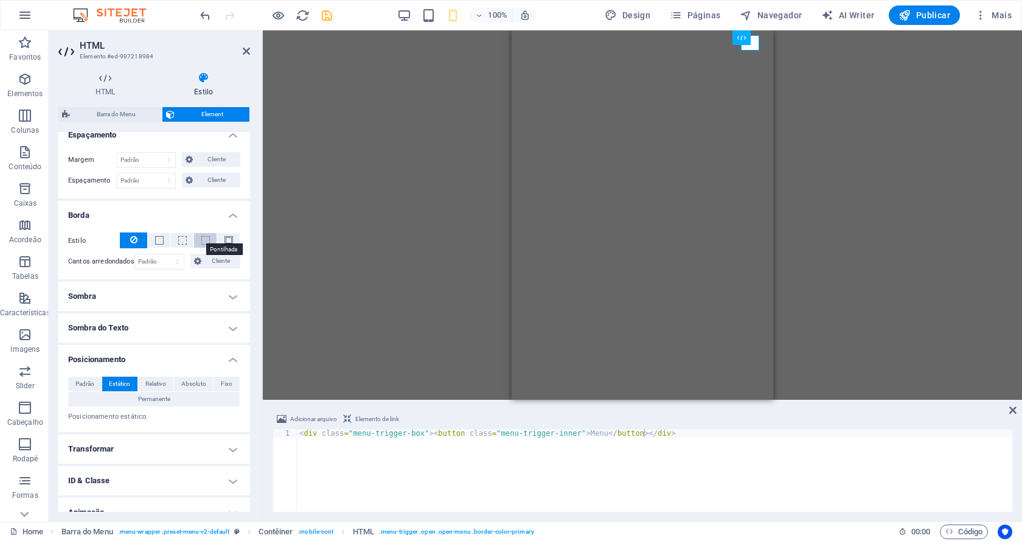
click at [201, 241] on span at bounding box center [205, 240] width 9 height 9
type input "1"
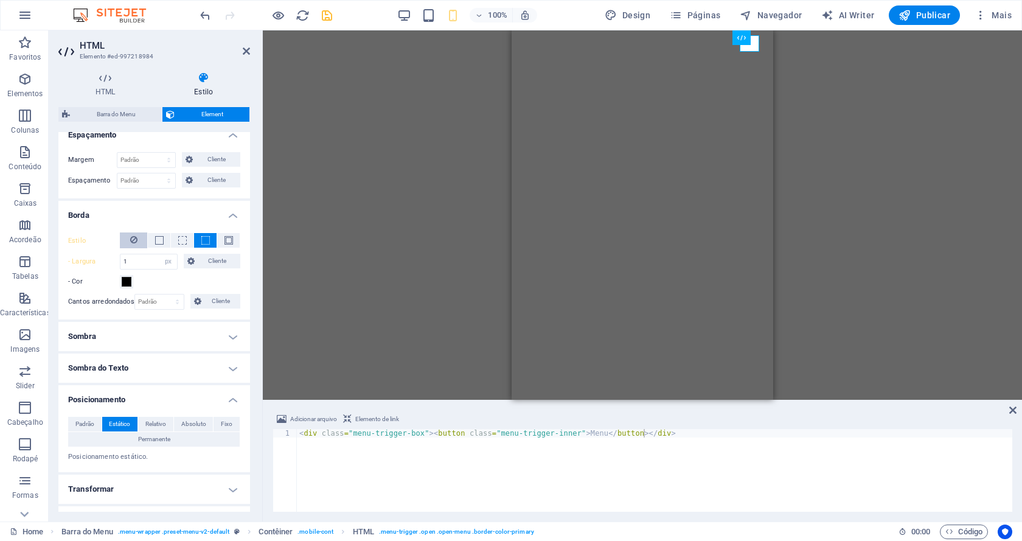
click at [134, 238] on icon at bounding box center [133, 239] width 7 height 15
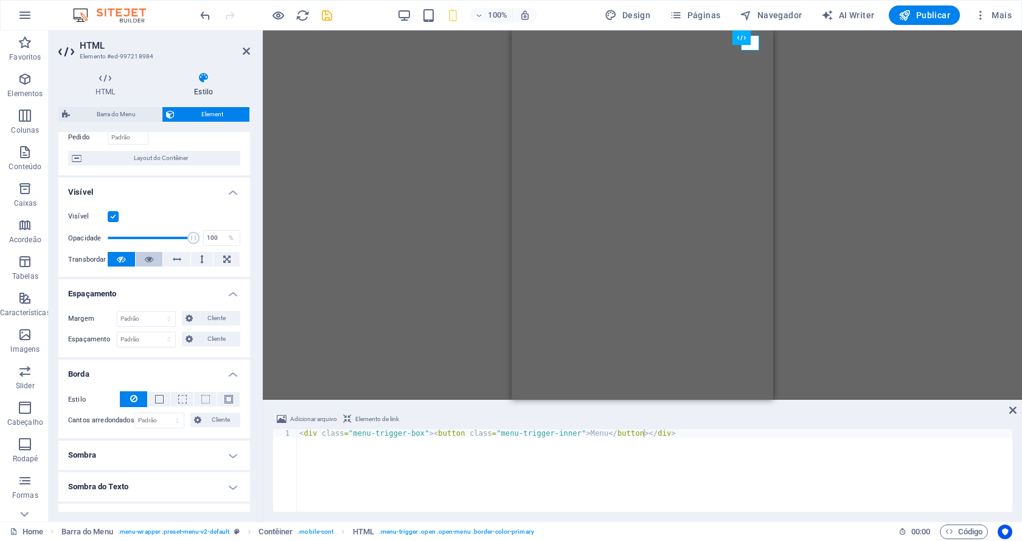
scroll to position [83, 0]
click at [149, 261] on icon at bounding box center [149, 261] width 9 height 15
click at [175, 262] on icon at bounding box center [177, 261] width 9 height 15
click at [198, 263] on button at bounding box center [202, 261] width 23 height 15
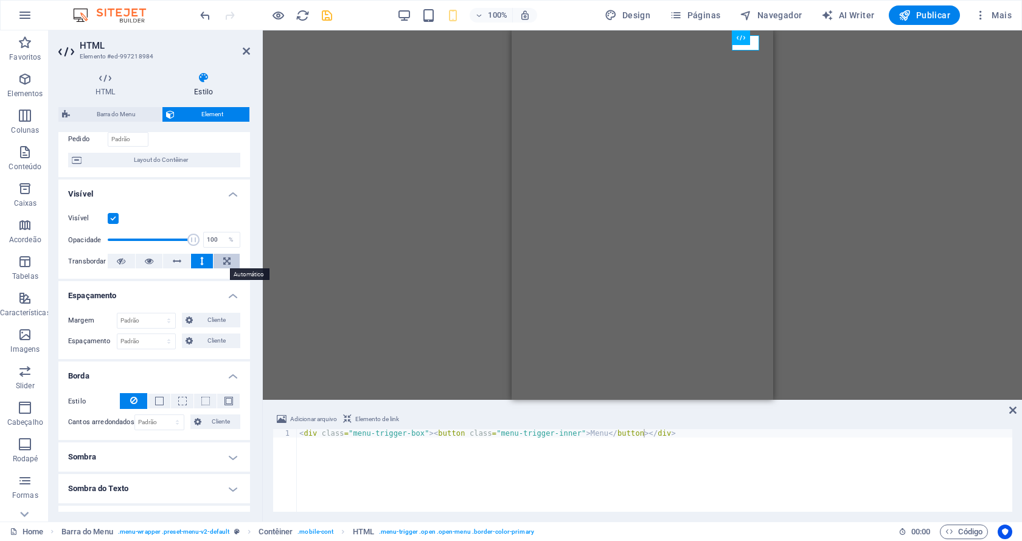
click at [223, 263] on icon at bounding box center [226, 261] width 7 height 15
click at [200, 262] on icon at bounding box center [202, 261] width 4 height 15
click at [173, 263] on icon at bounding box center [177, 261] width 9 height 15
click at [119, 258] on icon at bounding box center [121, 261] width 9 height 15
click at [111, 218] on label at bounding box center [113, 218] width 11 height 11
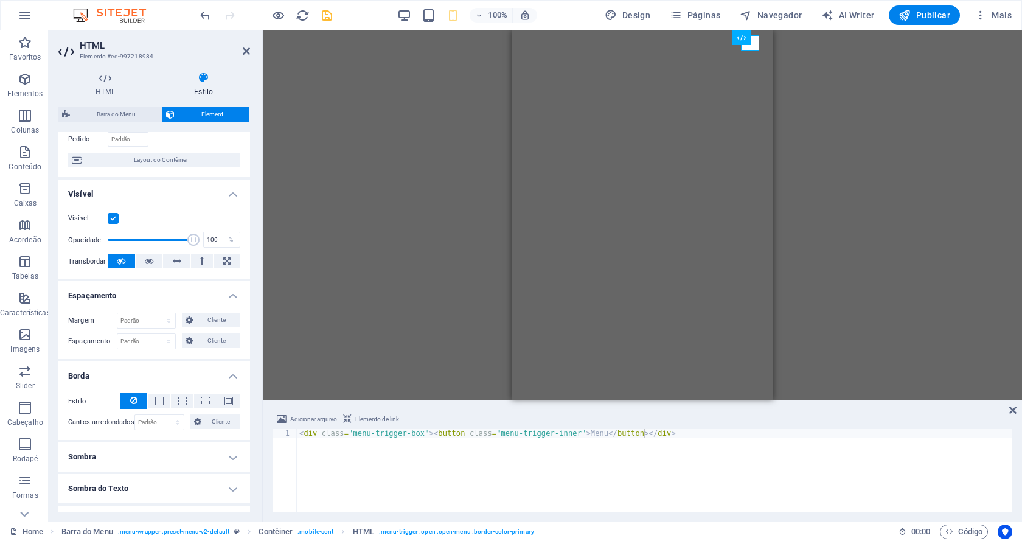
click at [0, 0] on input "Visível" at bounding box center [0, 0] width 0 height 0
click at [110, 218] on label at bounding box center [113, 218] width 11 height 11
click at [0, 0] on input "Visível" at bounding box center [0, 0] width 0 height 0
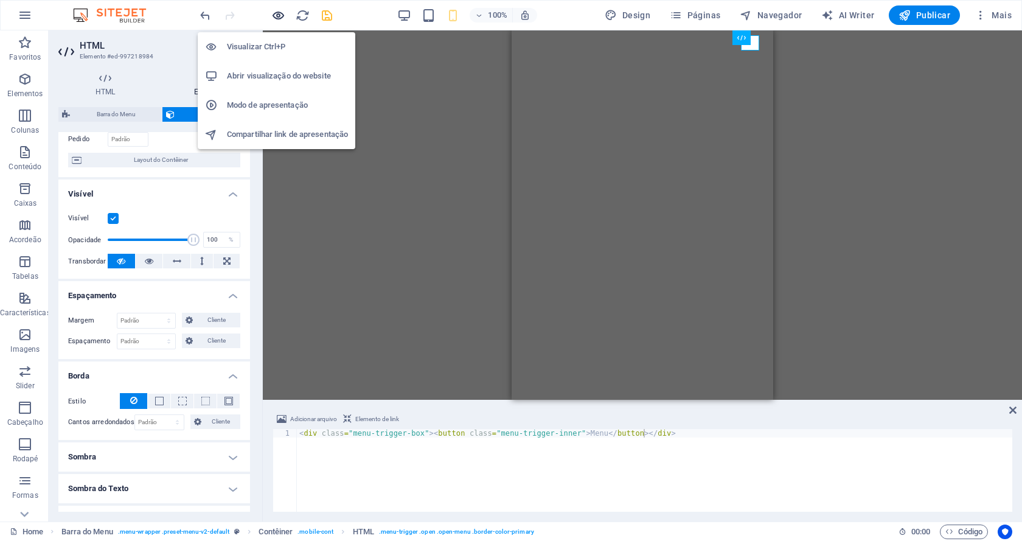
click at [279, 16] on icon "button" at bounding box center [278, 16] width 14 height 14
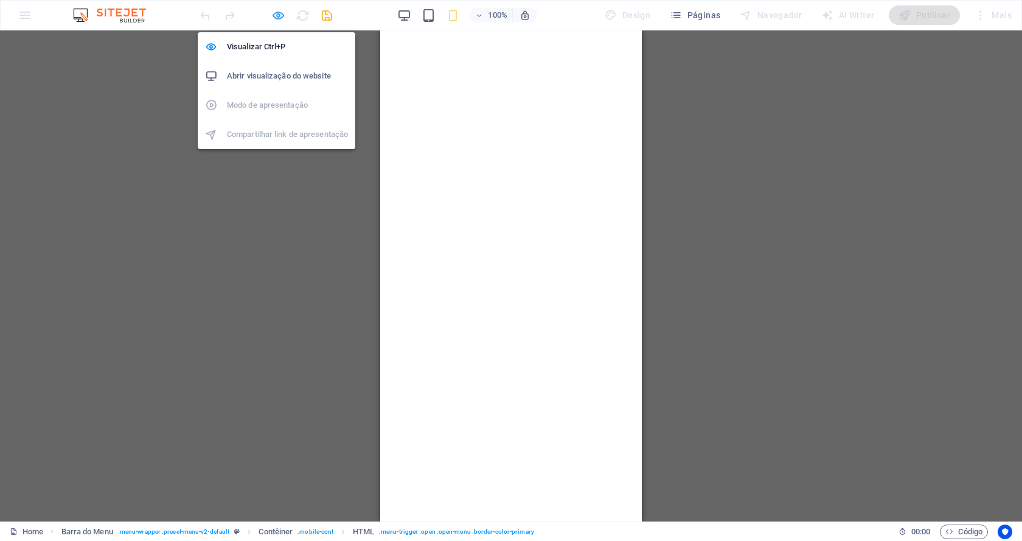
click at [281, 10] on icon "button" at bounding box center [278, 16] width 14 height 14
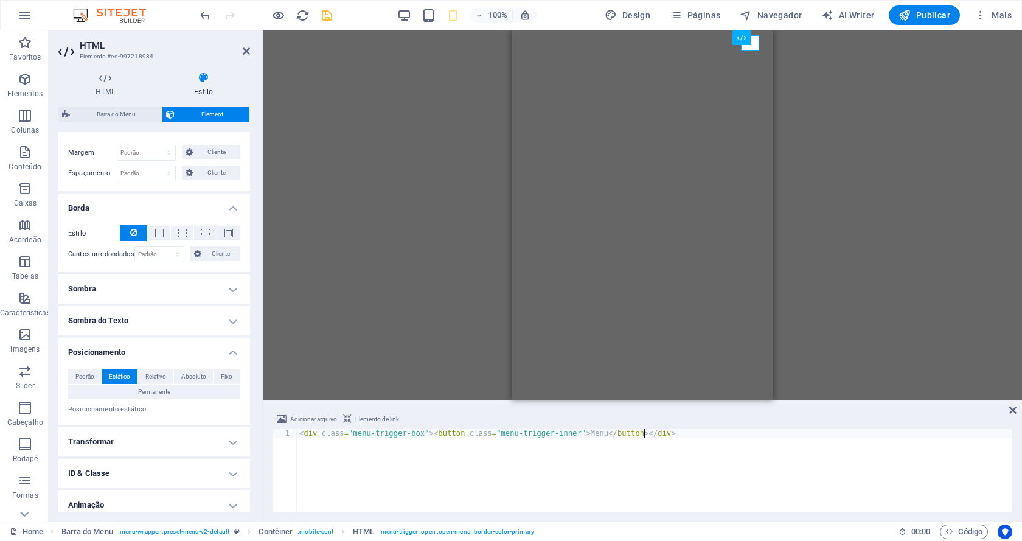
scroll to position [258, 0]
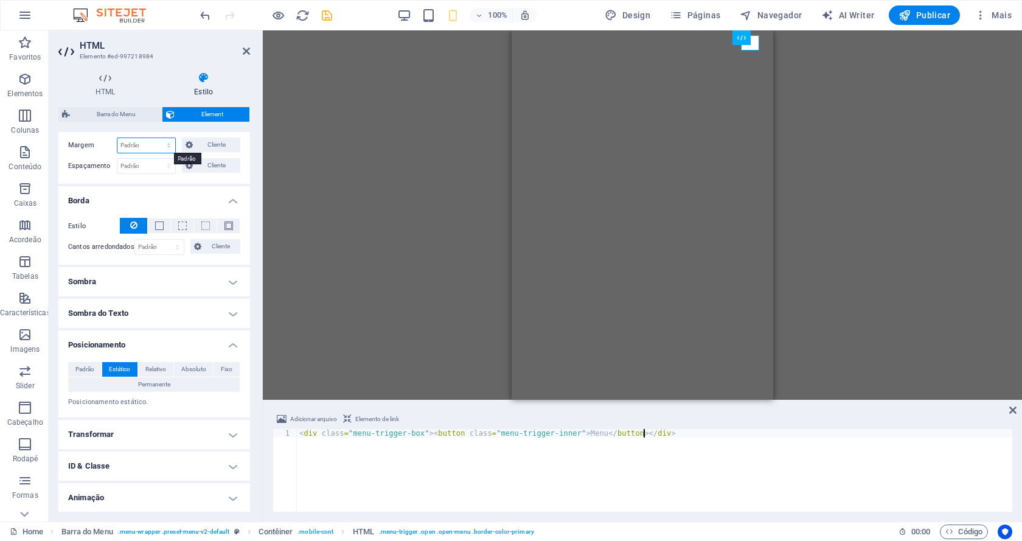
click at [155, 144] on select "Padrão automático px % rem vw vh Cliente" at bounding box center [146, 145] width 58 height 15
click at [117, 138] on select "Padrão automático px % rem vw vh Cliente" at bounding box center [146, 145] width 58 height 15
click at [164, 144] on select "Padrão automático px % rem vw vh Cliente" at bounding box center [146, 145] width 58 height 15
click at [117, 138] on select "Padrão automático px % rem vw vh Cliente" at bounding box center [146, 145] width 58 height 15
select select "DISABLED_OPTION_VALUE"
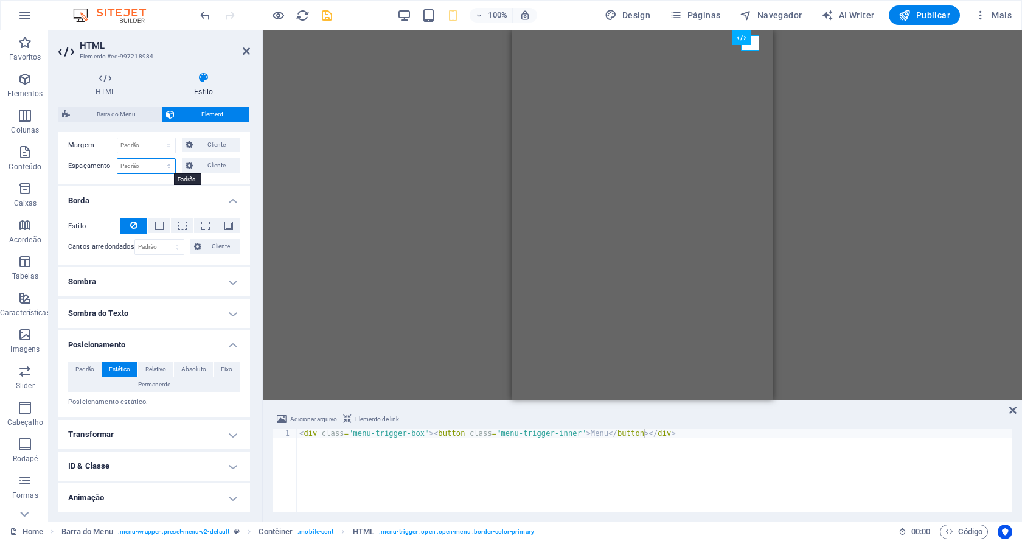
click at [167, 166] on select "Padrão px rem % vh vw Cliente" at bounding box center [146, 166] width 58 height 15
select select "px"
click at [156, 159] on select "Padrão px rem % vh vw Cliente" at bounding box center [146, 166] width 58 height 15
type input "0"
click at [163, 166] on select "Padrão px rem % vh vw Cliente" at bounding box center [166, 166] width 17 height 15
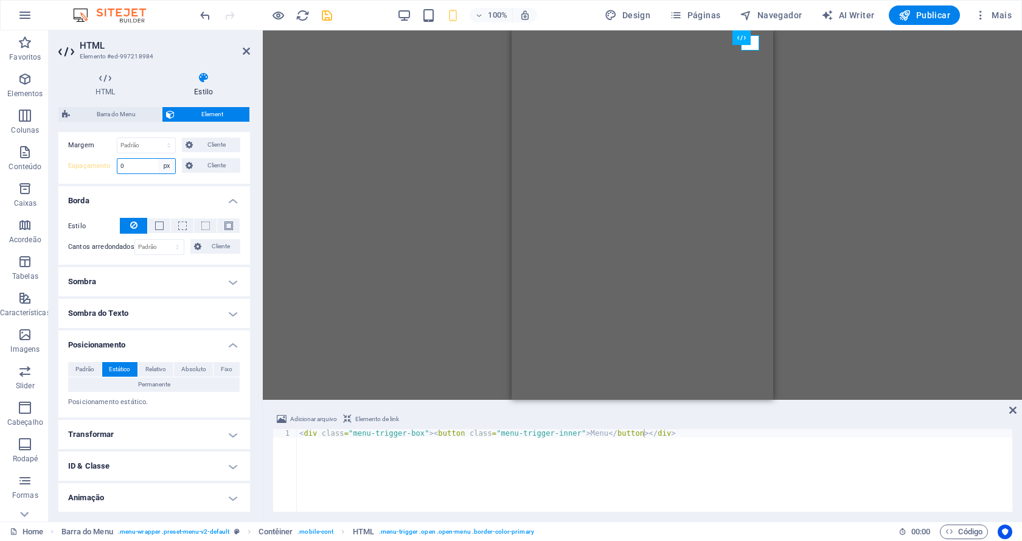
select select "default"
click at [158, 159] on select "Padrão px rem % vh vw Cliente" at bounding box center [166, 166] width 17 height 15
select select "DISABLED_OPTION_VALUE"
click at [141, 163] on select "Padrão px rem % vh vw Cliente" at bounding box center [146, 166] width 58 height 15
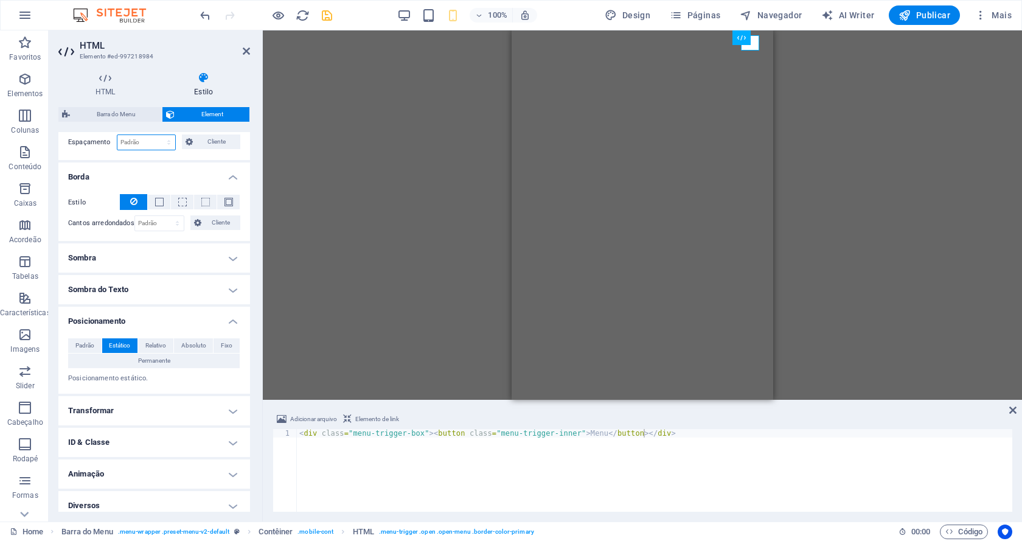
scroll to position [290, 0]
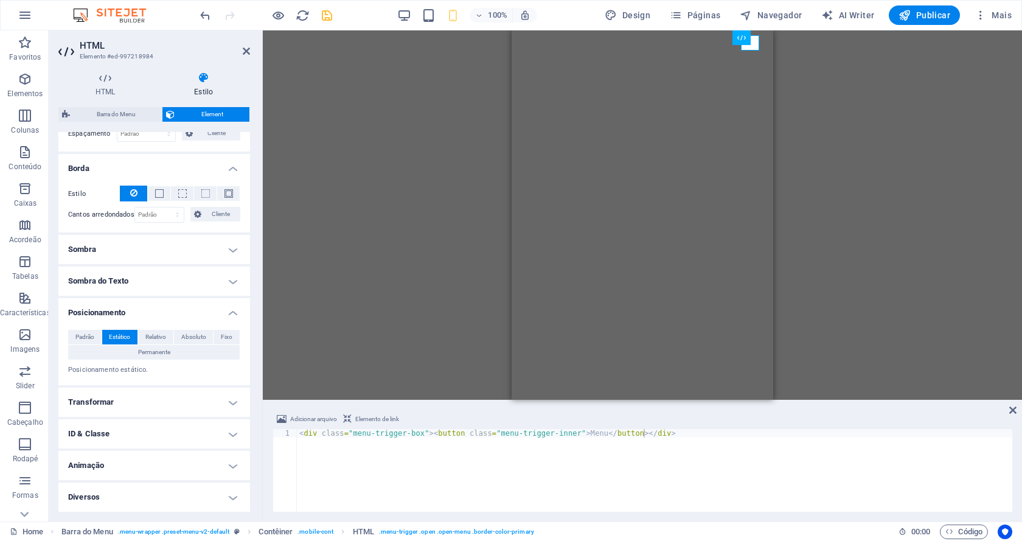
click at [231, 283] on h4 "Sombra do Texto" at bounding box center [154, 280] width 192 height 29
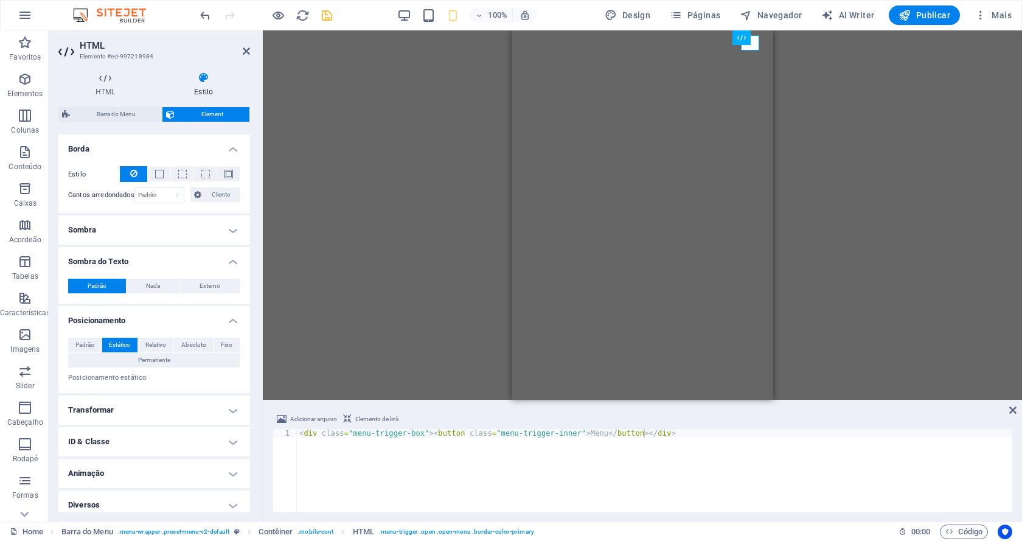
scroll to position [317, 0]
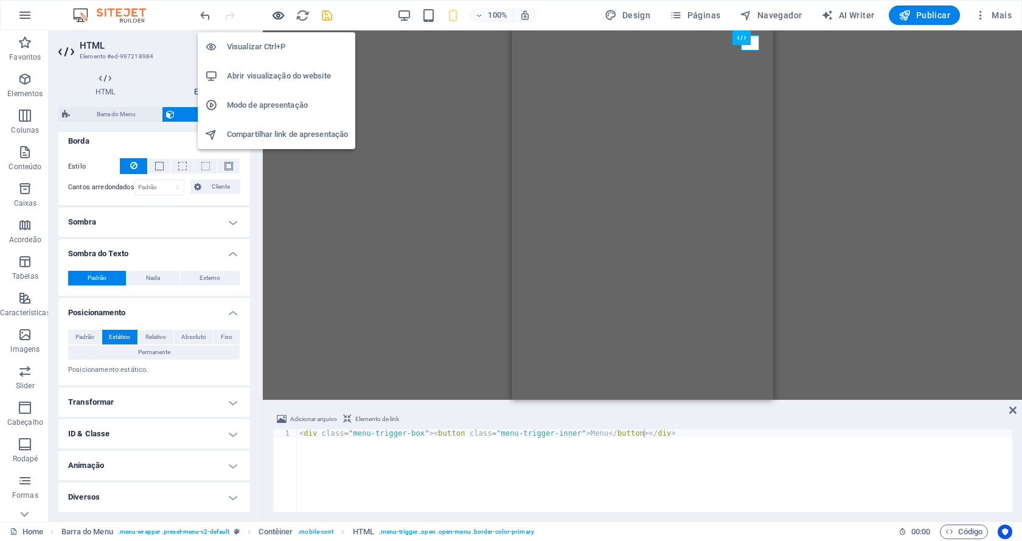
click at [278, 16] on icon "button" at bounding box center [278, 16] width 14 height 14
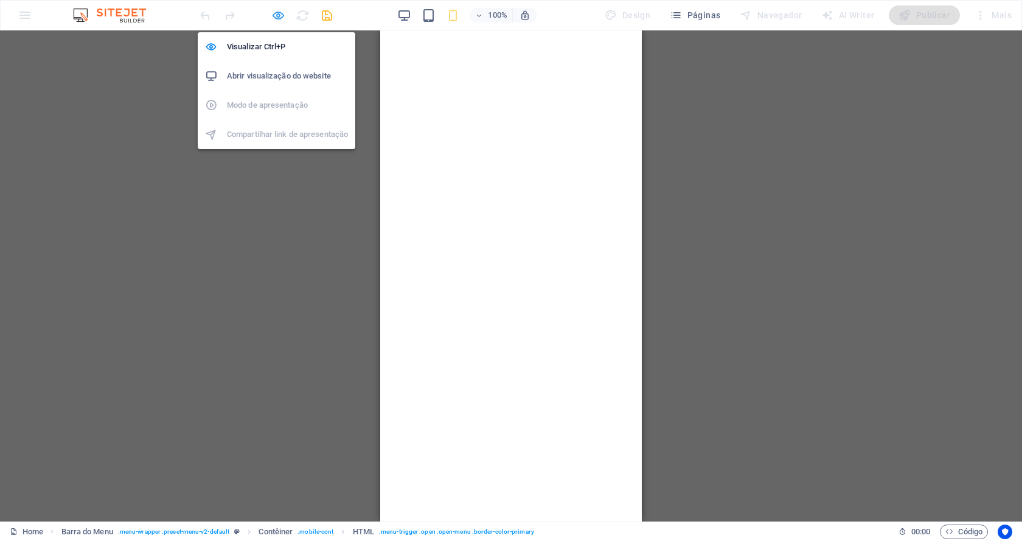
click at [278, 15] on icon "button" at bounding box center [278, 16] width 14 height 14
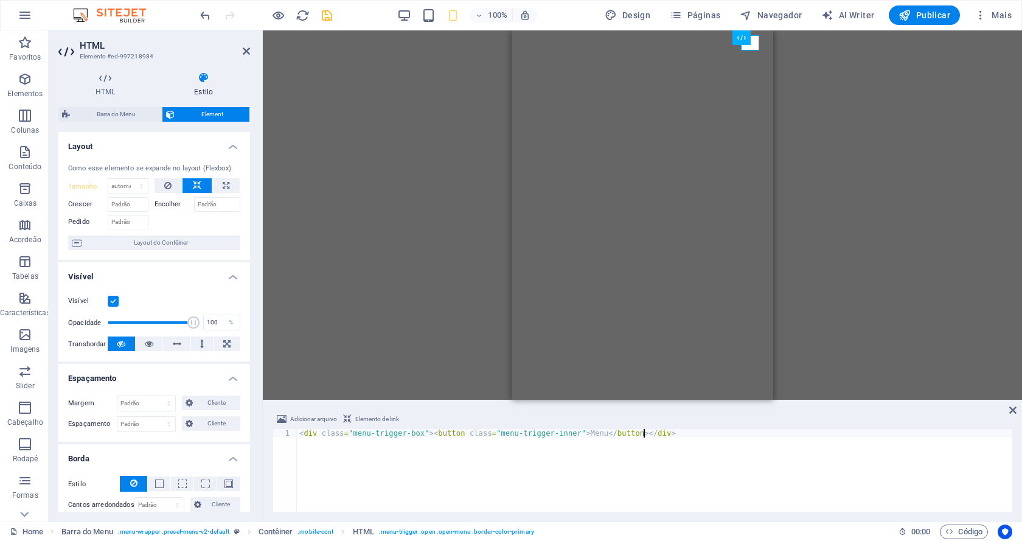
click at [322, 16] on icon "save" at bounding box center [327, 16] width 14 height 14
click at [919, 15] on span "Publicar" at bounding box center [924, 15] width 52 height 12
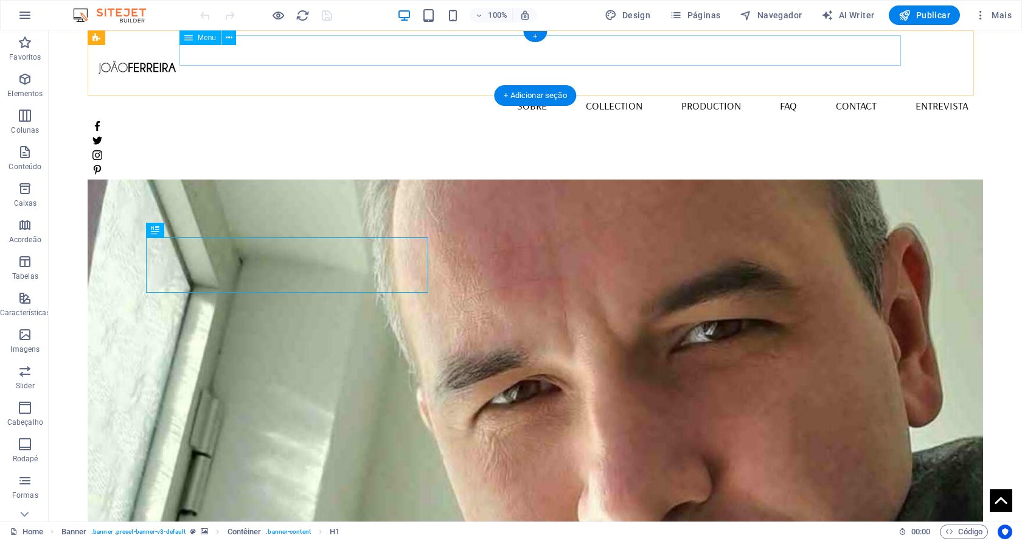
click at [708, 91] on nav "Home Sobre Collection Production FAQ Contact Entrevista" at bounding box center [535, 106] width 886 height 30
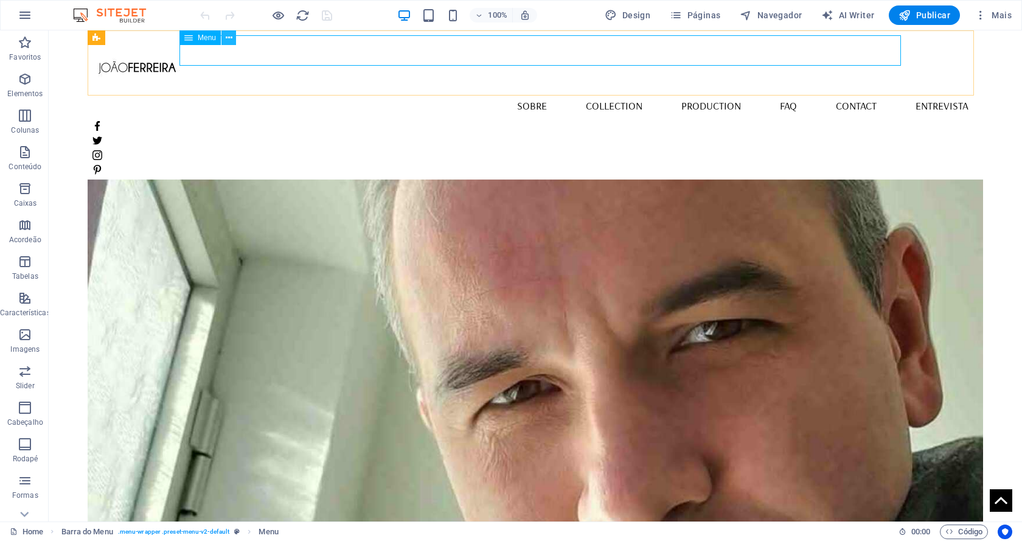
click at [226, 35] on icon at bounding box center [229, 38] width 7 height 13
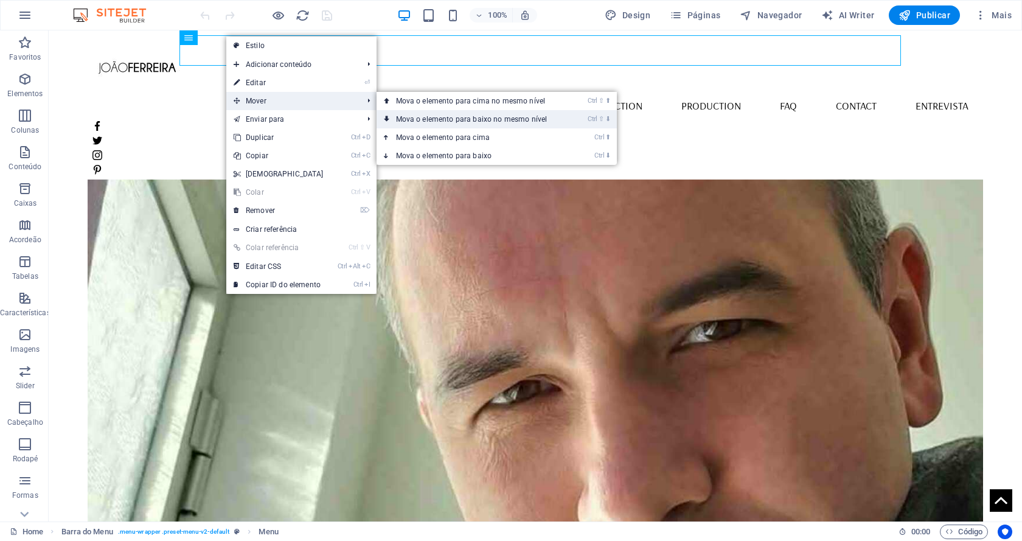
click at [449, 122] on link "Ctrl ⇧ ⬇ Mova o elemento para baixo no mesmo nível" at bounding box center [473, 119] width 195 height 18
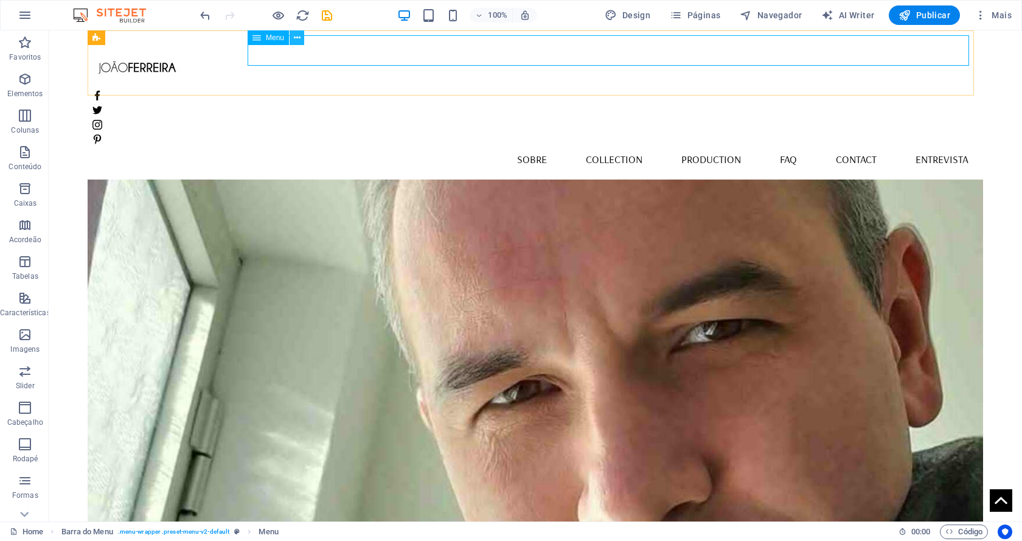
click at [294, 37] on icon at bounding box center [297, 38] width 7 height 13
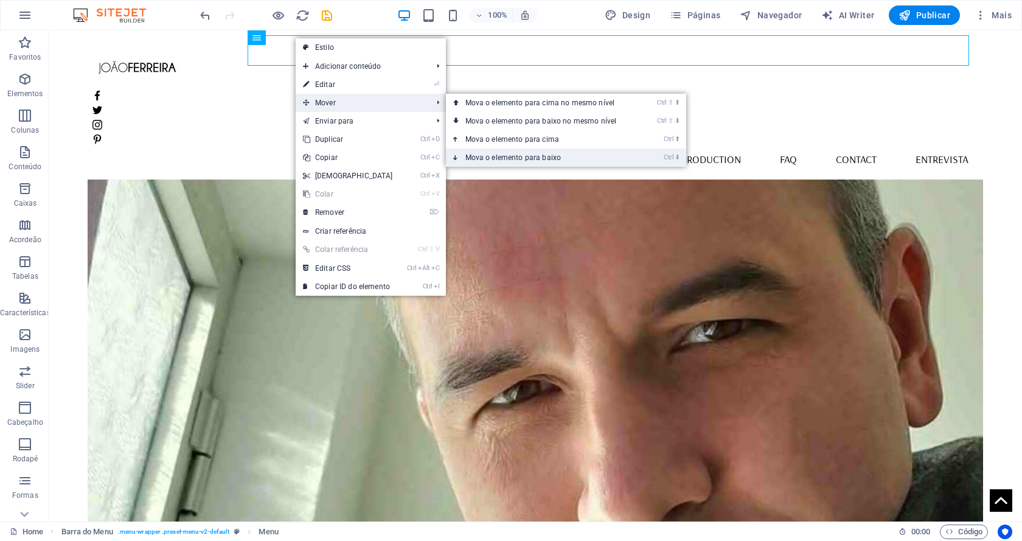
click at [522, 155] on link "Ctrl ⬇ Mova o elemento para baixo" at bounding box center [543, 157] width 195 height 18
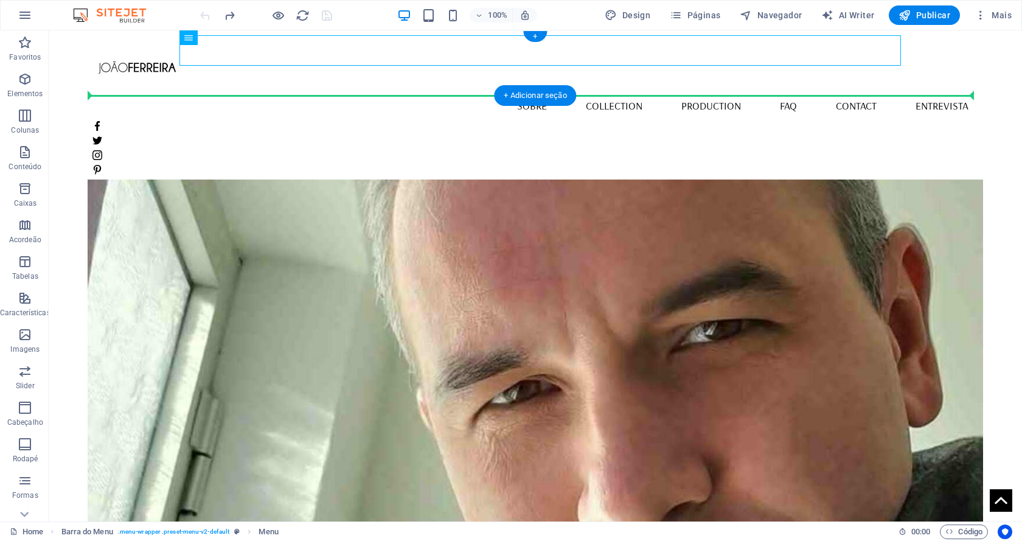
drag, startPoint x: 247, startPoint y: 69, endPoint x: 197, endPoint y: 71, distance: 49.9
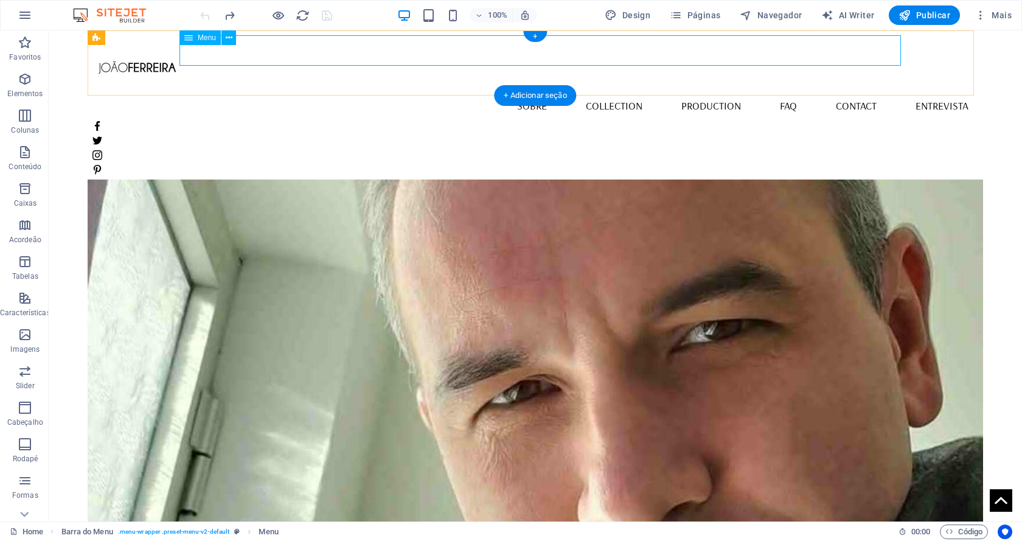
click at [536, 91] on nav "Home Sobre Collection Production FAQ Contact Entrevista" at bounding box center [535, 106] width 886 height 30
click at [222, 39] on button at bounding box center [228, 37] width 15 height 15
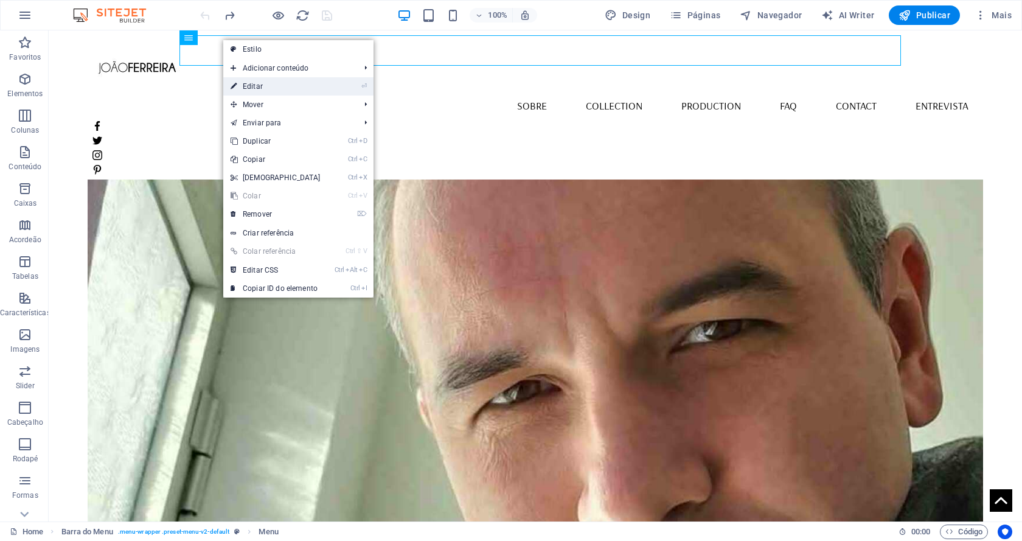
click at [302, 87] on link "⏎ Editar" at bounding box center [275, 86] width 105 height 18
select select
select select "1"
select select
select select "2"
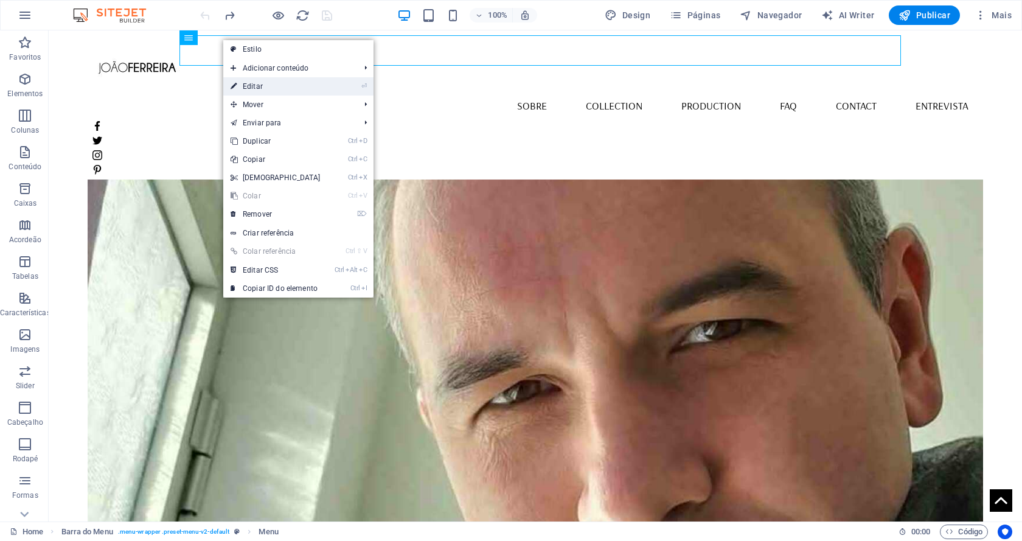
select select
select select "3"
select select
select select "4"
select select
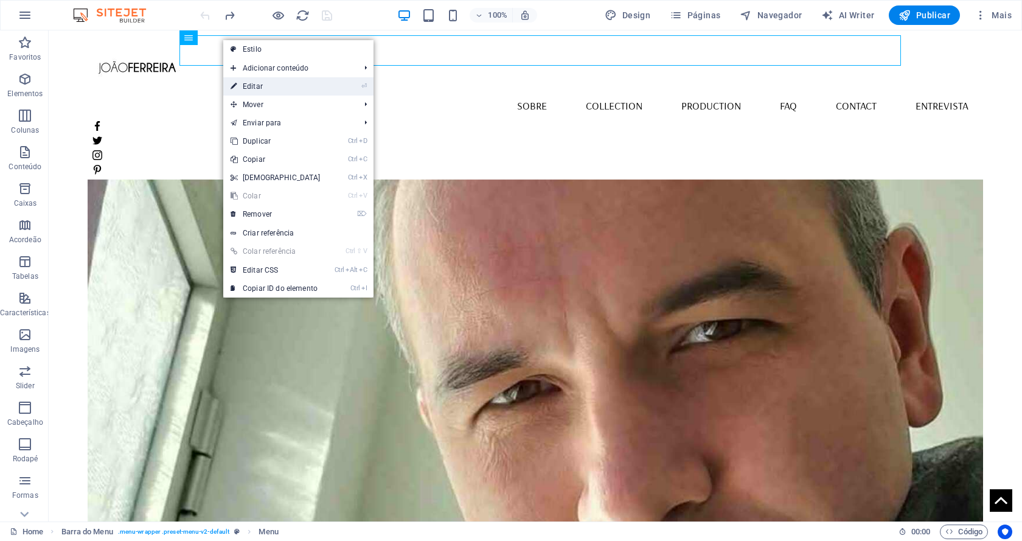
select select "5"
select select
select select "7"
select select
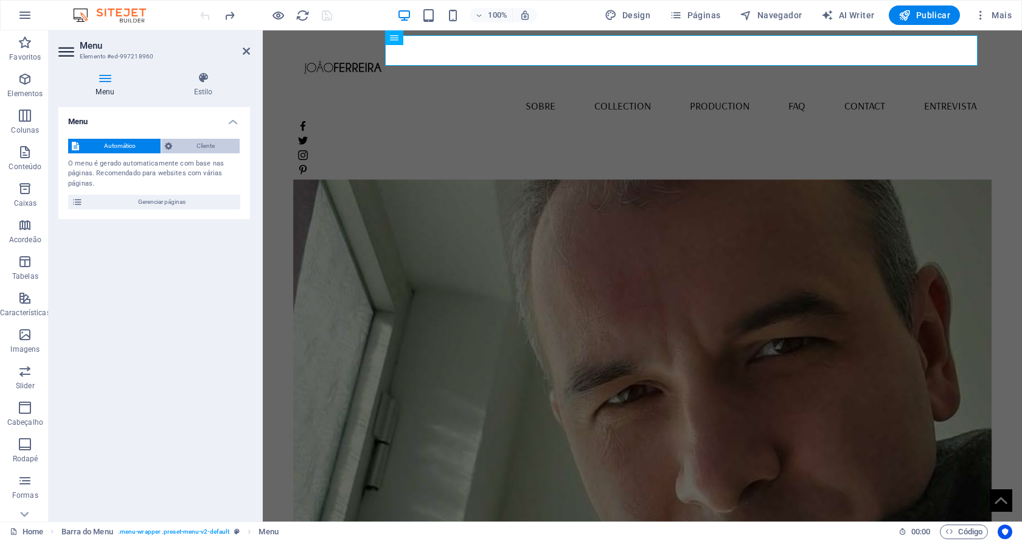
click at [206, 144] on span "Cliente" at bounding box center [206, 146] width 61 height 15
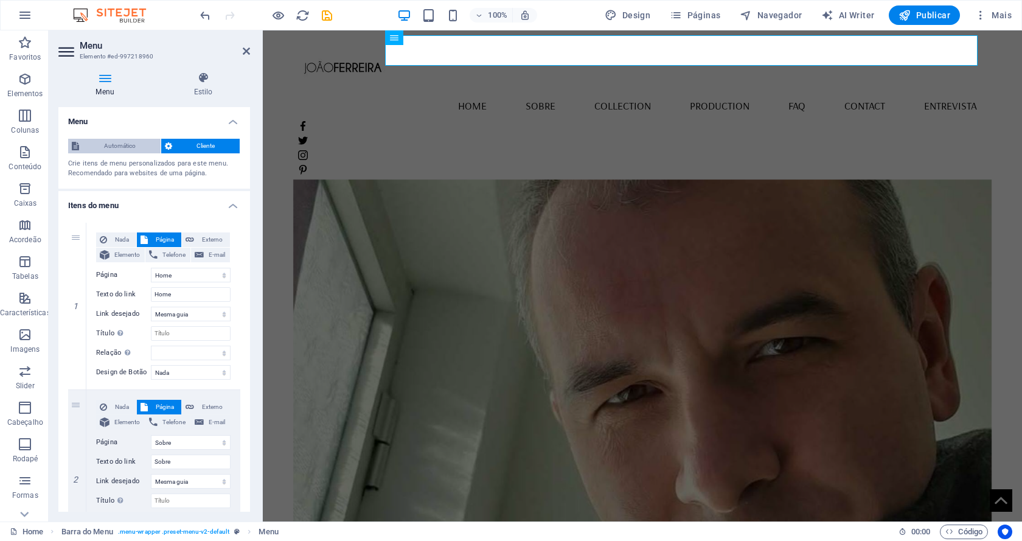
click at [133, 142] on span "Automático" at bounding box center [120, 146] width 74 height 15
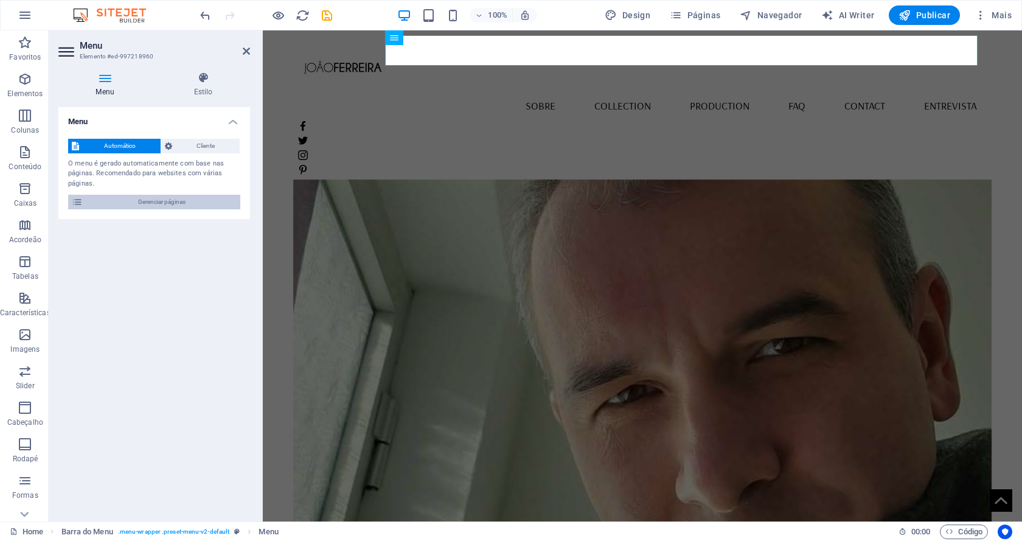
click at [81, 199] on icon at bounding box center [77, 202] width 11 height 15
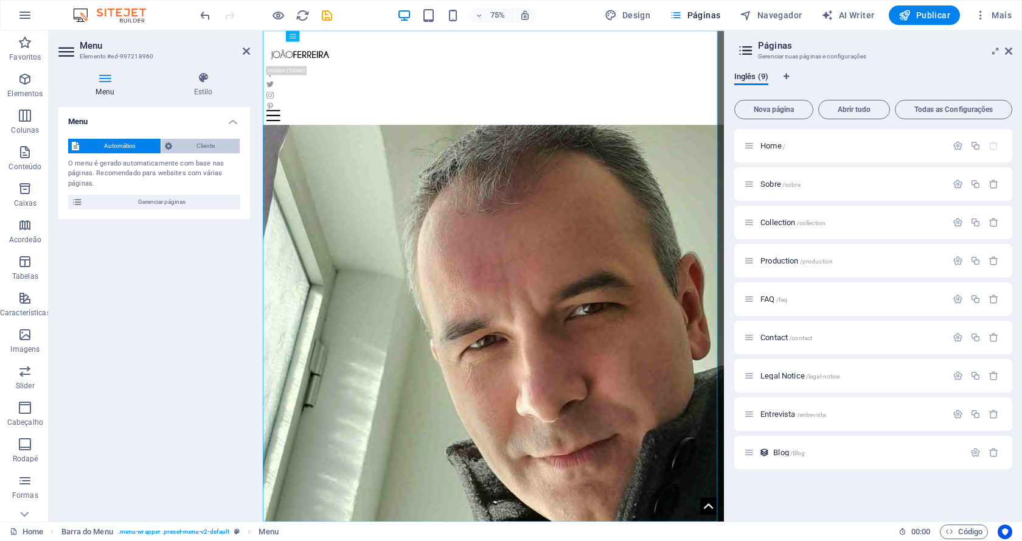
click at [184, 141] on span "Cliente" at bounding box center [206, 146] width 61 height 15
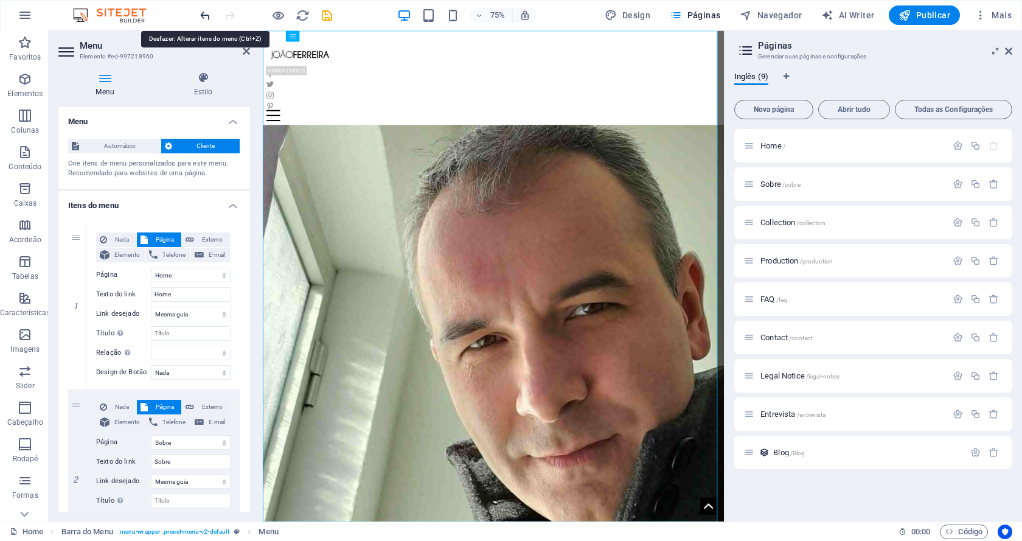
click at [204, 18] on icon "undo" at bounding box center [205, 16] width 14 height 14
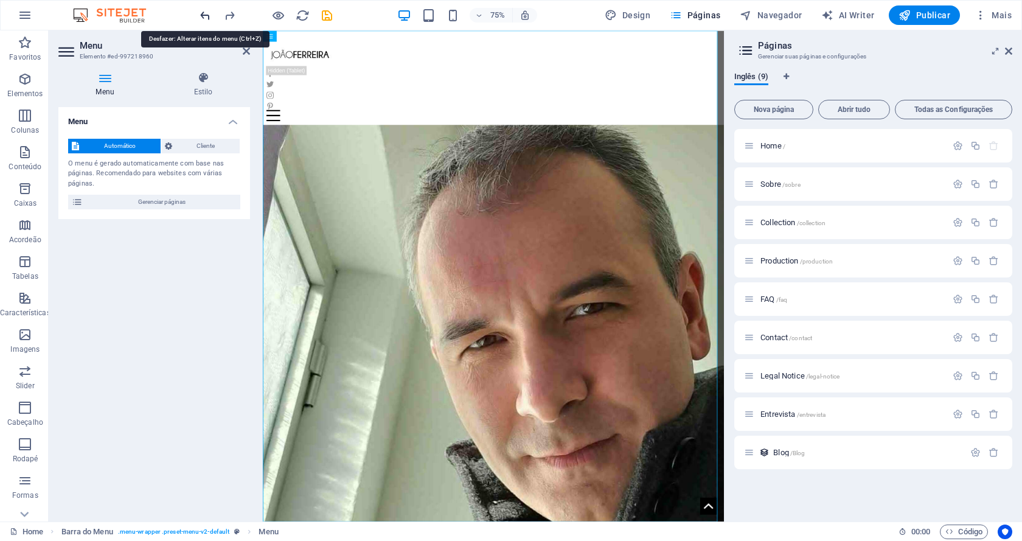
click at [206, 15] on icon "undo" at bounding box center [205, 16] width 14 height 14
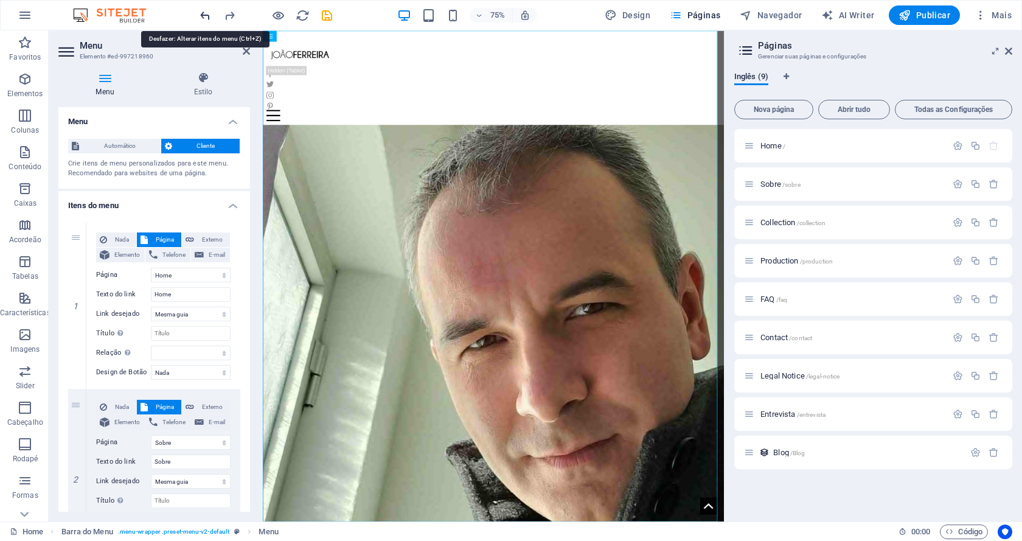
click at [198, 16] on icon "undo" at bounding box center [205, 16] width 14 height 14
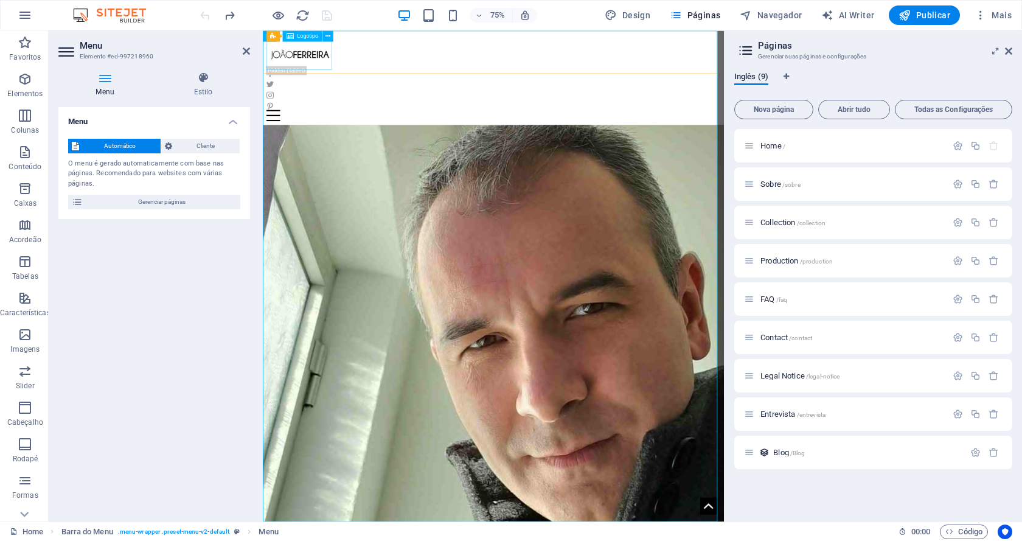
click at [344, 61] on div at bounding box center [570, 58] width 605 height 47
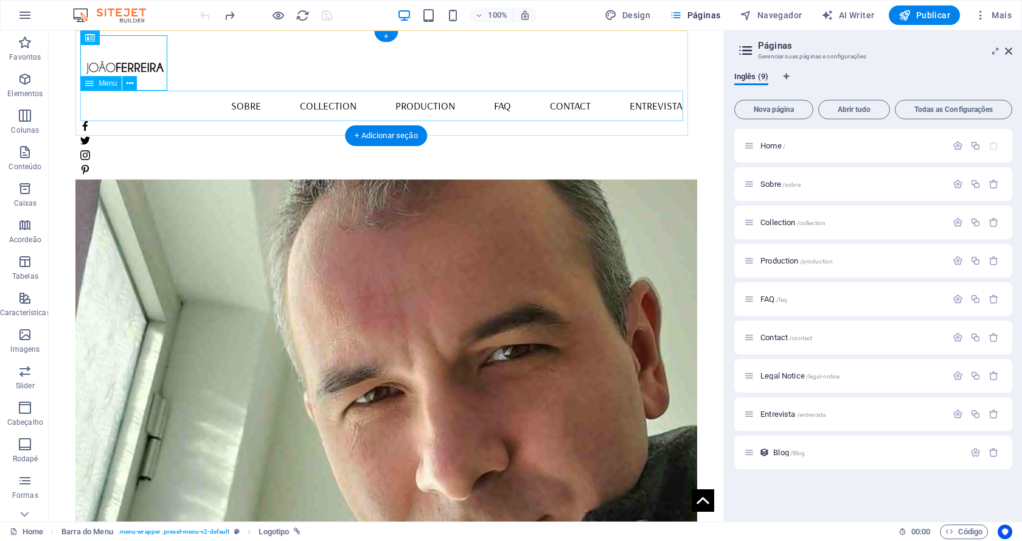
click at [510, 104] on nav "Home Sobre Collection Production FAQ Contact Entrevista" at bounding box center [385, 106] width 611 height 30
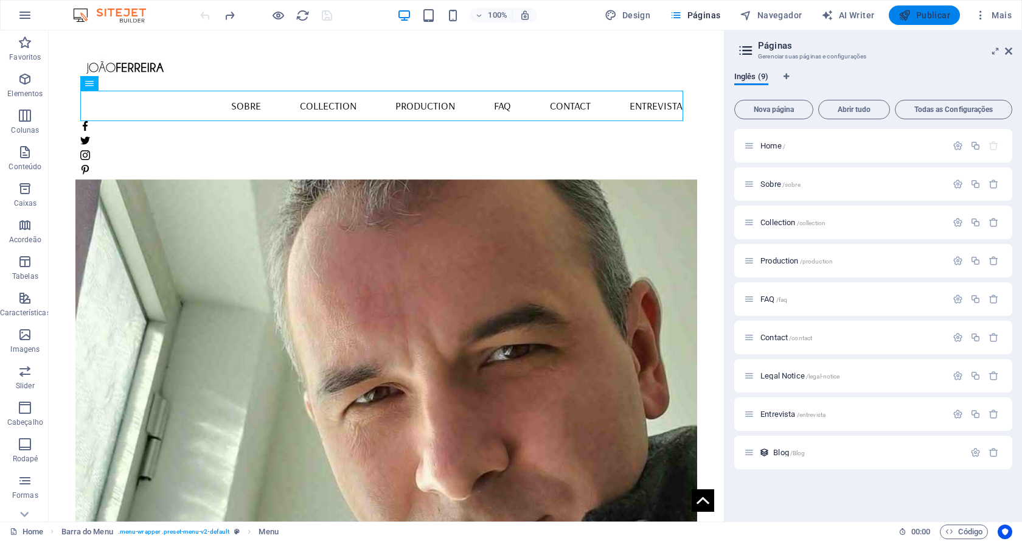
click at [923, 20] on span "Publicar" at bounding box center [924, 15] width 52 height 12
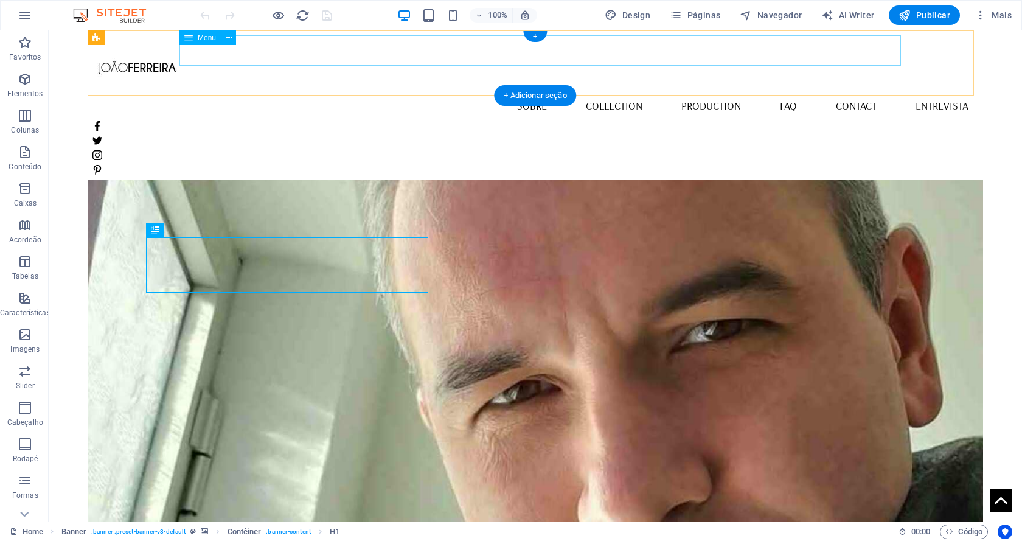
click at [575, 91] on nav "Home Sobre Collection Production FAQ Contact Entrevista" at bounding box center [535, 106] width 886 height 30
click at [578, 91] on nav "Home Sobre Collection Production FAQ Contact Entrevista" at bounding box center [535, 106] width 886 height 30
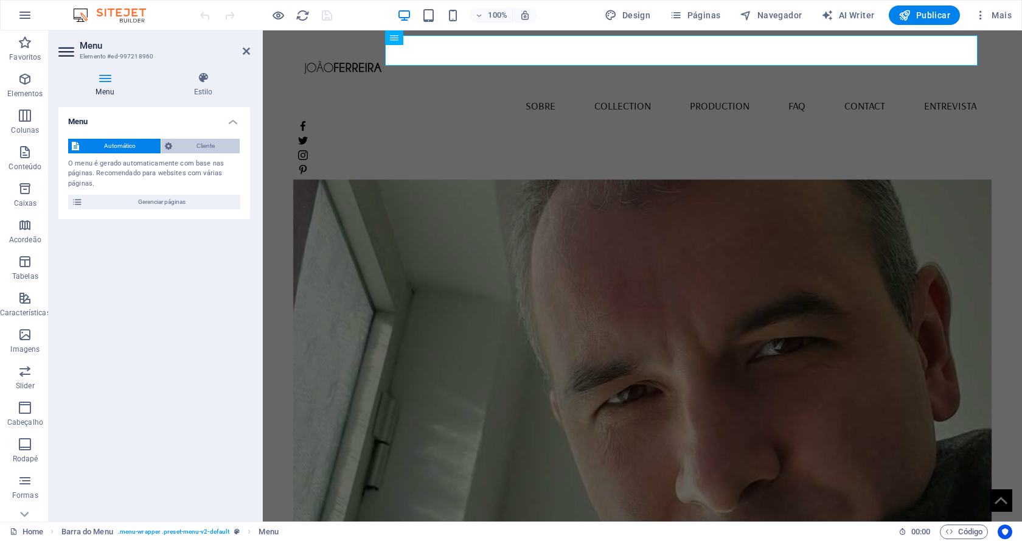
click at [192, 146] on span "Cliente" at bounding box center [206, 146] width 61 height 15
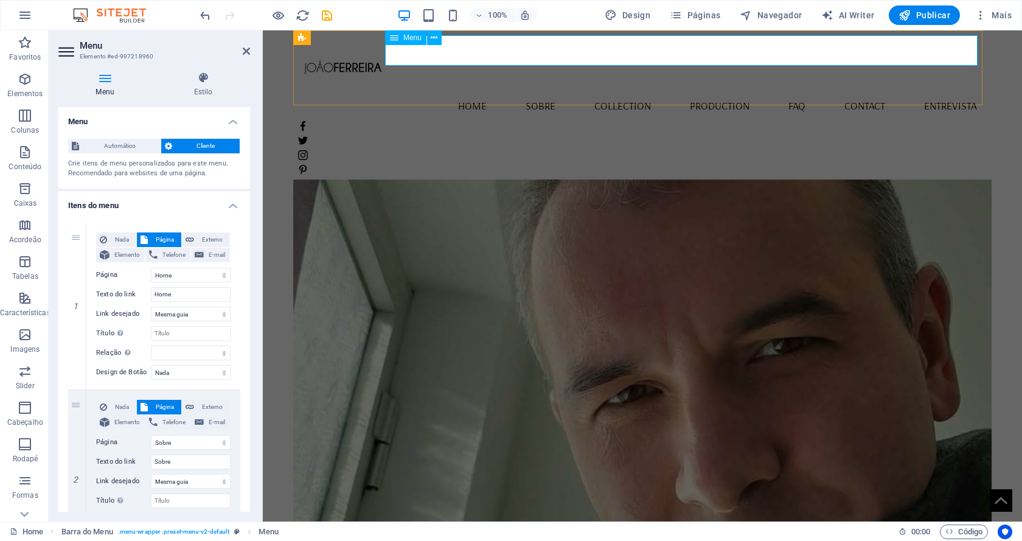
click at [403, 38] on span "Menu" at bounding box center [412, 37] width 18 height 7
click at [432, 35] on icon at bounding box center [434, 38] width 7 height 13
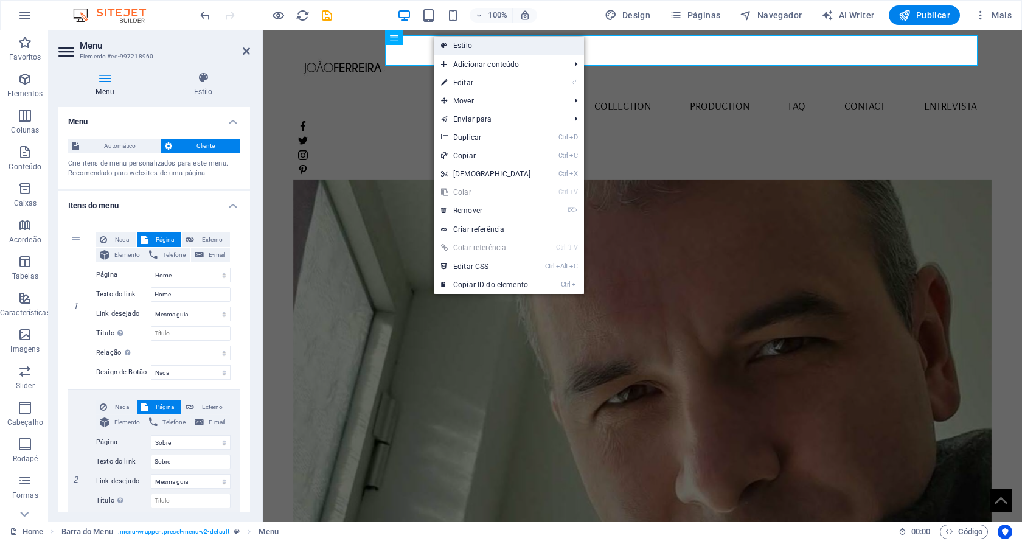
click at [510, 46] on link "Estilo" at bounding box center [509, 45] width 150 height 18
select select "rem"
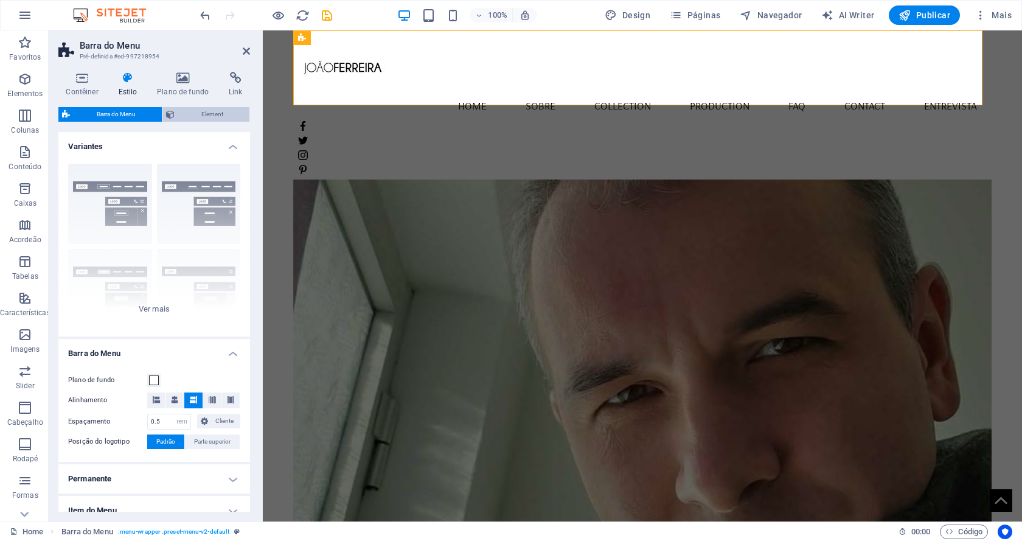
click at [168, 117] on icon at bounding box center [170, 114] width 9 height 15
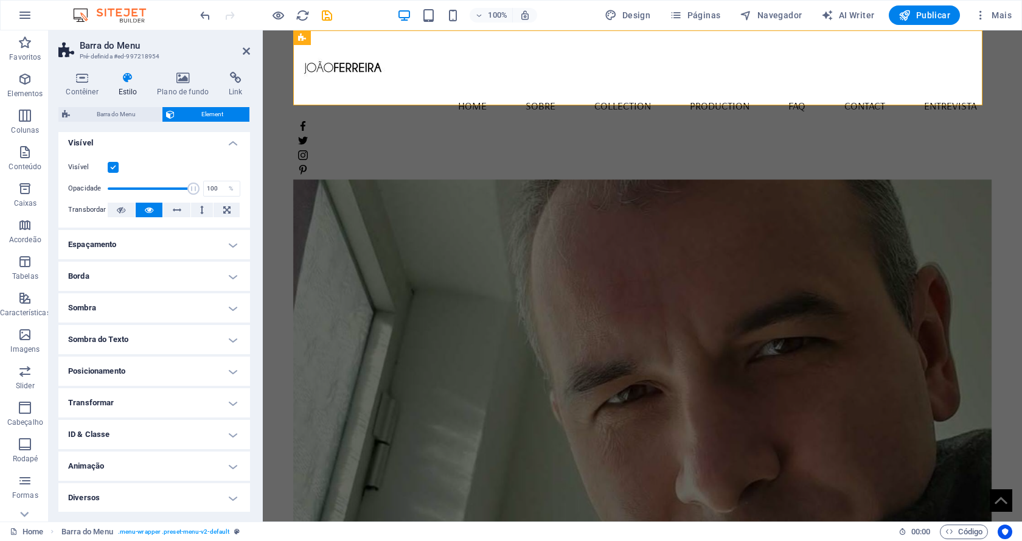
scroll to position [4, 0]
click at [178, 248] on h4 "Espaçamento" at bounding box center [154, 243] width 192 height 29
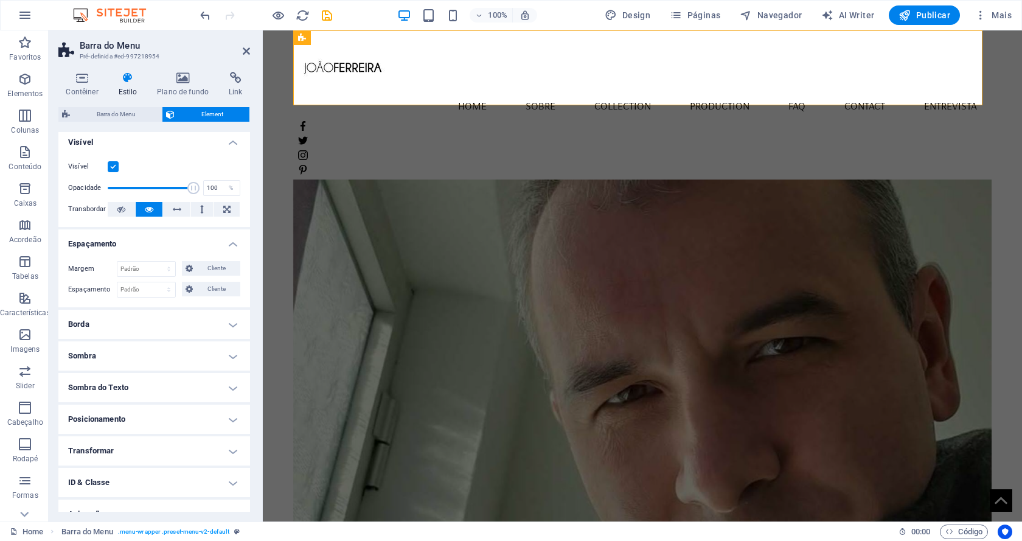
scroll to position [53, 0]
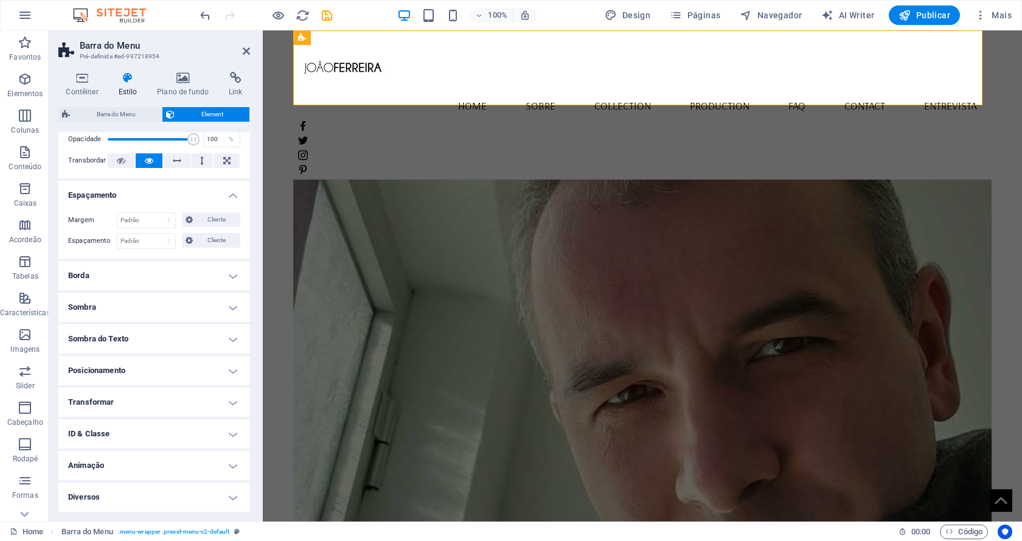
click at [169, 307] on h4 "Sombra" at bounding box center [154, 307] width 192 height 29
click at [131, 330] on span "Nada" at bounding box center [131, 331] width 14 height 15
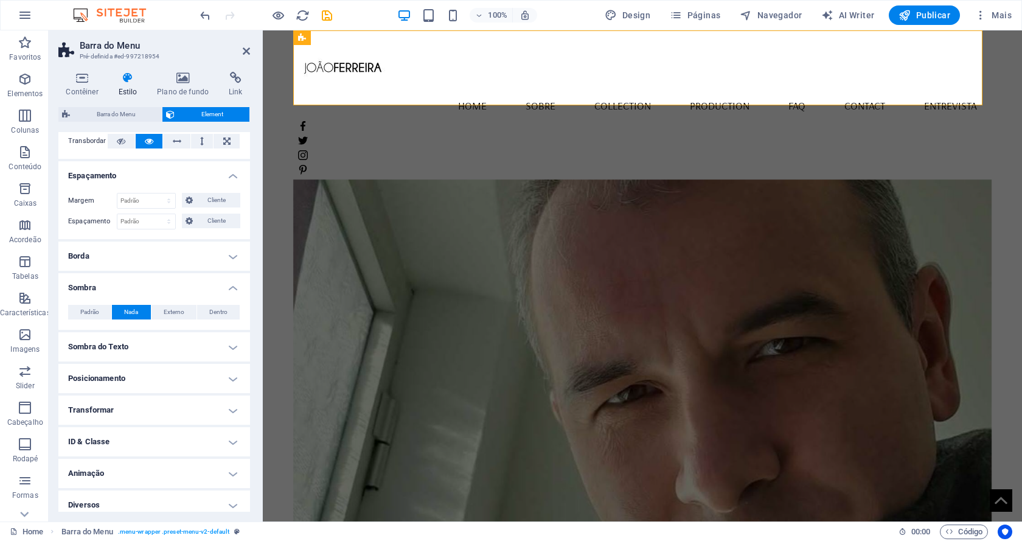
scroll to position [80, 0]
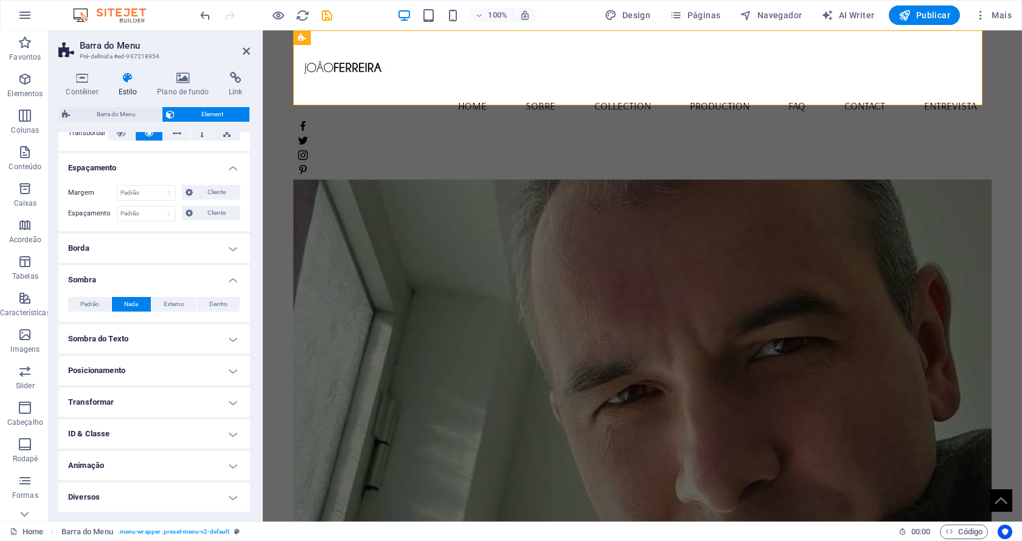
click at [151, 339] on h4 "Sombra do Texto" at bounding box center [154, 338] width 192 height 29
click at [148, 364] on span "Nada" at bounding box center [153, 363] width 14 height 15
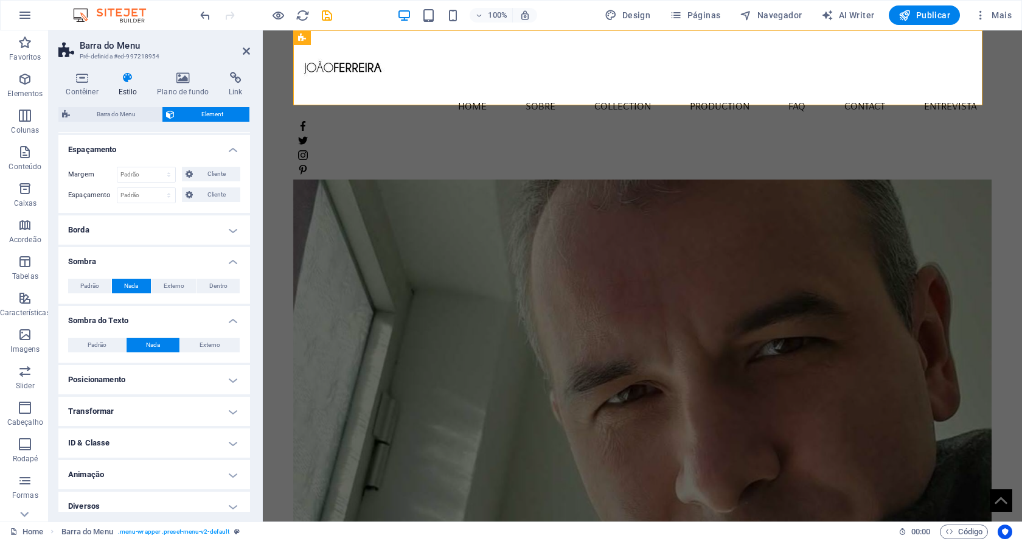
scroll to position [108, 0]
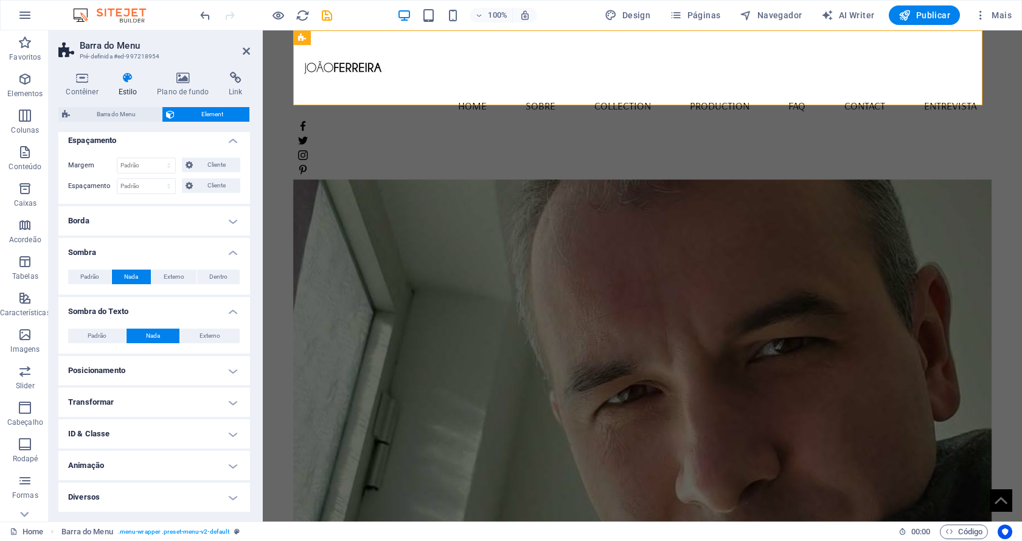
click at [147, 373] on h4 "Posicionamento" at bounding box center [154, 370] width 192 height 29
click at [123, 394] on span "Estático" at bounding box center [119, 394] width 21 height 15
click at [152, 395] on span "Relativo" at bounding box center [155, 394] width 21 height 15
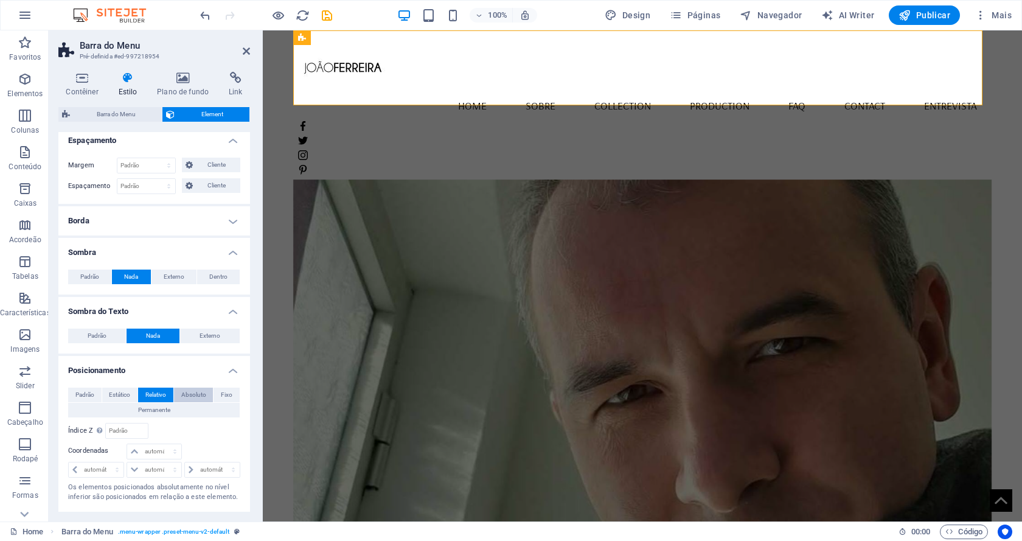
click at [196, 392] on span "Absoluto" at bounding box center [193, 394] width 25 height 15
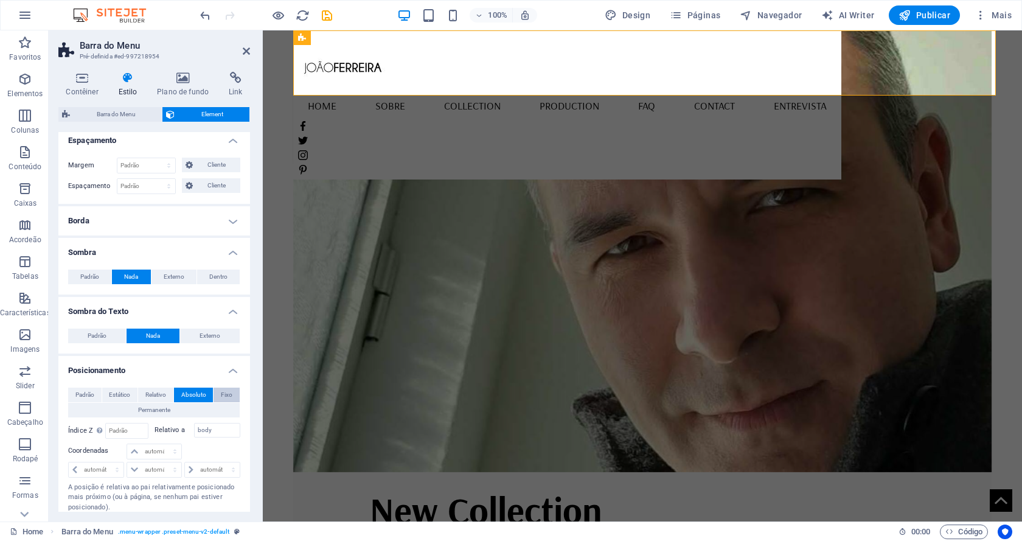
click at [221, 396] on span "Fixo" at bounding box center [227, 394] width 12 height 15
click at [160, 411] on span "Permanente" at bounding box center [154, 410] width 32 height 15
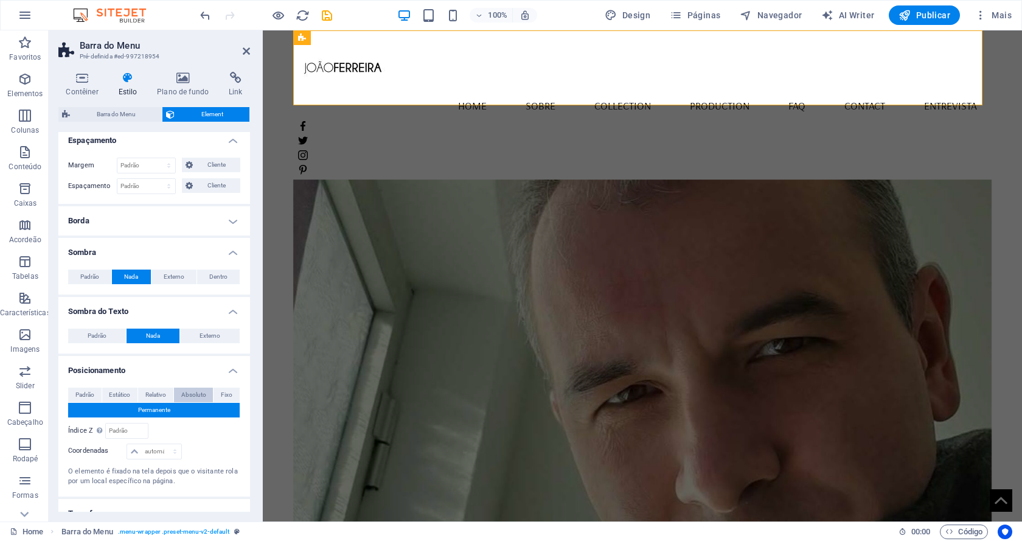
click at [186, 393] on span "Absoluto" at bounding box center [193, 394] width 25 height 15
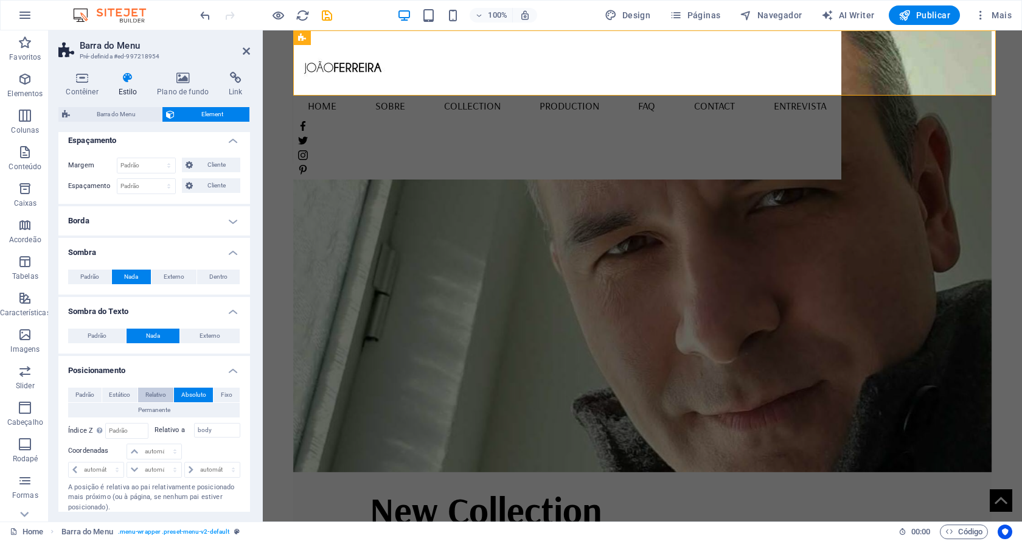
click at [161, 396] on span "Relativo" at bounding box center [155, 394] width 21 height 15
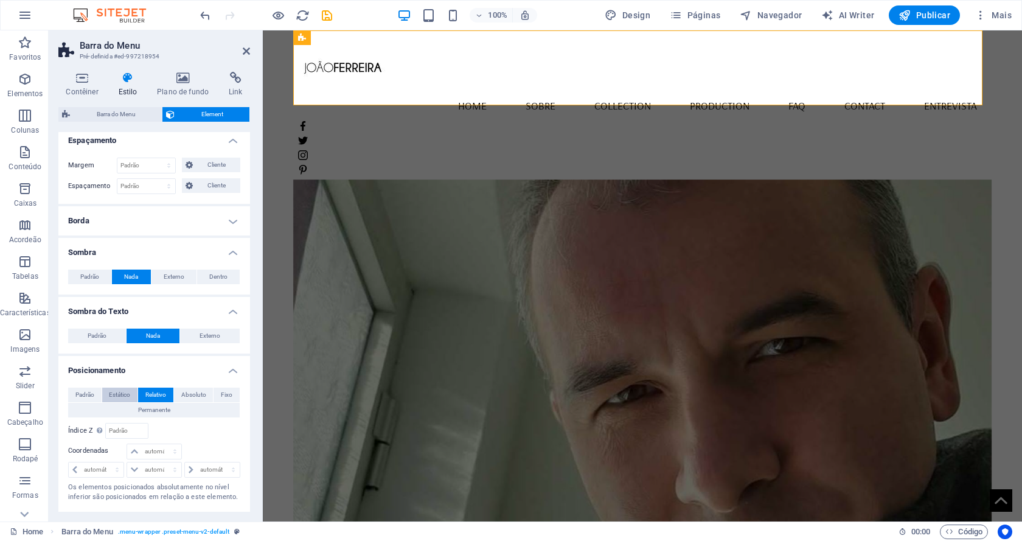
click at [114, 392] on span "Estático" at bounding box center [119, 394] width 21 height 15
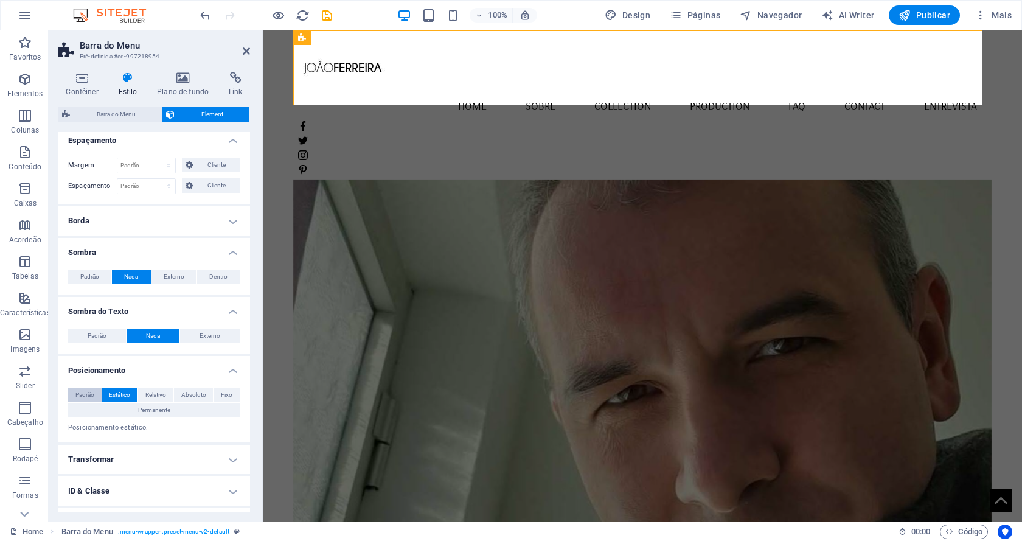
click at [85, 392] on span "Padrão" at bounding box center [84, 394] width 19 height 15
click at [154, 398] on span "Relativo" at bounding box center [155, 394] width 21 height 15
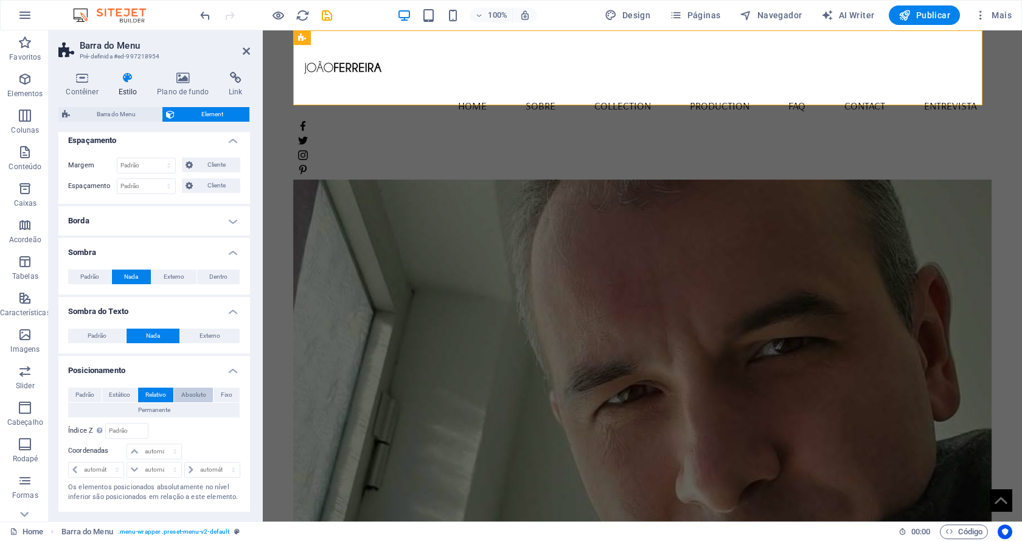
click at [196, 394] on span "Absoluto" at bounding box center [193, 394] width 25 height 15
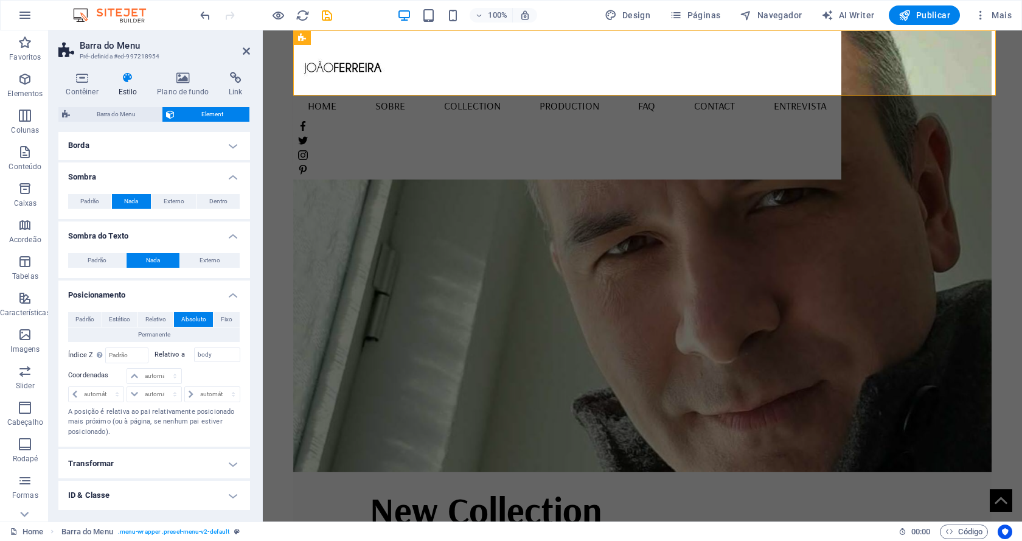
scroll to position [245, 0]
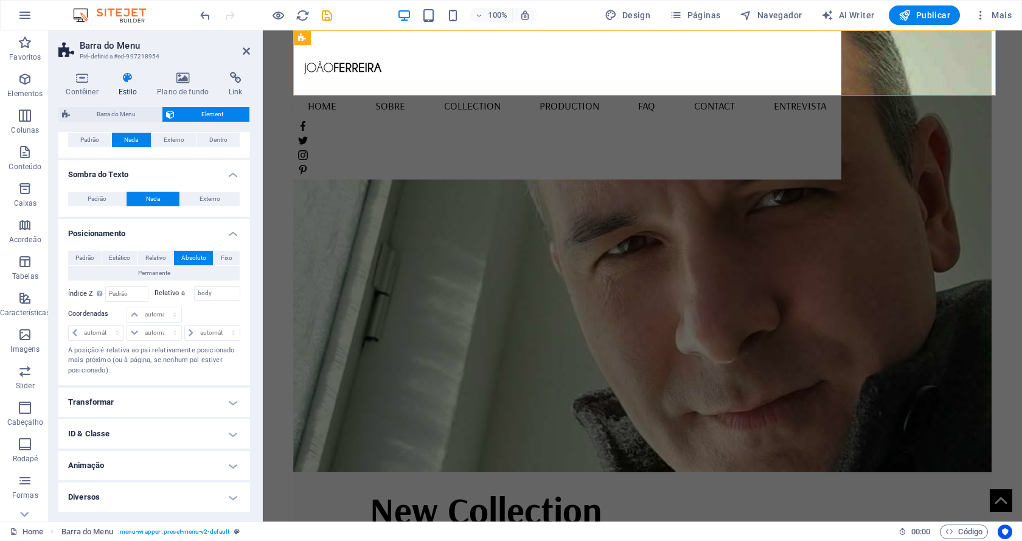
click at [142, 463] on h4 "Animação" at bounding box center [154, 465] width 192 height 29
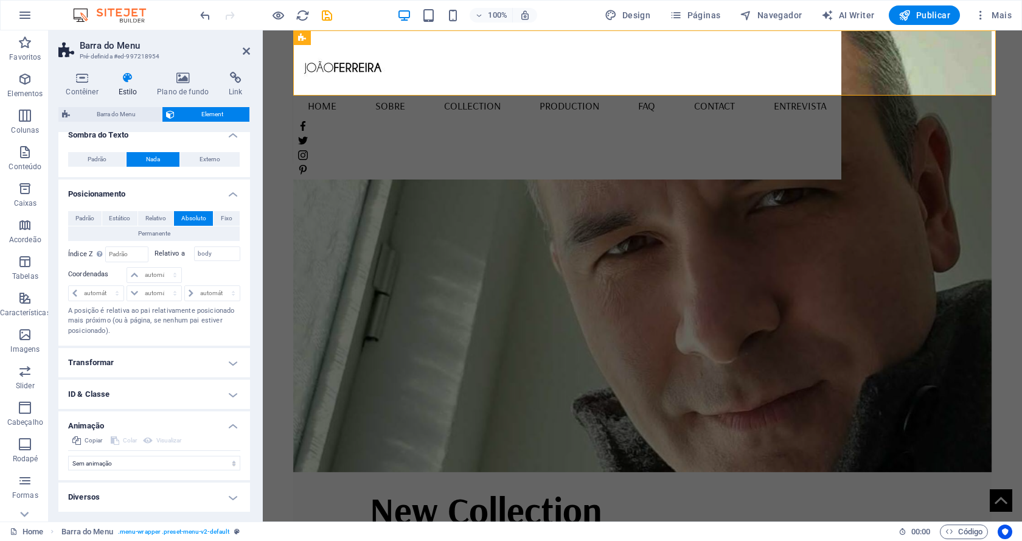
click at [150, 493] on h4 "Diversos" at bounding box center [154, 496] width 192 height 29
click at [120, 494] on h4 "Diversos" at bounding box center [154, 493] width 192 height 22
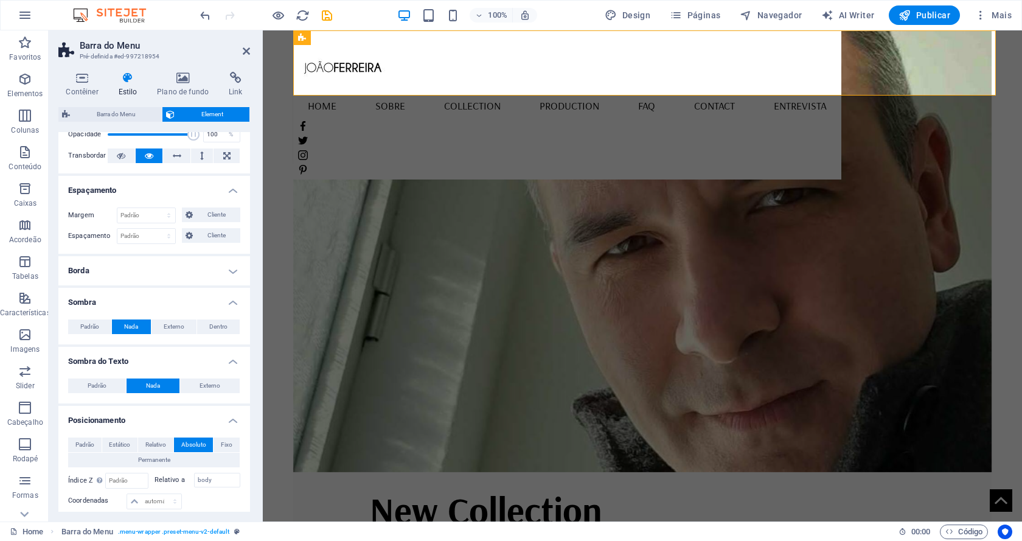
scroll to position [0, 0]
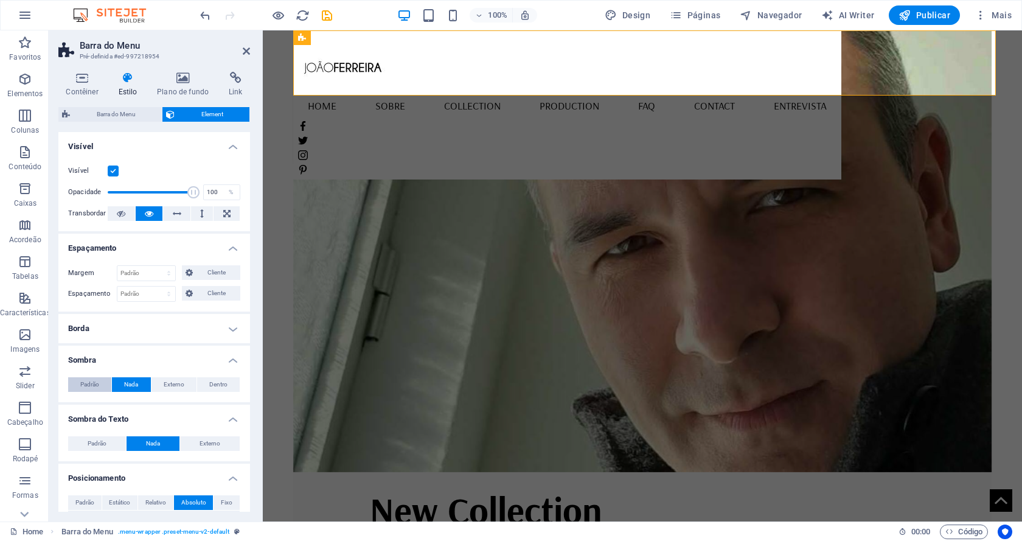
click at [93, 380] on span "Padrão" at bounding box center [89, 384] width 19 height 15
click at [134, 387] on span "Nada" at bounding box center [131, 384] width 14 height 15
click at [142, 273] on select "Padrão automático px % rem vw vh Cliente" at bounding box center [146, 273] width 58 height 15
select select "px"
click at [156, 266] on select "Padrão automático px % rem vw vh Cliente" at bounding box center [146, 273] width 58 height 15
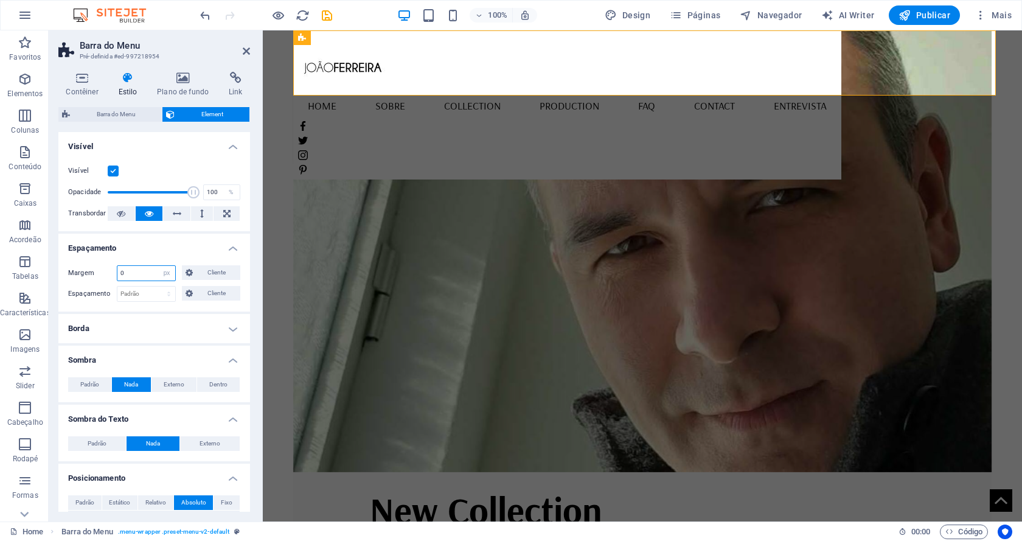
click at [145, 274] on input "0" at bounding box center [146, 273] width 58 height 15
drag, startPoint x: 137, startPoint y: 274, endPoint x: 164, endPoint y: 294, distance: 33.0
click at [106, 275] on div "Margem 0 Padrão automático px % rem vw vh Cliente Cliente" at bounding box center [154, 273] width 172 height 16
drag, startPoint x: 133, startPoint y: 274, endPoint x: 106, endPoint y: 277, distance: 26.3
click at [106, 277] on div "Margem 1 Padrão automático px % rem vw vh Cliente Cliente" at bounding box center [154, 273] width 172 height 16
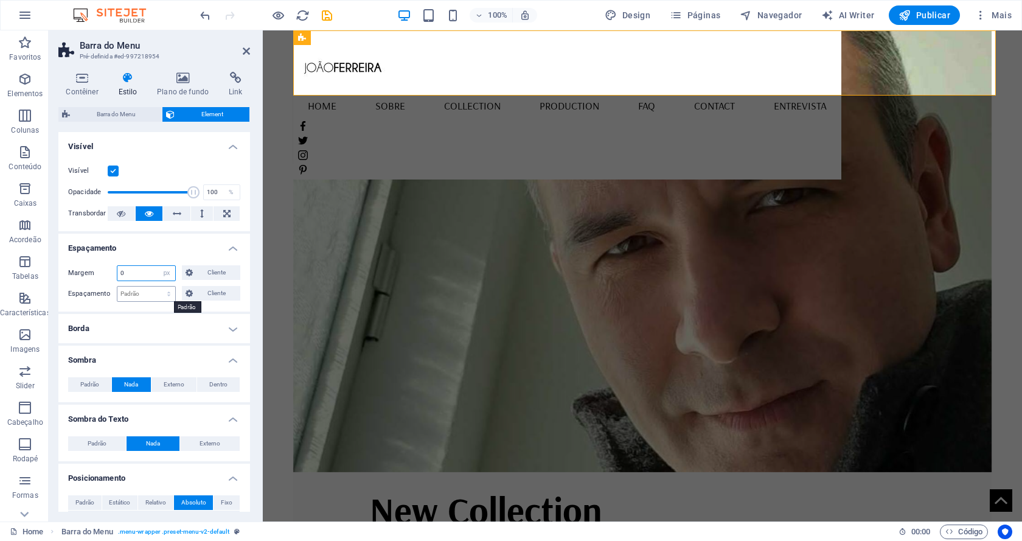
type input "0"
click at [146, 295] on select "Padrão px rem % vh vw Cliente" at bounding box center [146, 293] width 58 height 15
click at [135, 271] on input "0" at bounding box center [146, 273] width 58 height 15
type input "1"
click at [147, 291] on select "Padrão px rem % vh vw Cliente" at bounding box center [146, 293] width 58 height 15
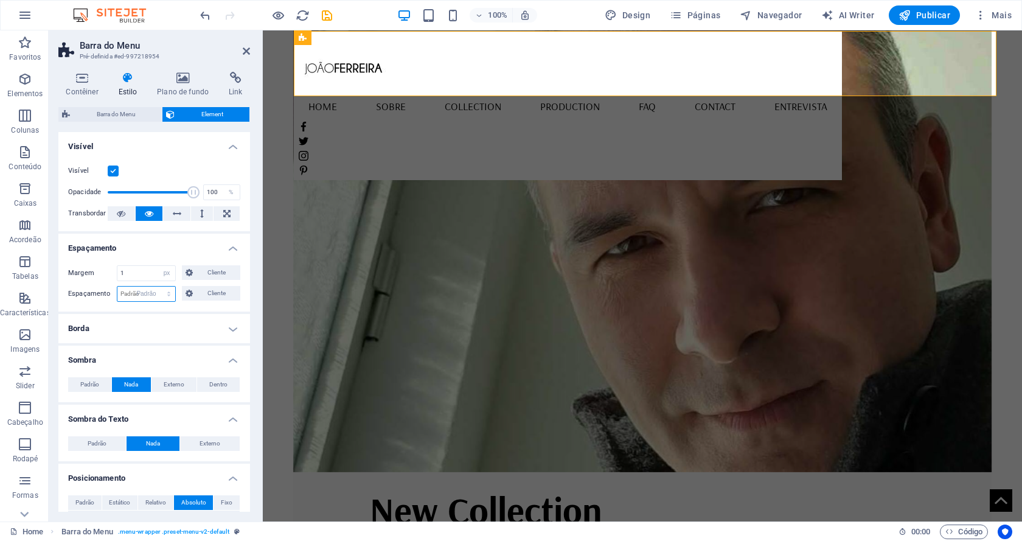
click at [117, 286] on select "Padrão px rem % vh vw Cliente" at bounding box center [146, 293] width 58 height 15
click at [151, 287] on select "Padrão px rem % vh vw Cliente" at bounding box center [146, 293] width 58 height 15
select select "px"
click at [156, 286] on select "Padrão px rem % vh vw Cliente" at bounding box center [146, 293] width 58 height 15
type input "0"
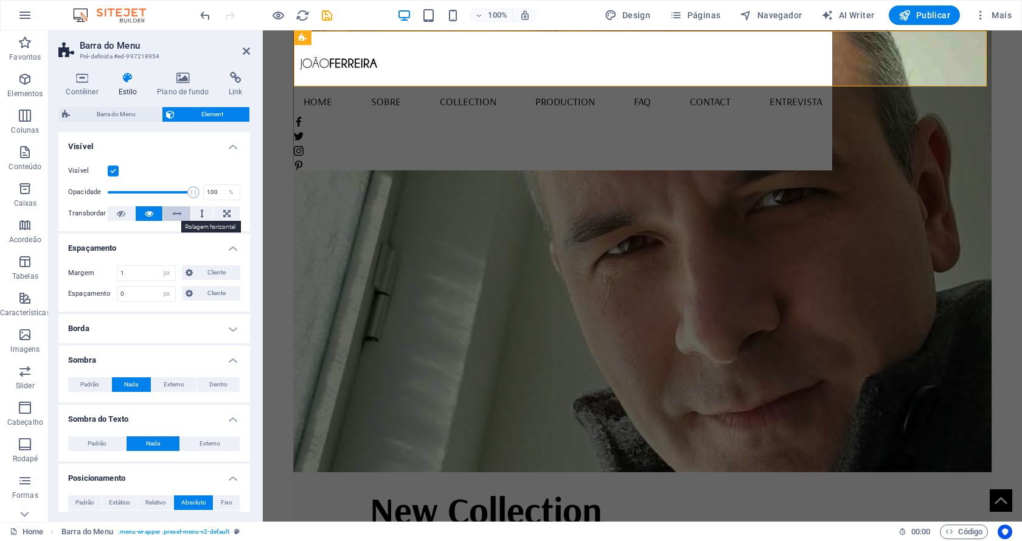
click at [173, 216] on icon at bounding box center [177, 213] width 9 height 15
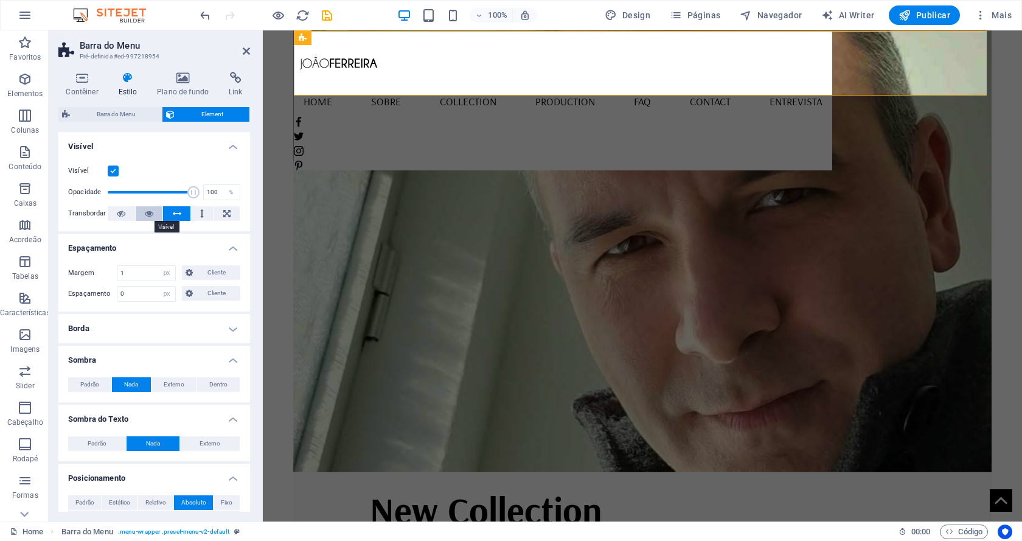
click at [150, 212] on icon at bounding box center [149, 213] width 9 height 15
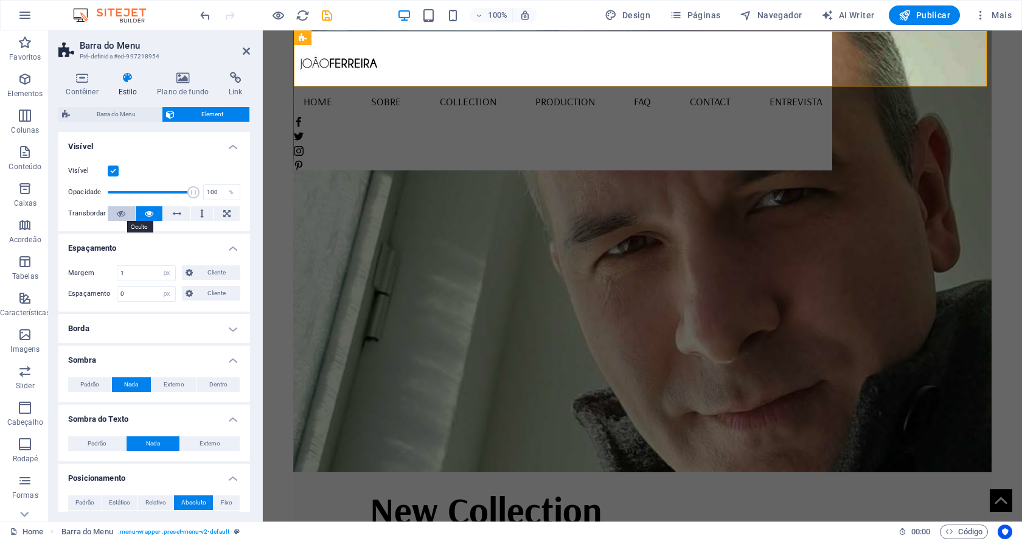
click at [121, 212] on icon at bounding box center [121, 213] width 9 height 15
click at [196, 212] on button at bounding box center [202, 213] width 23 height 15
click at [223, 215] on icon at bounding box center [226, 213] width 7 height 15
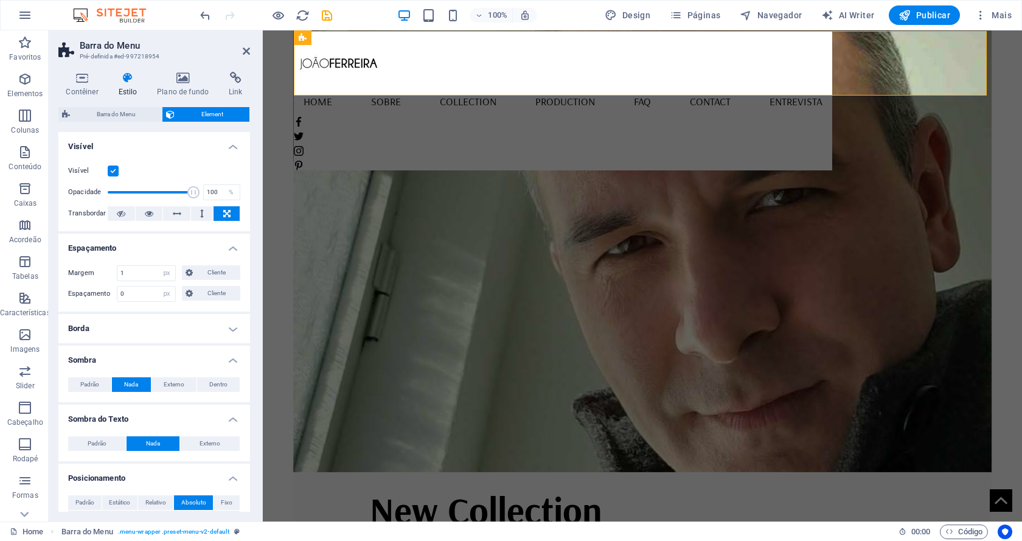
click at [223, 215] on icon at bounding box center [226, 213] width 7 height 15
click at [200, 217] on icon at bounding box center [202, 213] width 4 height 15
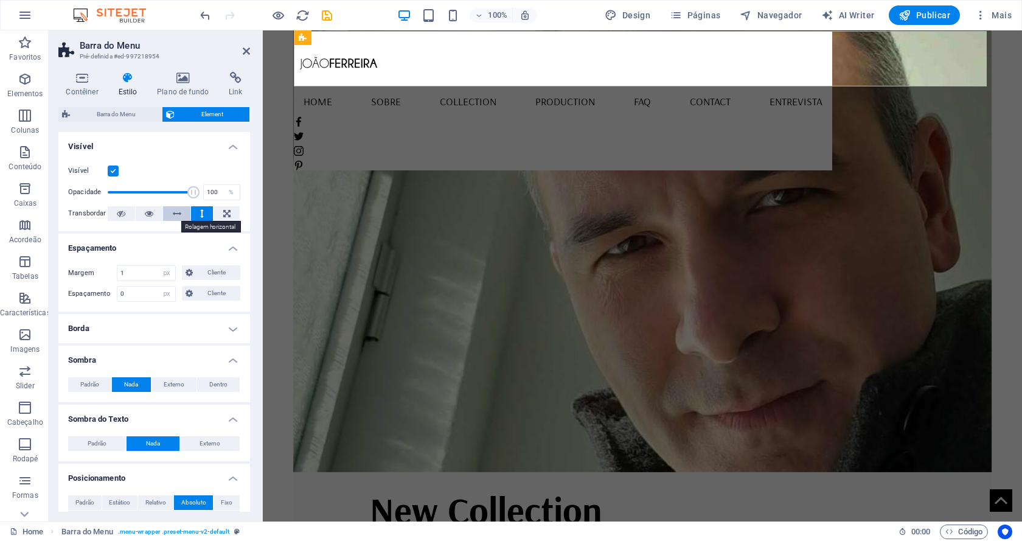
click at [175, 214] on icon at bounding box center [177, 213] width 9 height 15
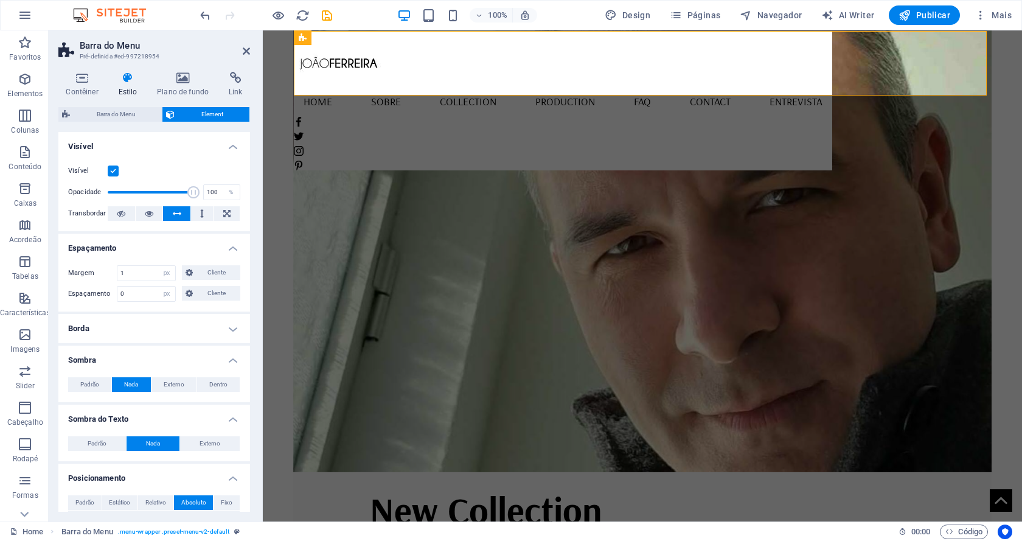
click at [175, 214] on icon at bounding box center [177, 213] width 9 height 15
click at [148, 209] on icon at bounding box center [149, 213] width 9 height 15
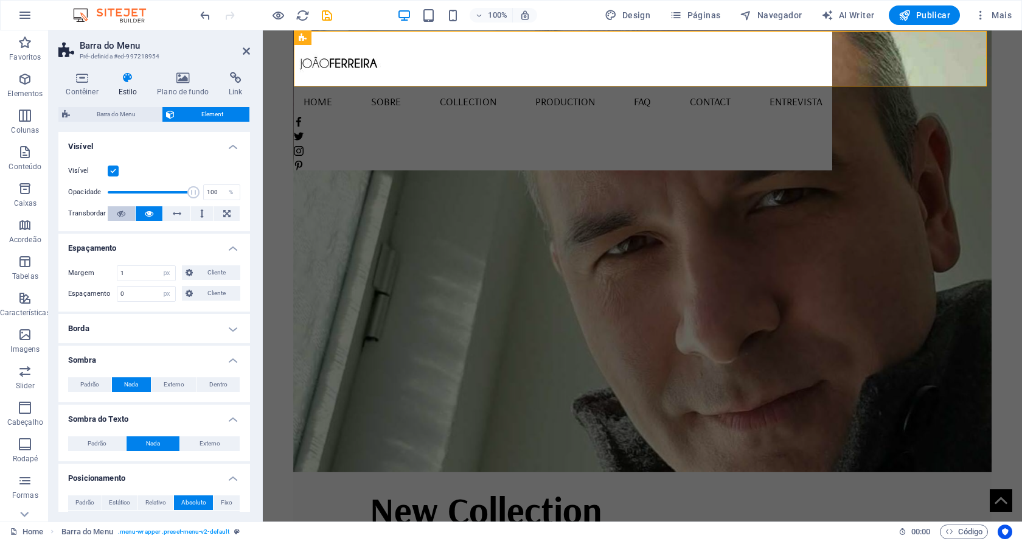
click at [119, 210] on icon at bounding box center [121, 213] width 9 height 15
click at [408, 86] on nav "Home Sobre Collection Production FAQ Contact Entrevista" at bounding box center [563, 101] width 538 height 30
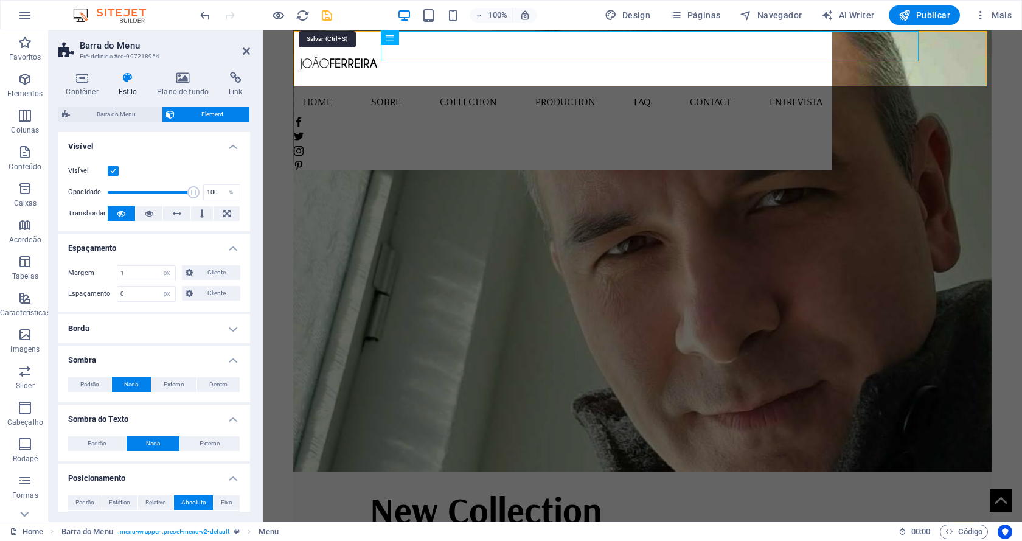
click at [328, 19] on icon "save" at bounding box center [327, 16] width 14 height 14
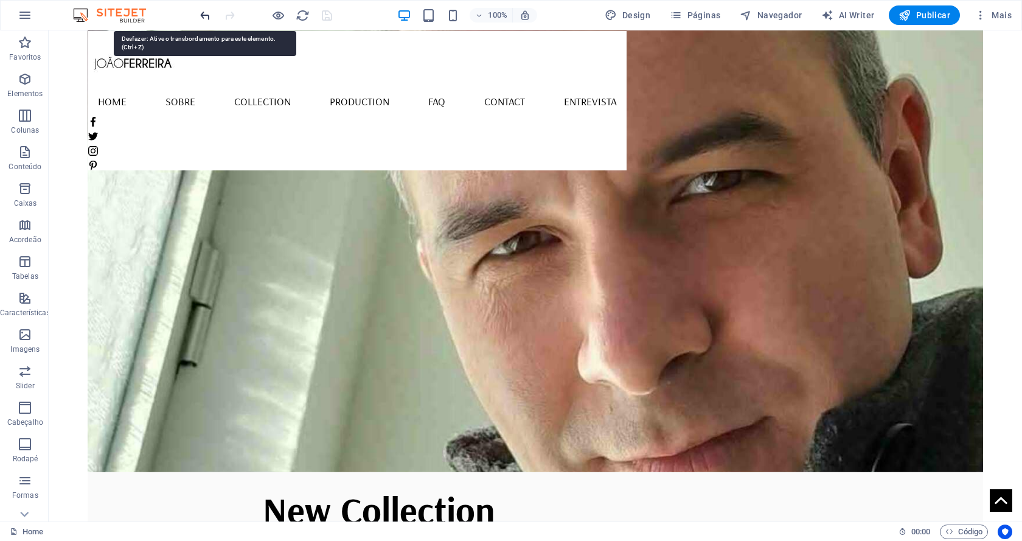
click at [206, 12] on icon "undo" at bounding box center [205, 16] width 14 height 14
click at [204, 18] on icon "undo" at bounding box center [205, 16] width 14 height 14
click at [204, 15] on icon "undo" at bounding box center [205, 16] width 14 height 14
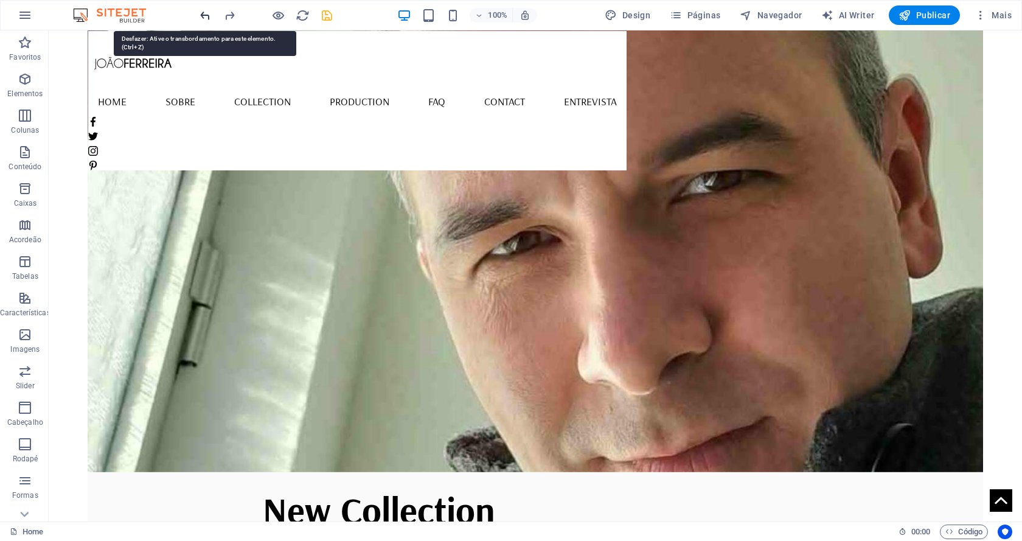
click at [204, 15] on icon "undo" at bounding box center [205, 16] width 14 height 14
click at [204, 14] on icon "undo" at bounding box center [205, 16] width 14 height 14
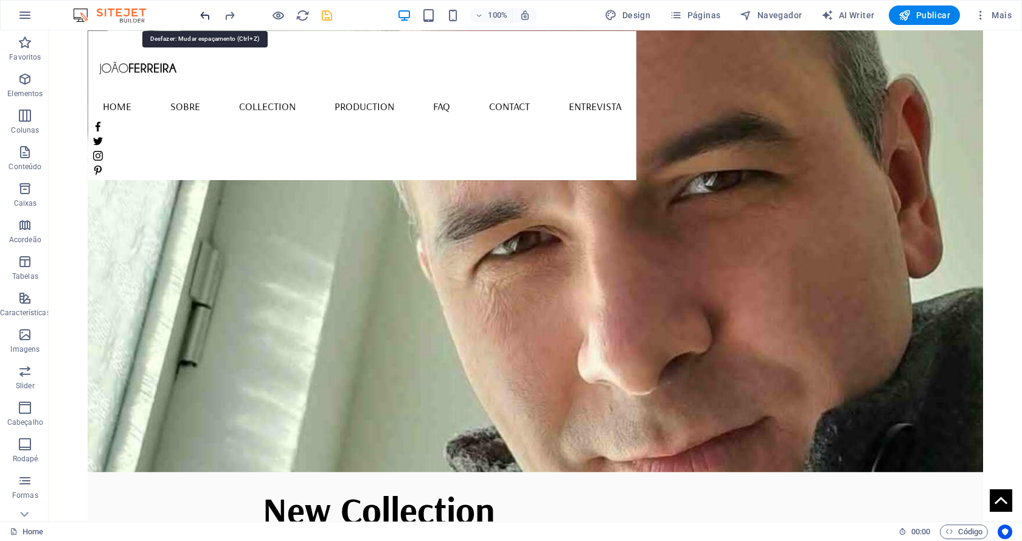
click at [204, 14] on icon "undo" at bounding box center [205, 16] width 14 height 14
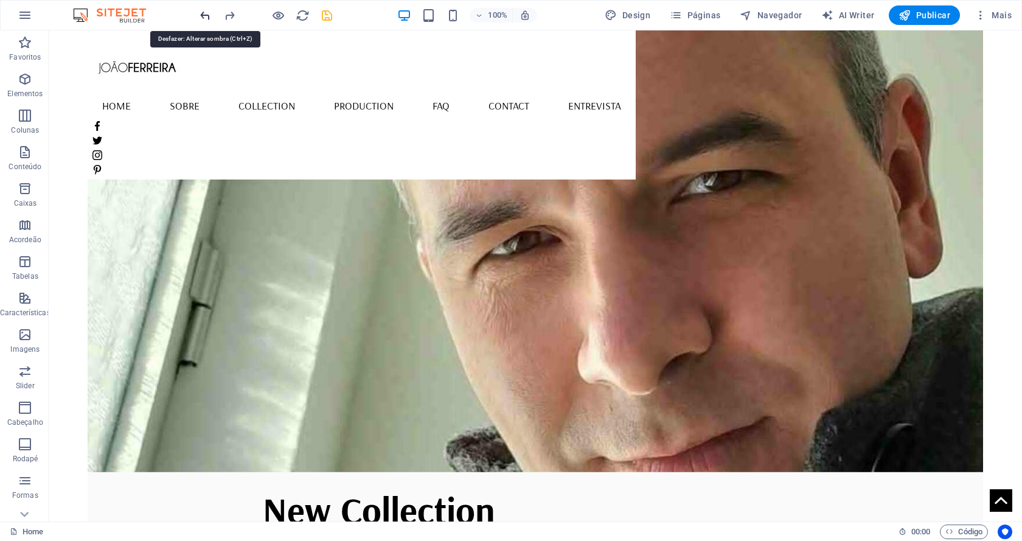
click at [204, 14] on icon "undo" at bounding box center [205, 16] width 14 height 14
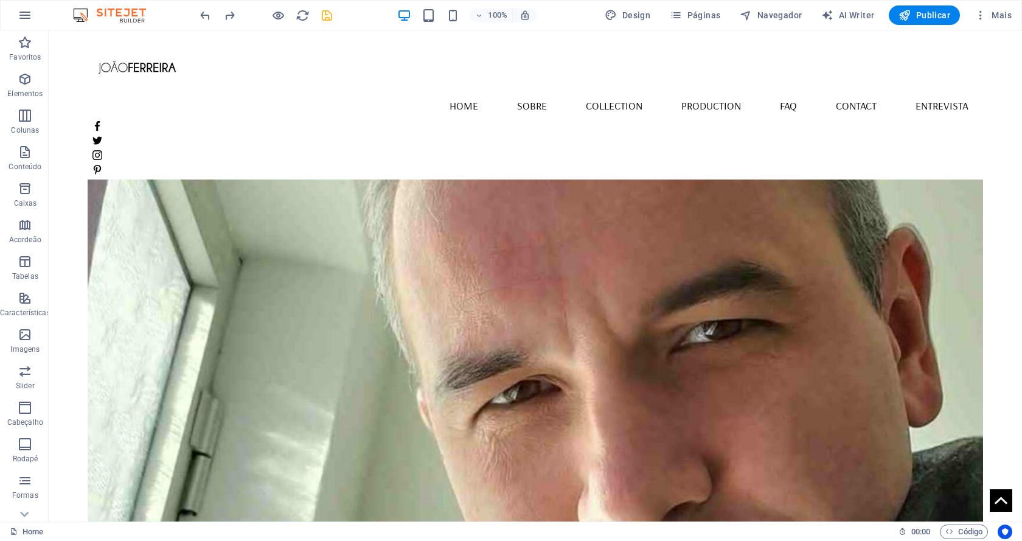
click at [328, 9] on icon "save" at bounding box center [327, 16] width 14 height 14
click at [905, 15] on icon "button" at bounding box center [904, 15] width 12 height 12
